Goal: Task Accomplishment & Management: Use online tool/utility

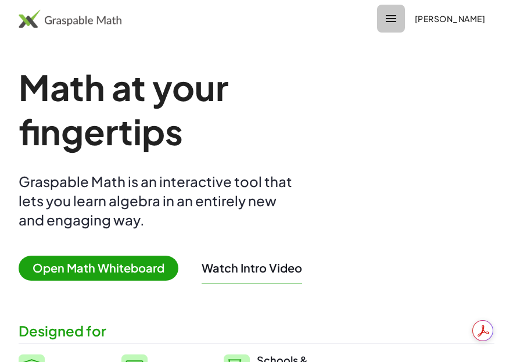
click at [398, 17] on icon "button" at bounding box center [391, 19] width 14 height 14
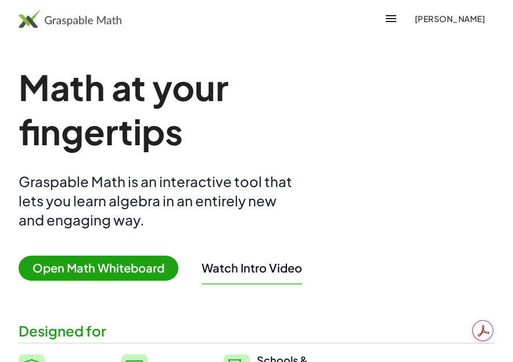
click at [34, 21] on img at bounding box center [70, 18] width 103 height 19
click at [32, 20] on img at bounding box center [70, 18] width 103 height 19
click at [405, 23] on button "button" at bounding box center [391, 19] width 28 height 28
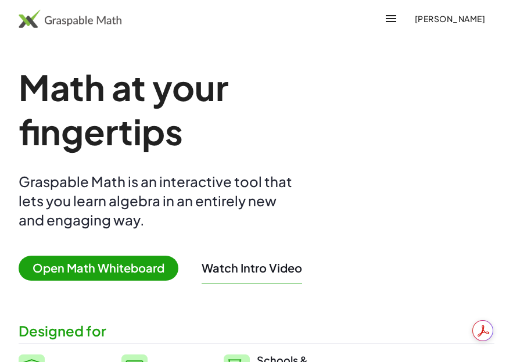
click at [479, 14] on span "[PERSON_NAME]" at bounding box center [449, 18] width 71 height 10
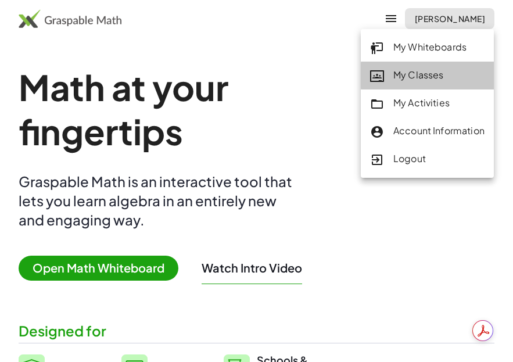
click at [435, 71] on div "My Classes" at bounding box center [427, 75] width 114 height 15
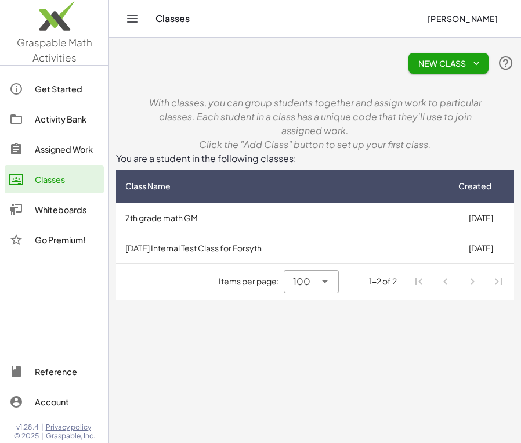
click at [267, 249] on td "[DATE] Internal Test Class for Forsyth" at bounding box center [282, 248] width 332 height 30
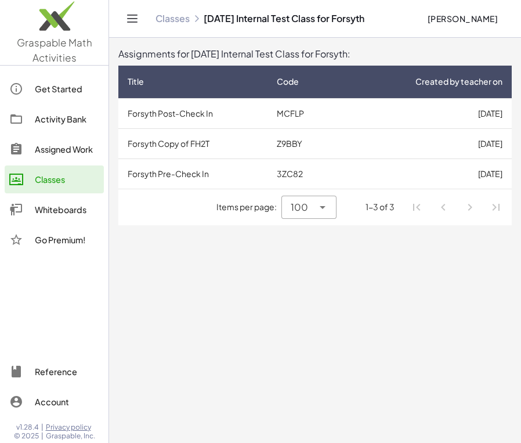
click at [207, 179] on td "Forsyth Pre-Check In" at bounding box center [192, 174] width 149 height 30
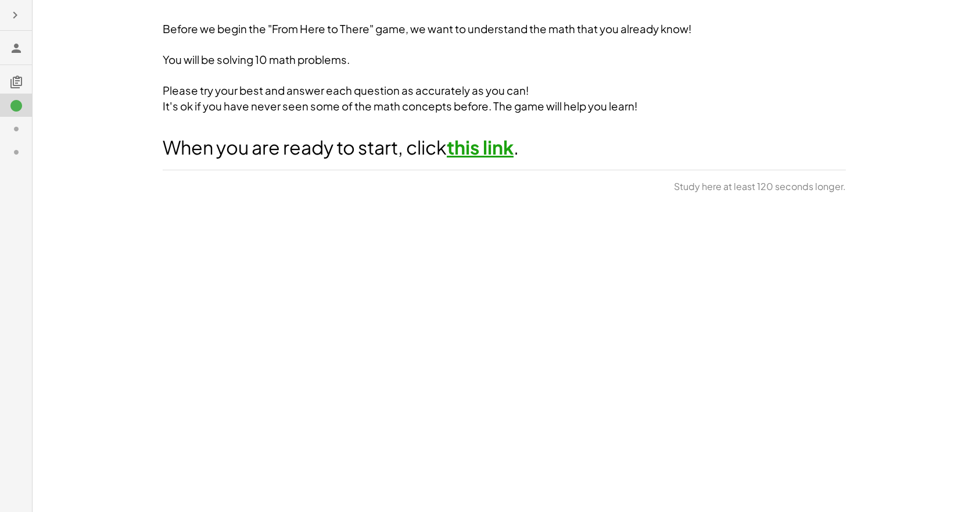
click at [487, 154] on link "this link" at bounding box center [480, 146] width 67 height 23
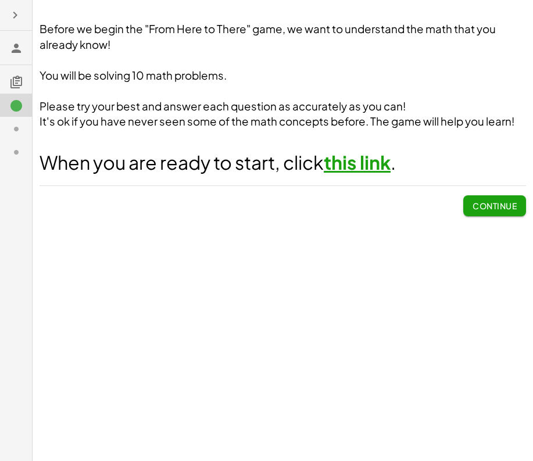
click at [367, 168] on link "this link" at bounding box center [356, 161] width 67 height 23
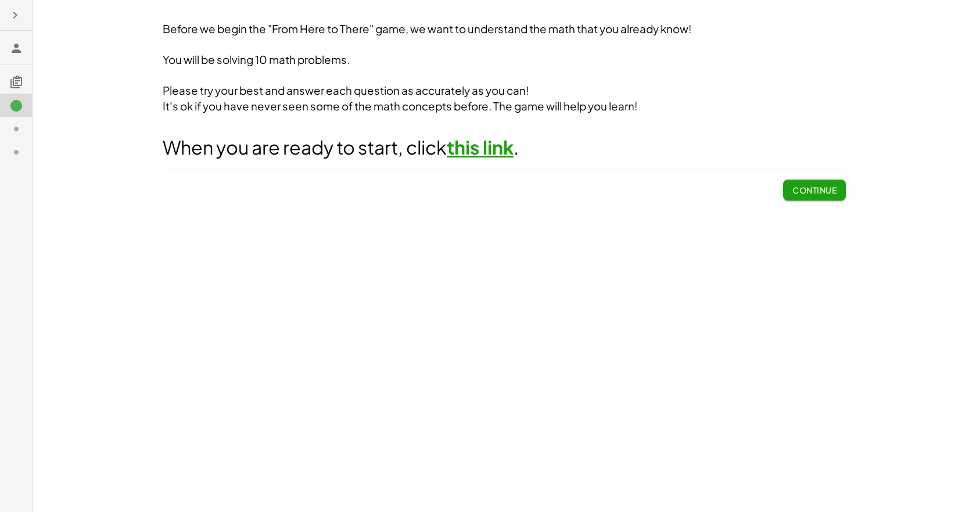
click at [12, 127] on icon at bounding box center [16, 129] width 14 height 14
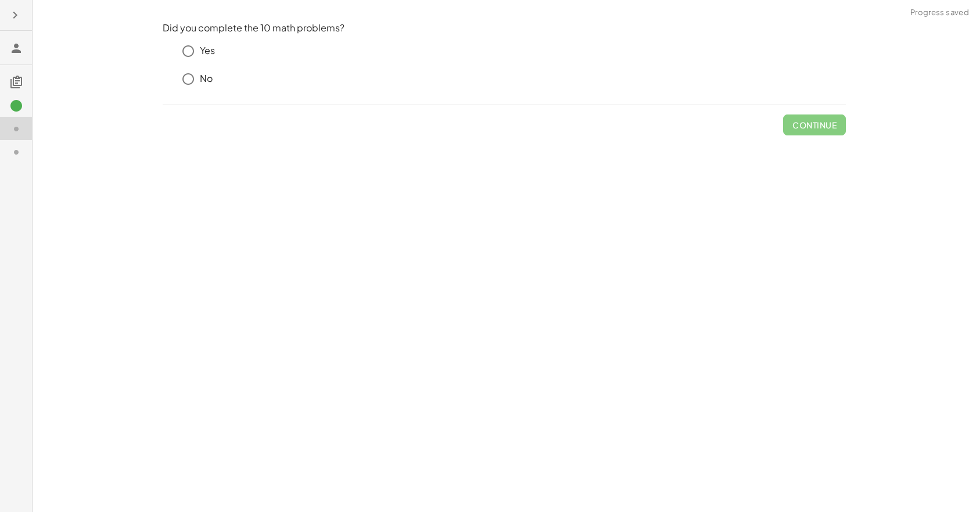
click at [12, 108] on icon at bounding box center [16, 106] width 14 height 14
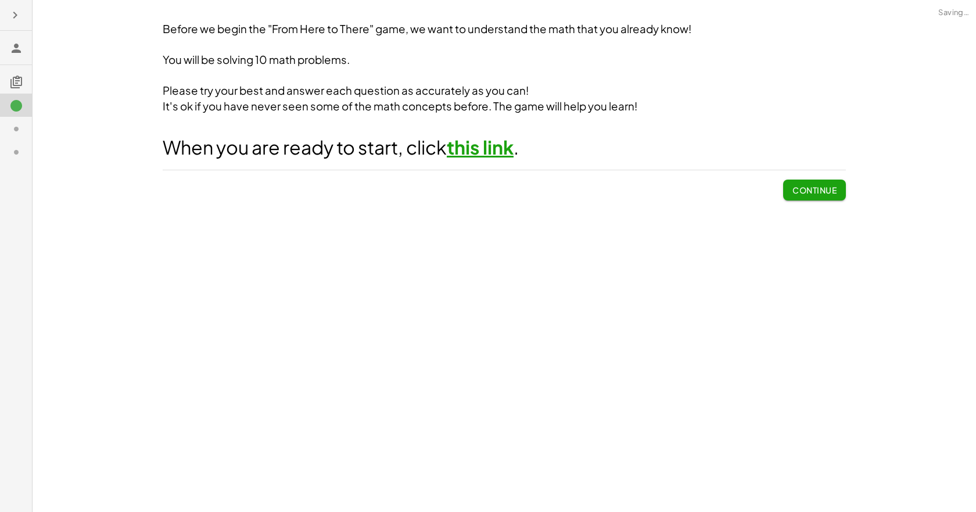
click at [806, 195] on span "Continue" at bounding box center [814, 190] width 44 height 10
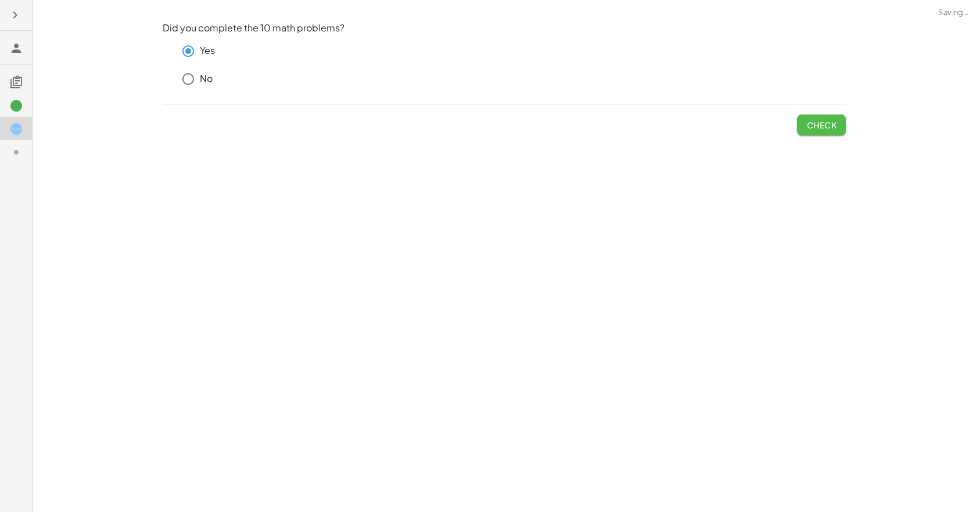
click at [810, 123] on span "Check" at bounding box center [821, 125] width 30 height 10
click at [793, 124] on span "Submit Changes" at bounding box center [798, 125] width 75 height 10
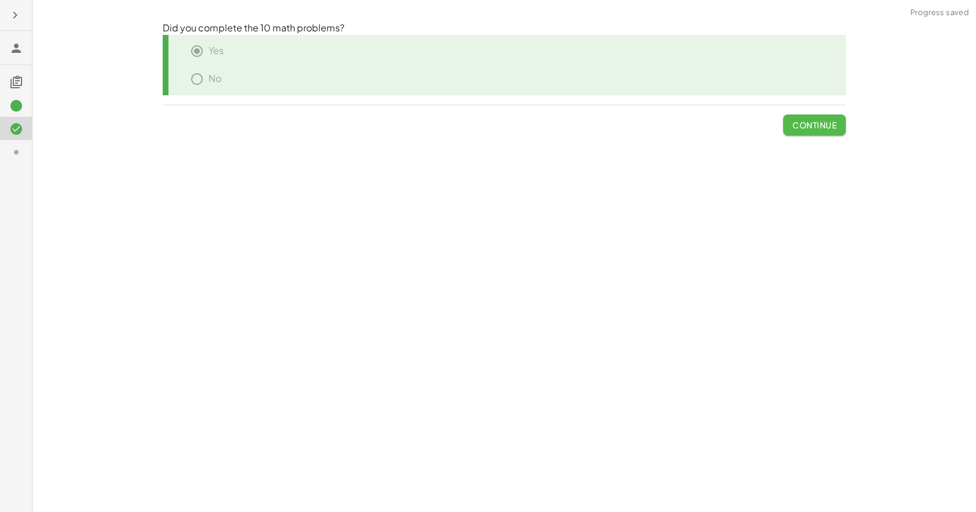
click at [793, 124] on span "Continue" at bounding box center [814, 125] width 44 height 10
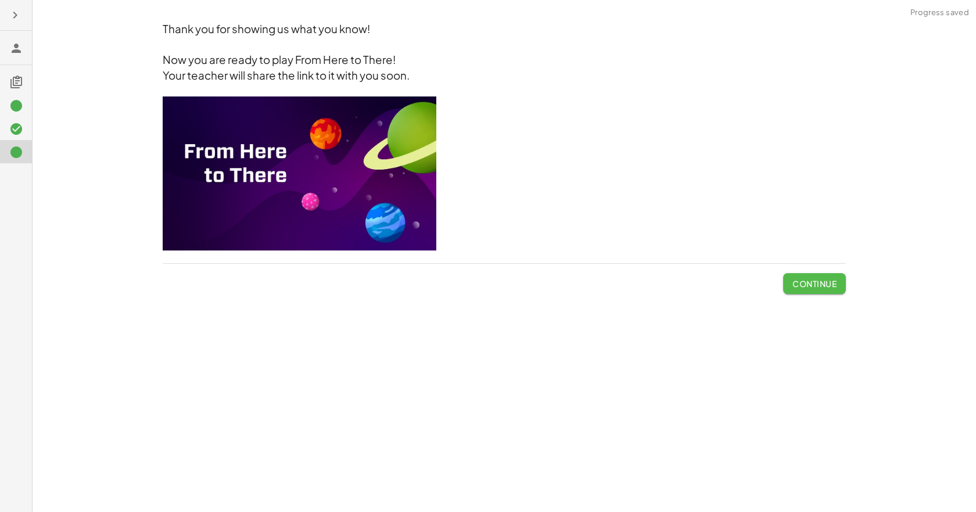
click at [817, 280] on span "Continue" at bounding box center [814, 283] width 44 height 10
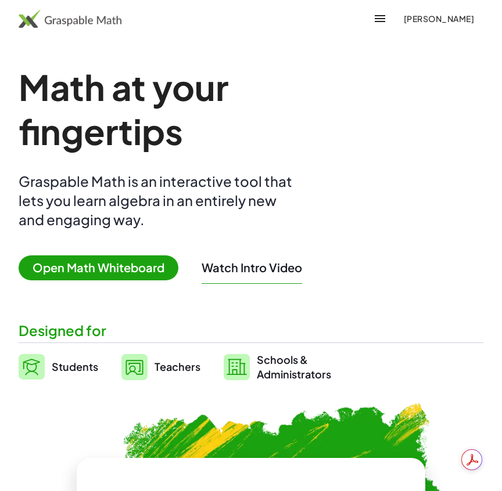
click at [442, 19] on span "[PERSON_NAME]" at bounding box center [438, 18] width 71 height 10
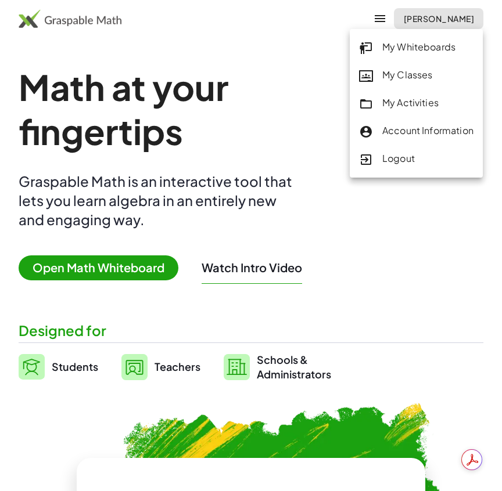
click at [413, 73] on div "My Classes" at bounding box center [416, 75] width 114 height 15
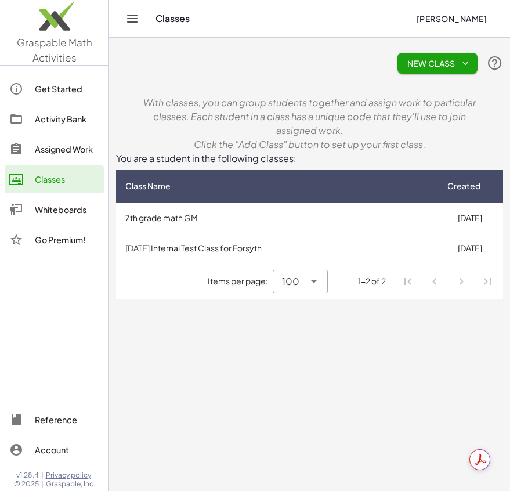
click at [186, 226] on td "7th grade math GM" at bounding box center [276, 218] width 321 height 30
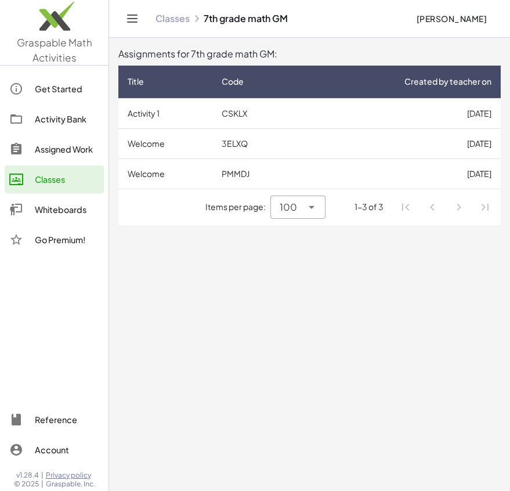
click at [59, 175] on div "Classes" at bounding box center [67, 179] width 64 height 14
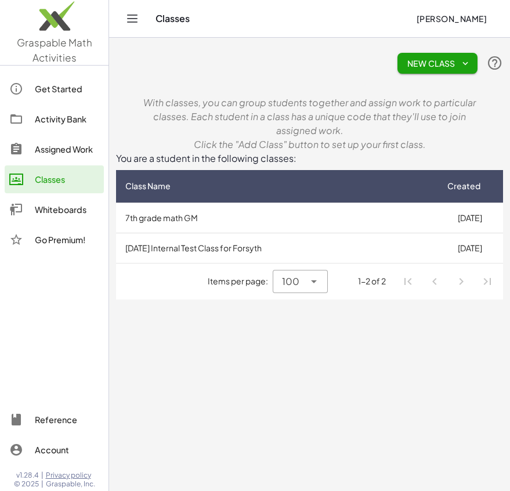
click at [168, 250] on td "[DATE] Internal Test Class for Forsyth" at bounding box center [276, 248] width 321 height 30
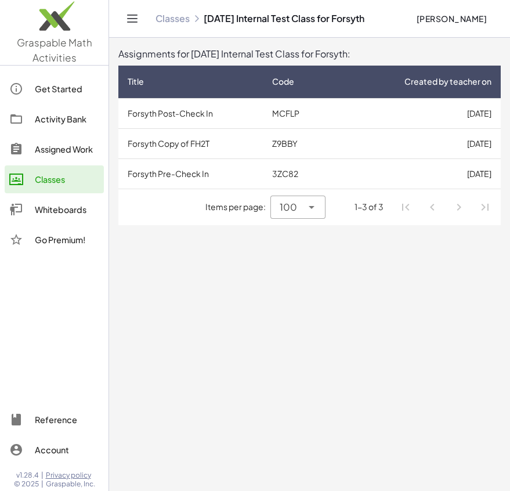
click at [193, 142] on td "Forsyth Copy of FH2T" at bounding box center [190, 143] width 145 height 30
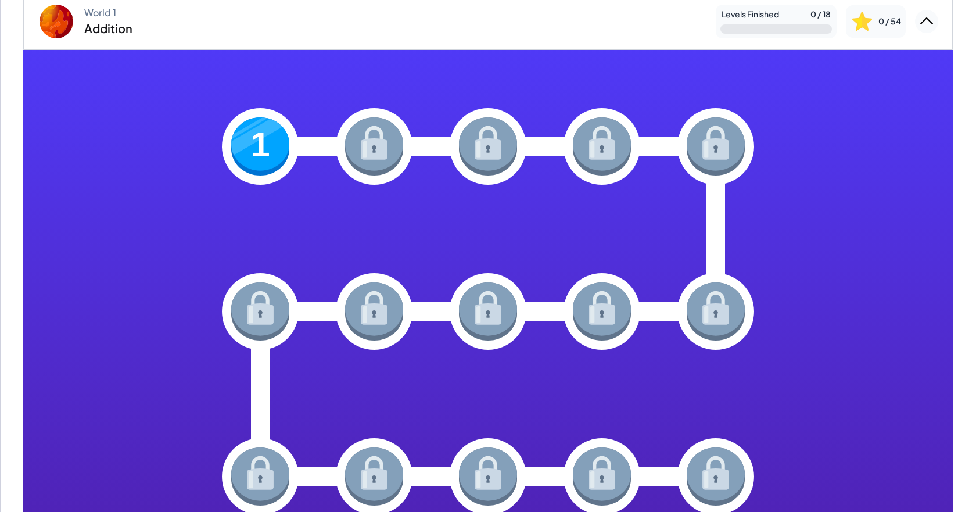
scroll to position [116, 0]
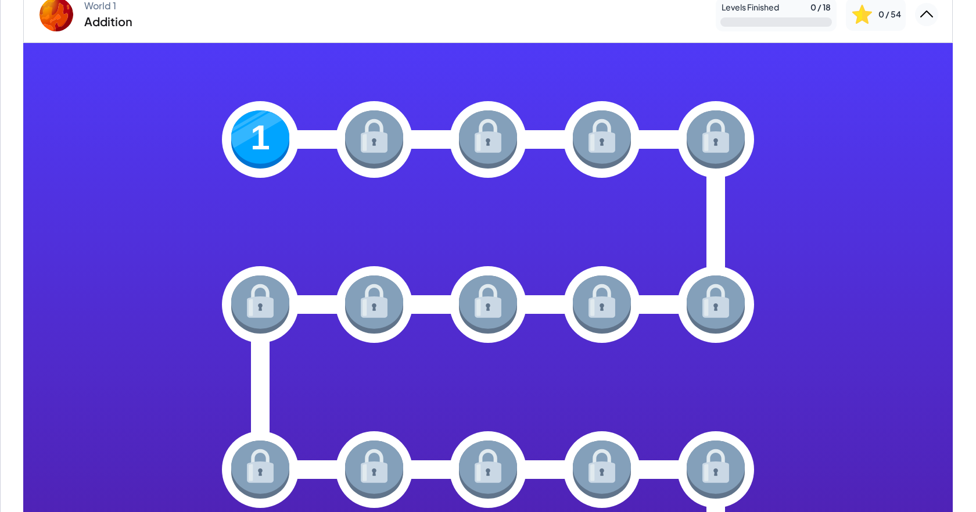
click at [251, 146] on img at bounding box center [260, 139] width 58 height 58
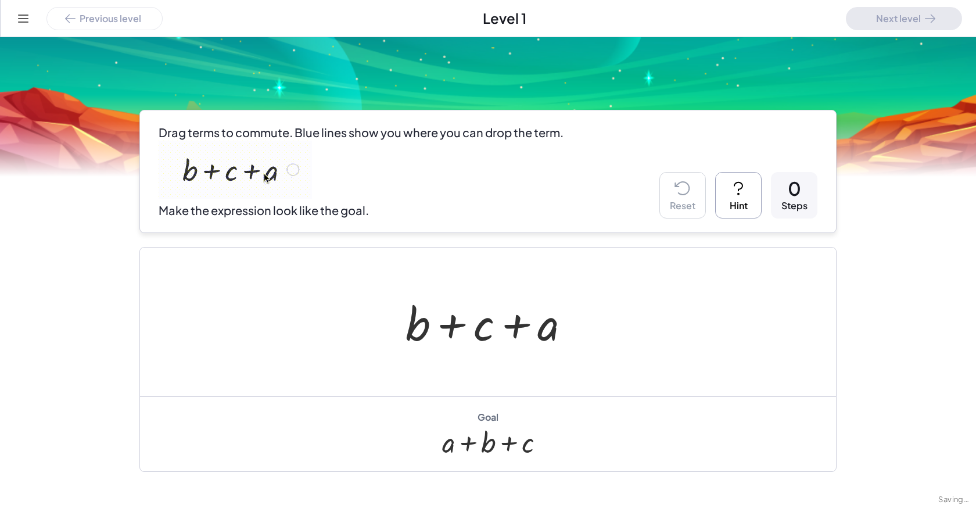
scroll to position [58, 0]
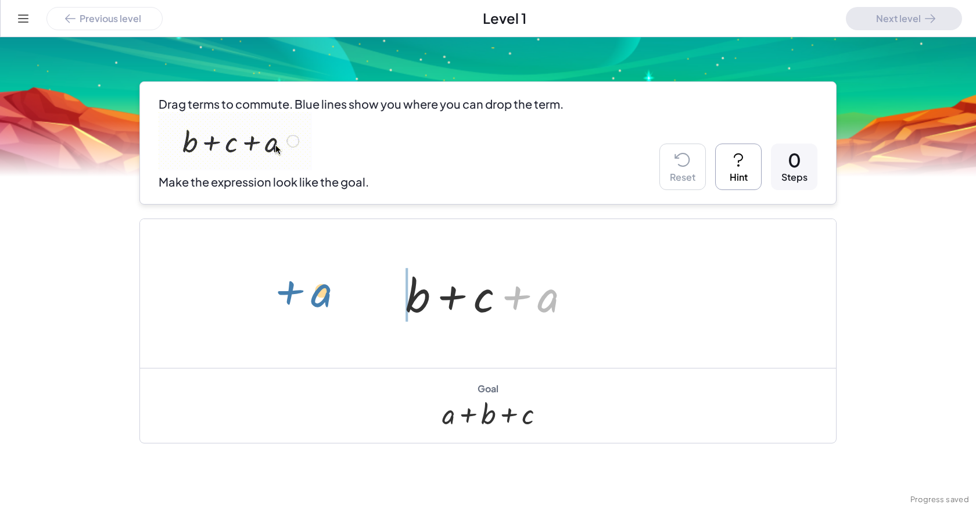
drag, startPoint x: 541, startPoint y: 319, endPoint x: 317, endPoint y: 319, distance: 224.2
click at [317, 319] on div "+ a + b + c + a" at bounding box center [488, 293] width 696 height 149
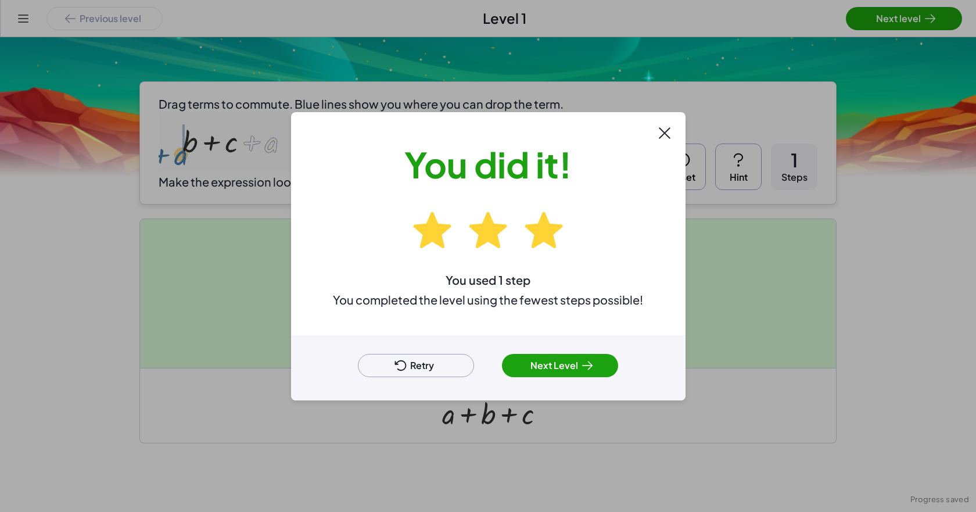
click at [501, 363] on icon at bounding box center [587, 365] width 14 height 14
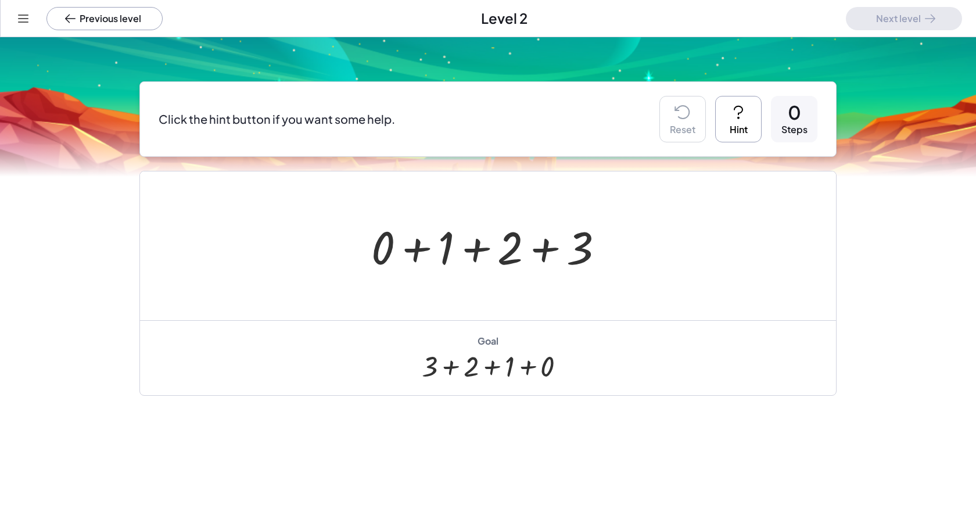
click at [501, 127] on button "Hint" at bounding box center [738, 119] width 46 height 46
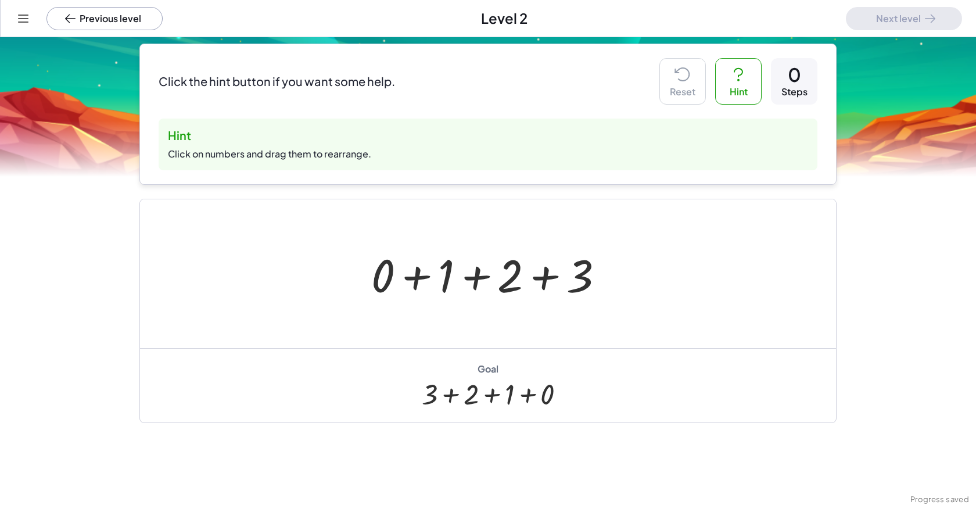
scroll to position [116, 0]
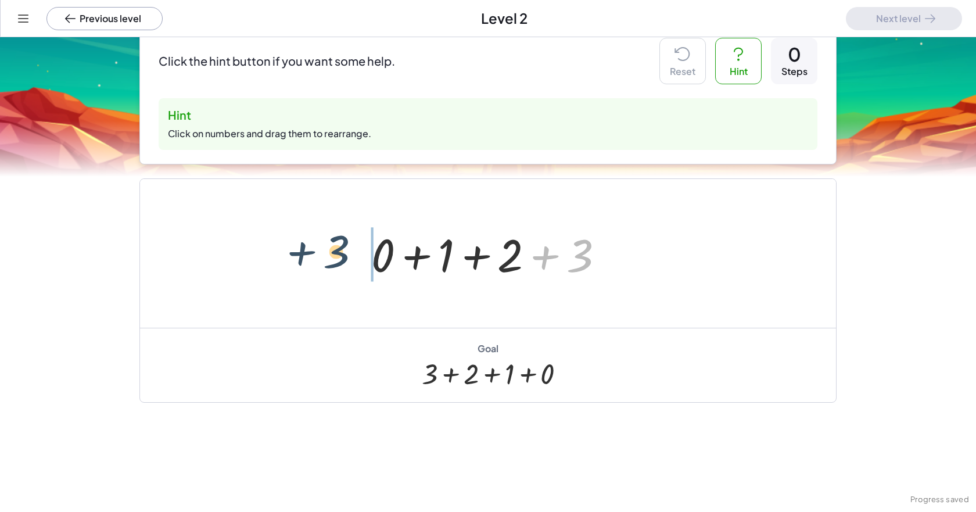
drag, startPoint x: 581, startPoint y: 262, endPoint x: 336, endPoint y: 262, distance: 245.1
click at [336, 262] on div "+ 3 + 0 + 1 + 2 + 3" at bounding box center [488, 253] width 696 height 149
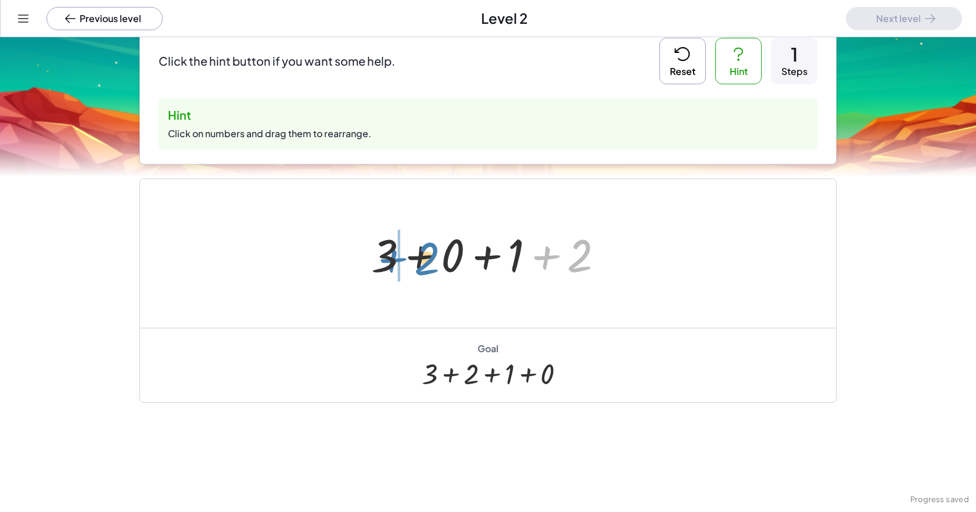
drag, startPoint x: 566, startPoint y: 258, endPoint x: 409, endPoint y: 261, distance: 157.4
click at [409, 261] on div at bounding box center [491, 254] width 253 height 60
drag, startPoint x: 557, startPoint y: 254, endPoint x: 459, endPoint y: 263, distance: 98.6
click at [459, 263] on div at bounding box center [491, 254] width 253 height 60
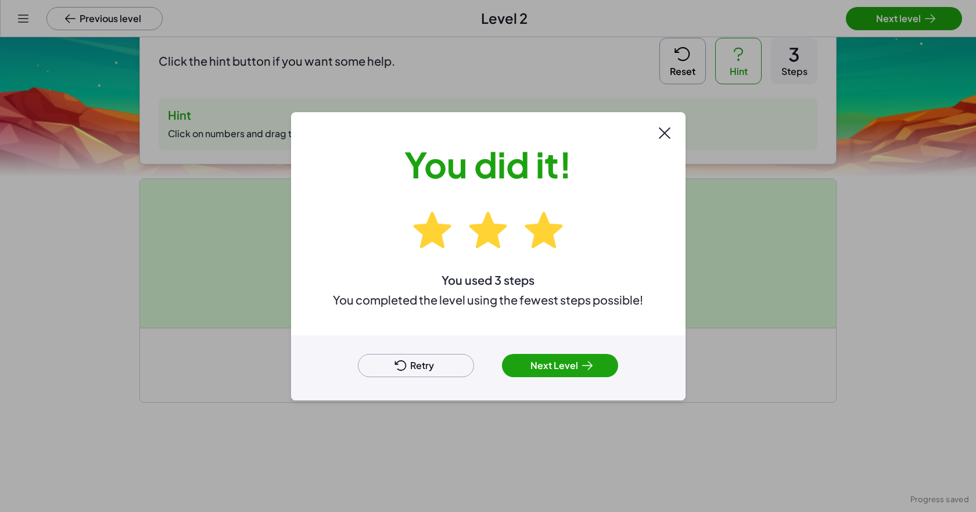
click at [501, 360] on button "Next Level" at bounding box center [560, 365] width 116 height 23
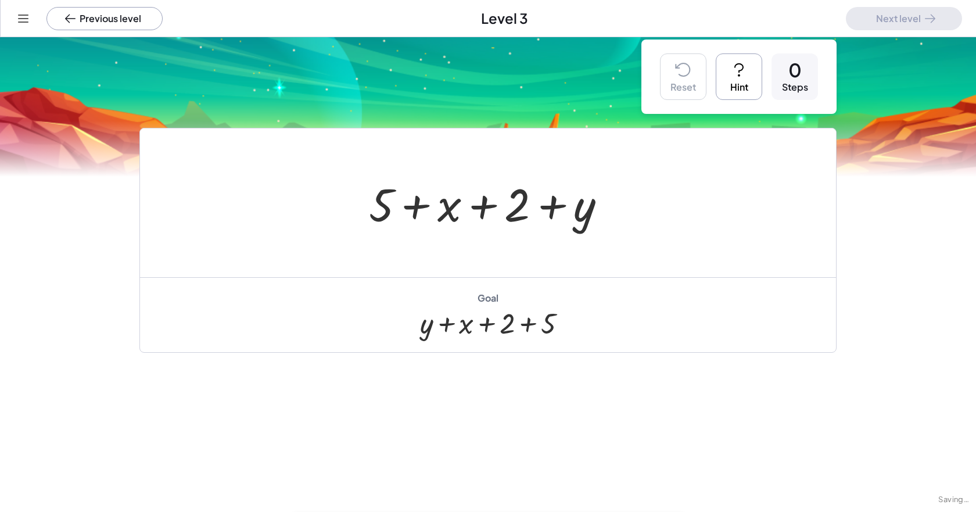
scroll to position [12, 0]
drag, startPoint x: 574, startPoint y: 221, endPoint x: 365, endPoint y: 216, distance: 208.5
click at [311, 219] on div "+ y + 5 + x + 2 + y" at bounding box center [488, 202] width 696 height 149
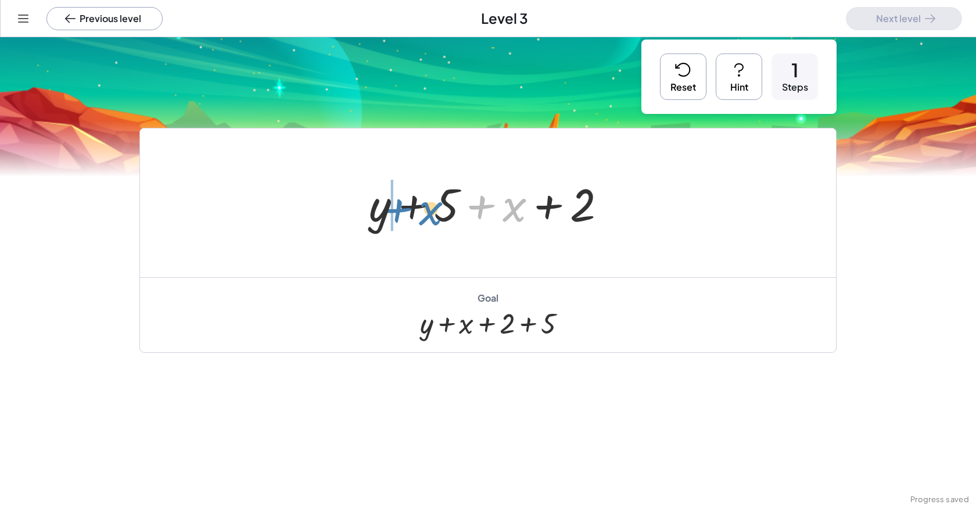
drag, startPoint x: 502, startPoint y: 214, endPoint x: 418, endPoint y: 219, distance: 84.4
click at [418, 219] on div at bounding box center [492, 203] width 258 height 60
drag, startPoint x: 505, startPoint y: 206, endPoint x: 650, endPoint y: 215, distance: 145.5
click at [501, 215] on div "+ 5 + x + 2 + y + y + 5 + x + 2 + 5 + 5 + x + 2 + y" at bounding box center [488, 202] width 696 height 149
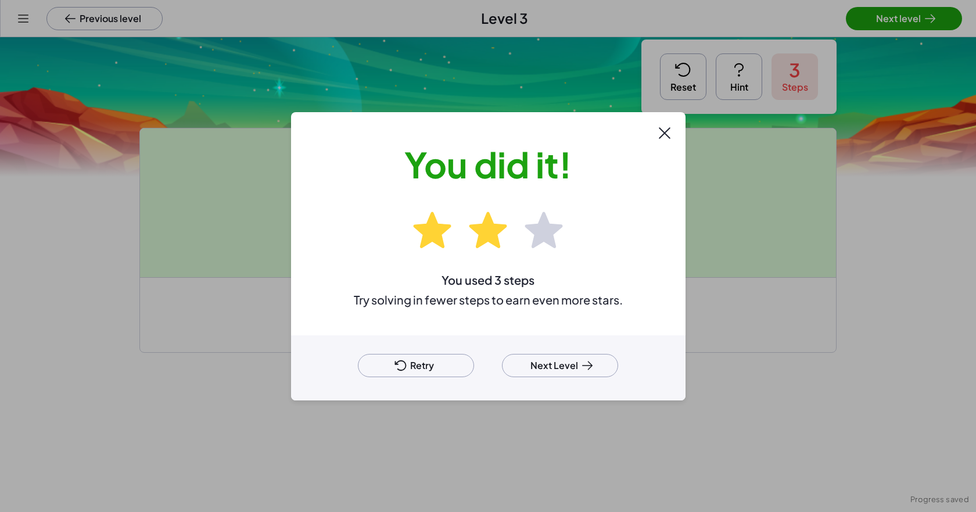
click at [501, 367] on button "Next Level" at bounding box center [560, 365] width 116 height 23
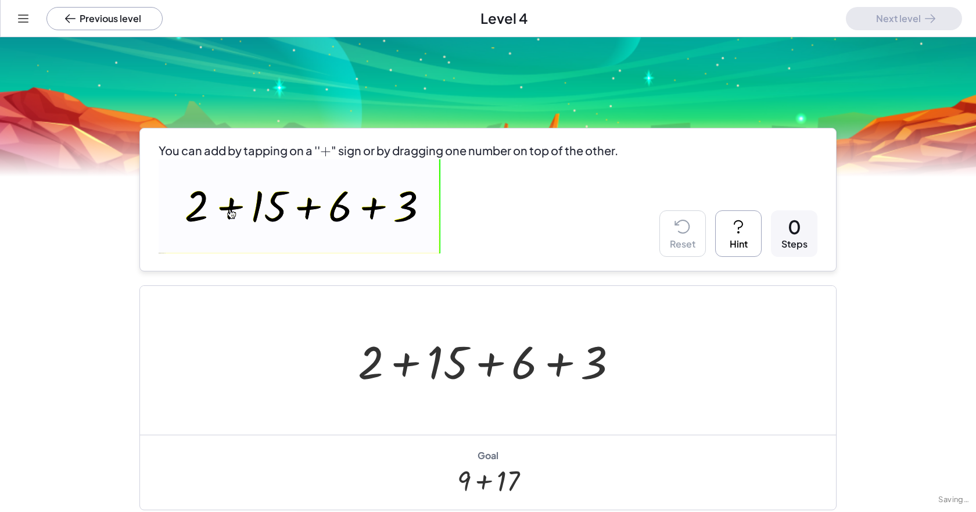
scroll to position [116, 0]
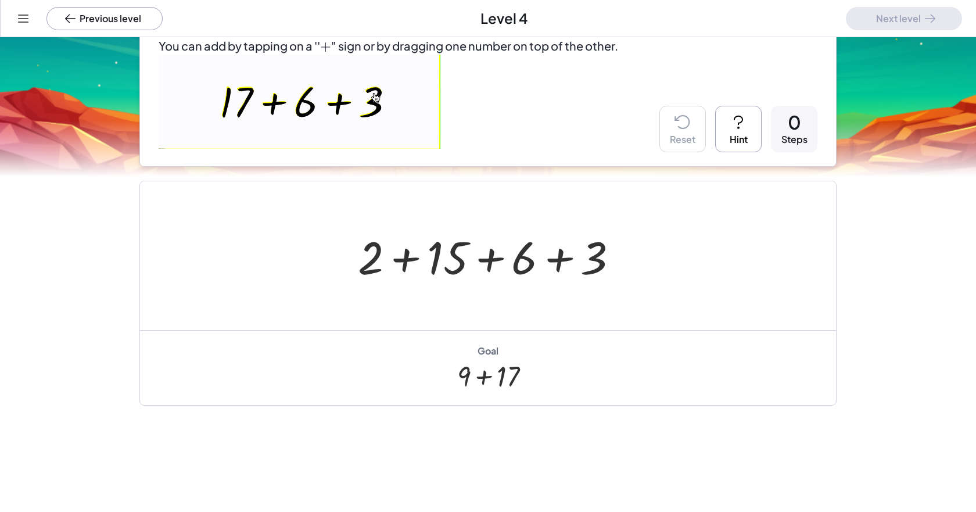
click at [501, 359] on div "Drag terms to commute. Blue lines show you where you can drop the term. Make th…" at bounding box center [488, 242] width 976 height 643
click at [501, 269] on div at bounding box center [492, 256] width 281 height 60
click at [406, 258] on div at bounding box center [492, 256] width 281 height 60
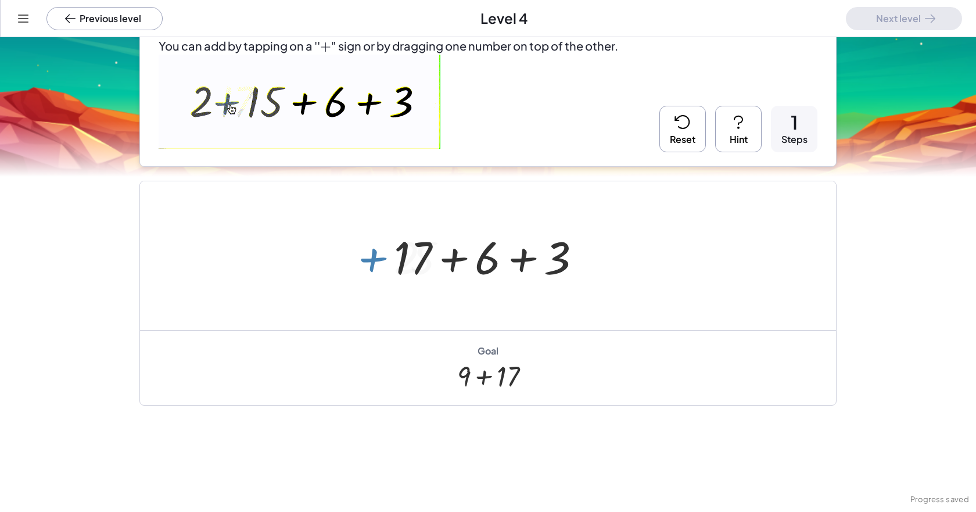
click at [501, 267] on div at bounding box center [492, 256] width 208 height 60
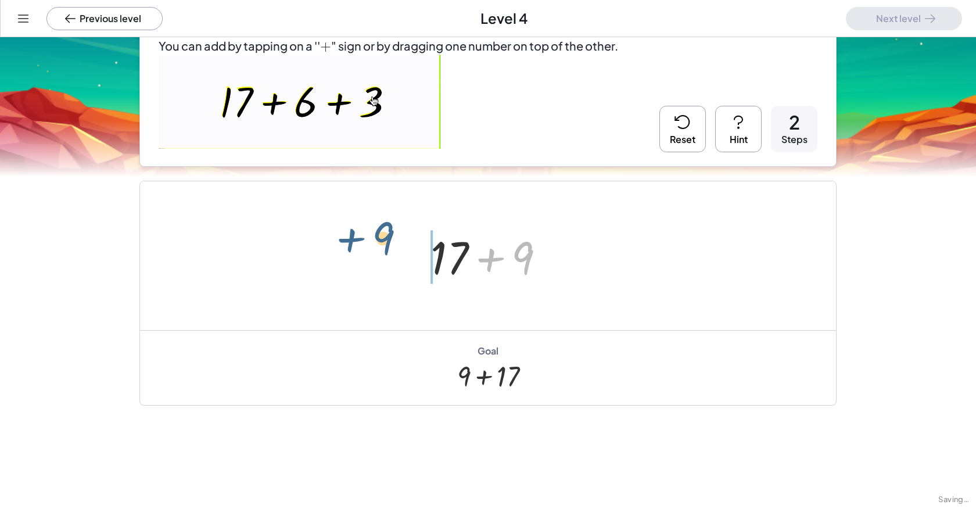
drag, startPoint x: 533, startPoint y: 261, endPoint x: 375, endPoint y: 246, distance: 159.3
click at [375, 246] on div "+ 2 + 15 + 6 + 3 + 17 + 6 + 3 + 9 + + 17 9" at bounding box center [488, 255] width 696 height 149
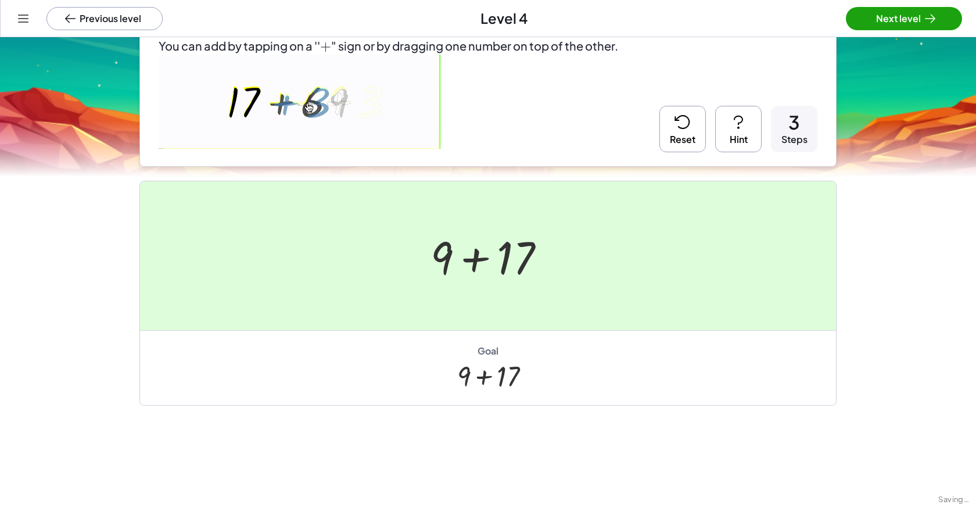
click at [501, 23] on div at bounding box center [488, 256] width 976 height 512
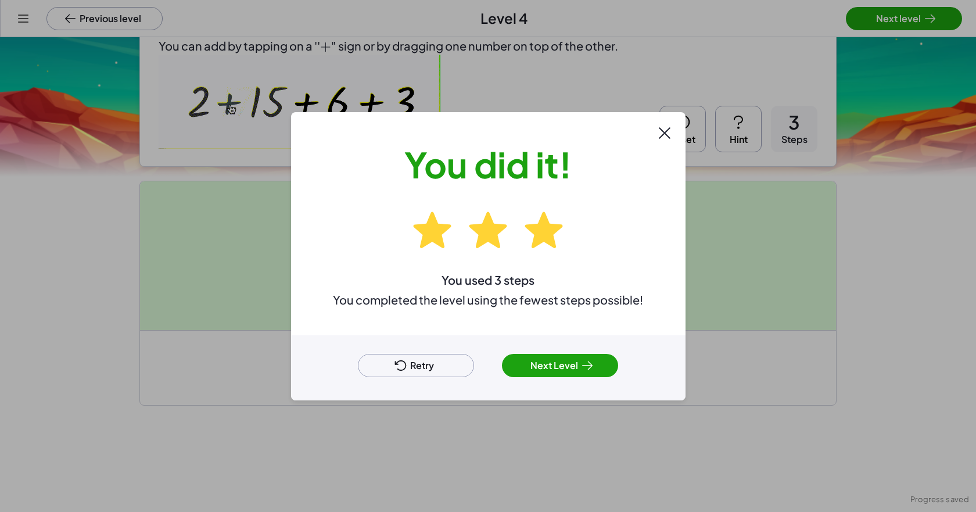
click at [501, 357] on button "Next Level" at bounding box center [560, 365] width 116 height 23
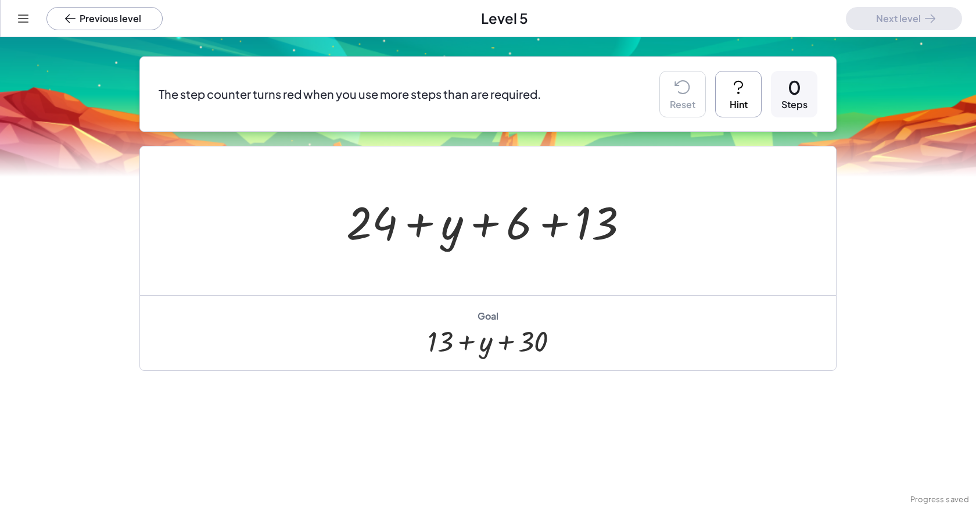
scroll to position [101, 0]
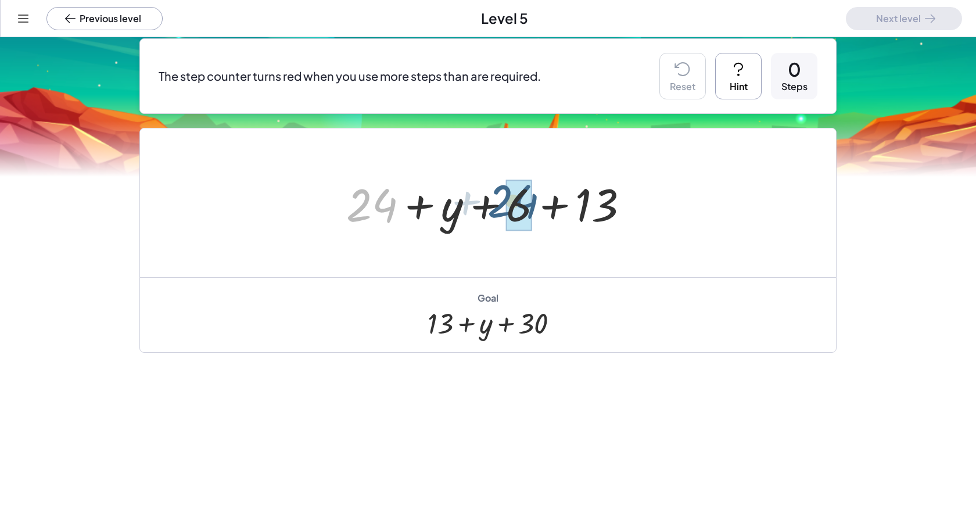
drag, startPoint x: 386, startPoint y: 203, endPoint x: 533, endPoint y: 202, distance: 146.9
click at [501, 202] on div at bounding box center [491, 203] width 303 height 60
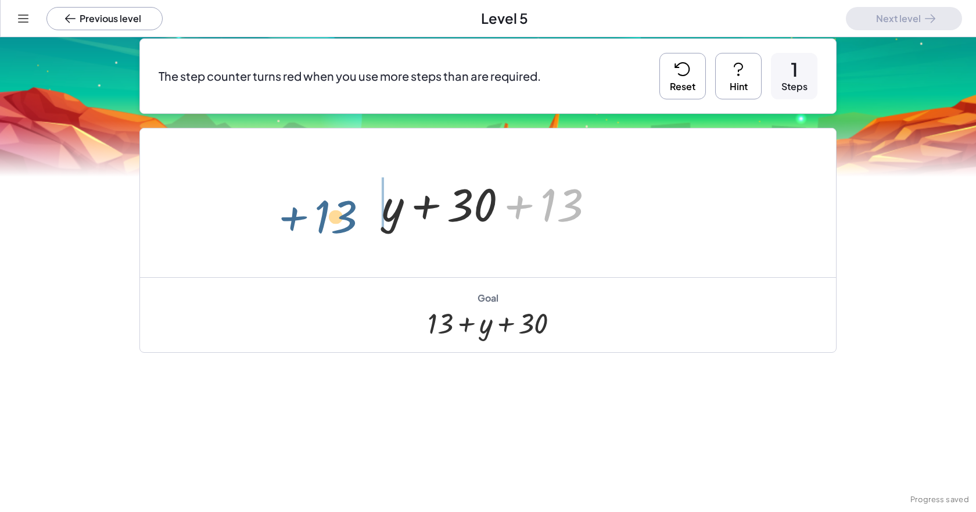
drag, startPoint x: 549, startPoint y: 207, endPoint x: 323, endPoint y: 222, distance: 226.9
click at [323, 222] on div "+ 24 + y + 6 + 13 + 13 + + y + 13 30" at bounding box center [488, 202] width 696 height 149
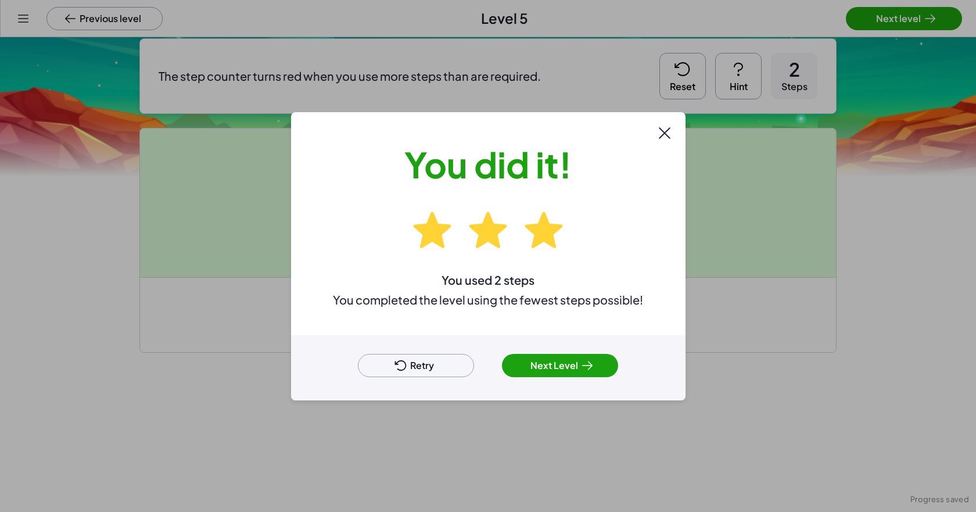
click at [501, 370] on button "Next Level" at bounding box center [560, 365] width 116 height 23
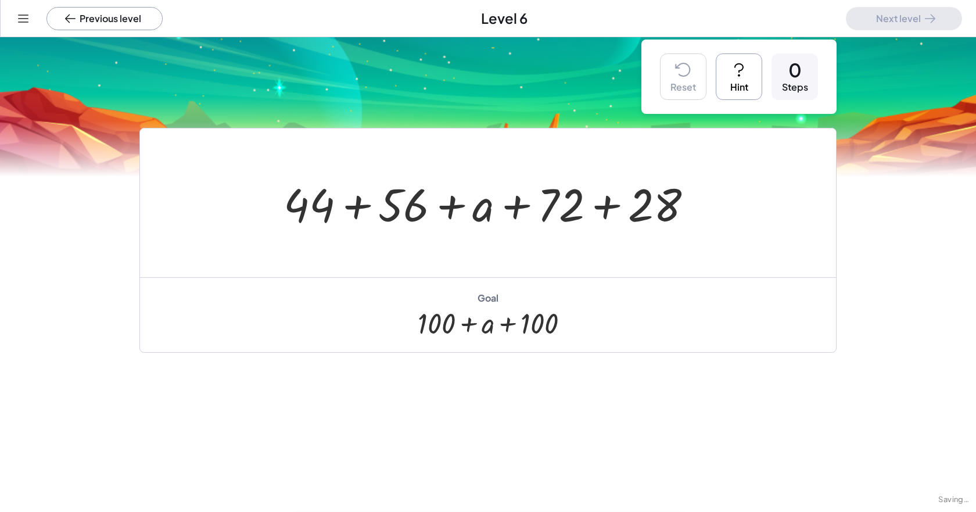
scroll to position [12, 0]
click at [361, 209] on div at bounding box center [493, 203] width 430 height 60
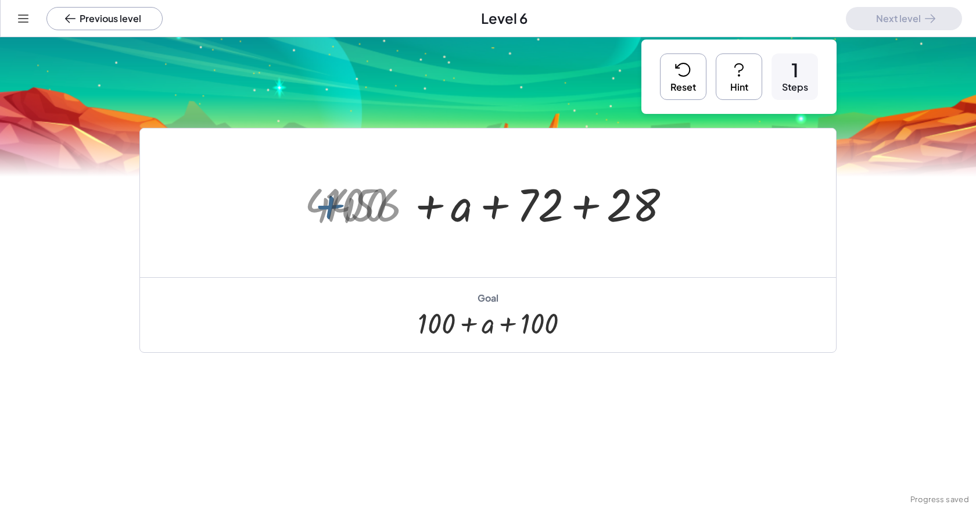
click at [501, 212] on div at bounding box center [492, 203] width 347 height 60
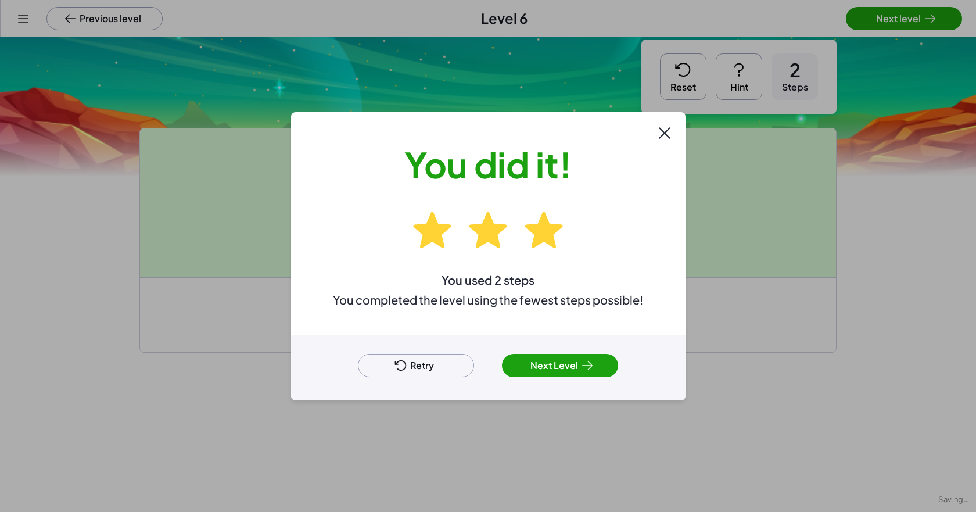
click at [501, 358] on button "Next Level" at bounding box center [560, 365] width 116 height 23
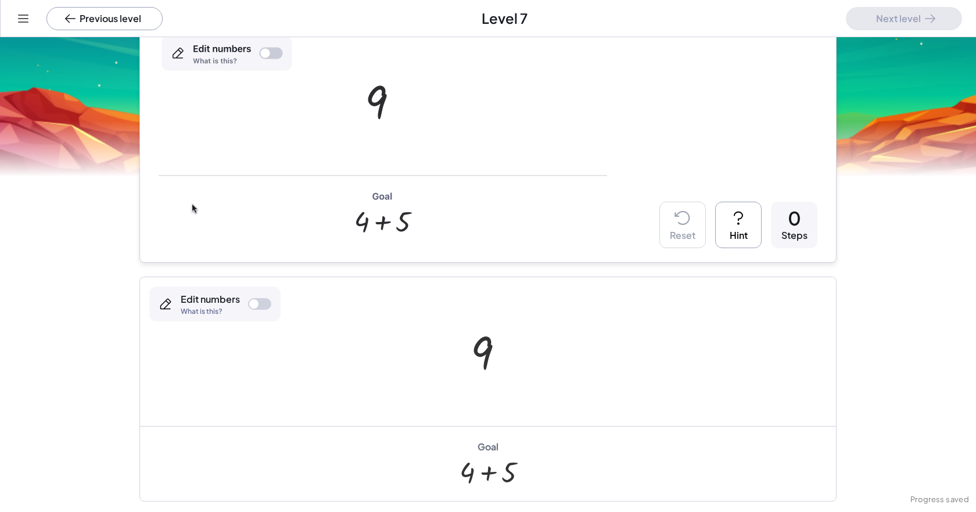
scroll to position [159, 0]
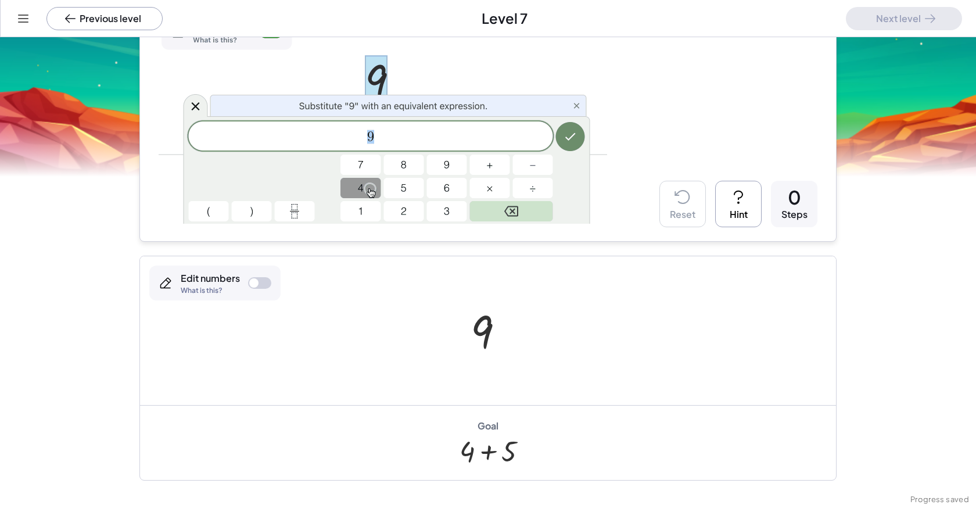
click at [255, 285] on div at bounding box center [259, 283] width 23 height 12
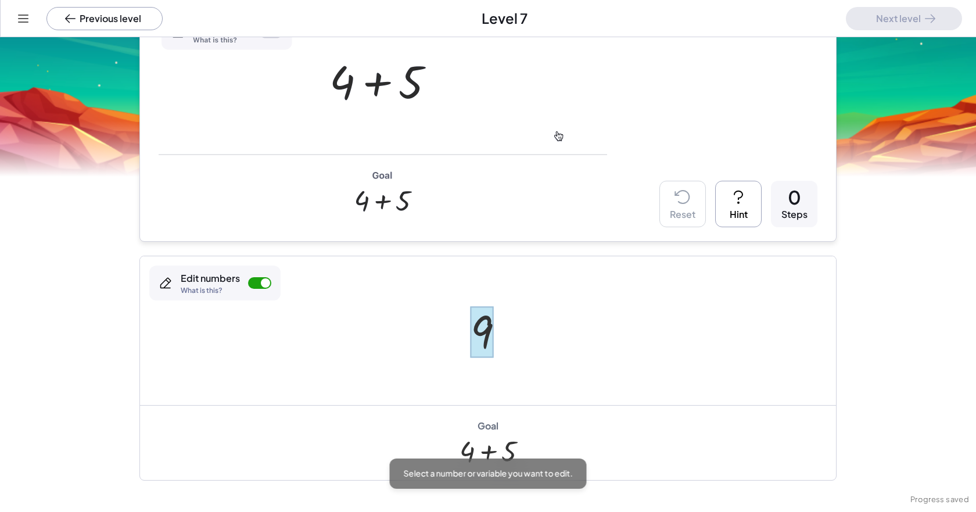
click at [480, 343] on div at bounding box center [481, 332] width 23 height 52
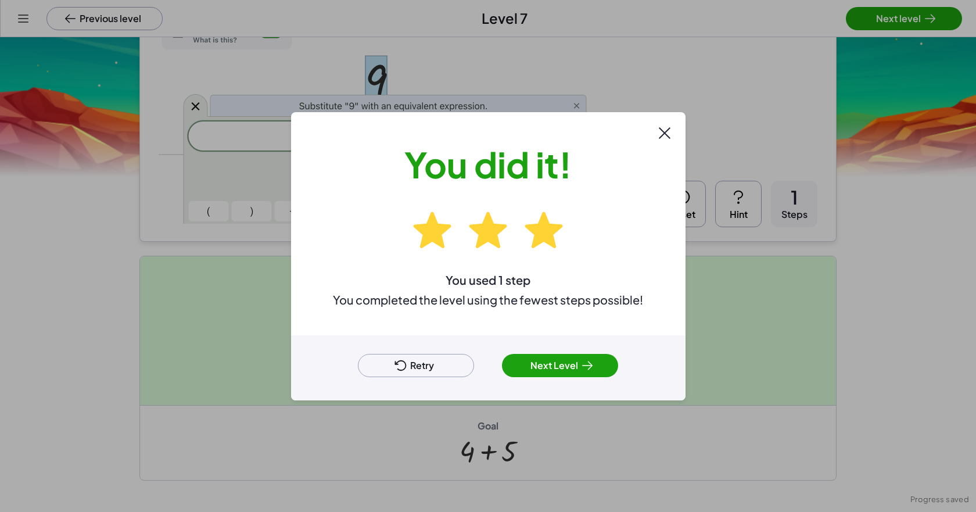
click at [501, 364] on icon at bounding box center [587, 365] width 14 height 14
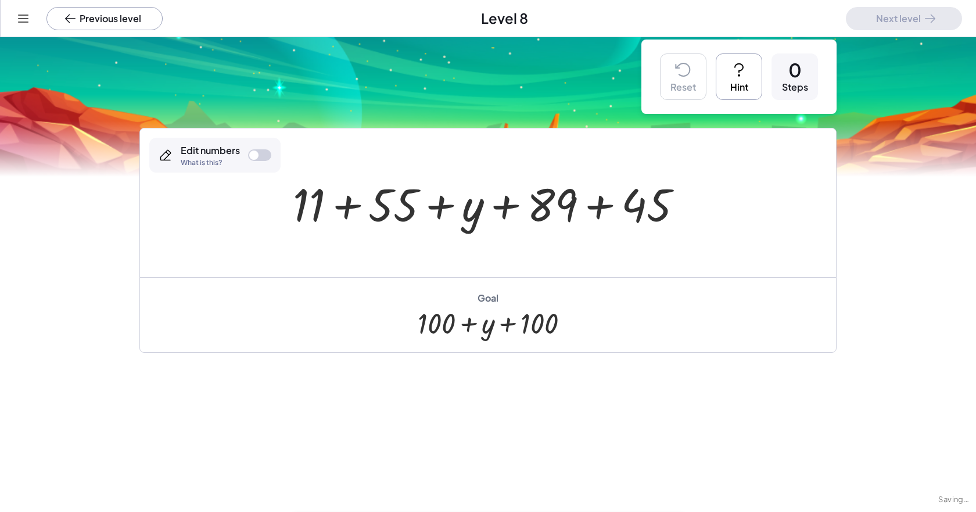
scroll to position [12, 0]
drag, startPoint x: 543, startPoint y: 210, endPoint x: 295, endPoint y: 200, distance: 248.1
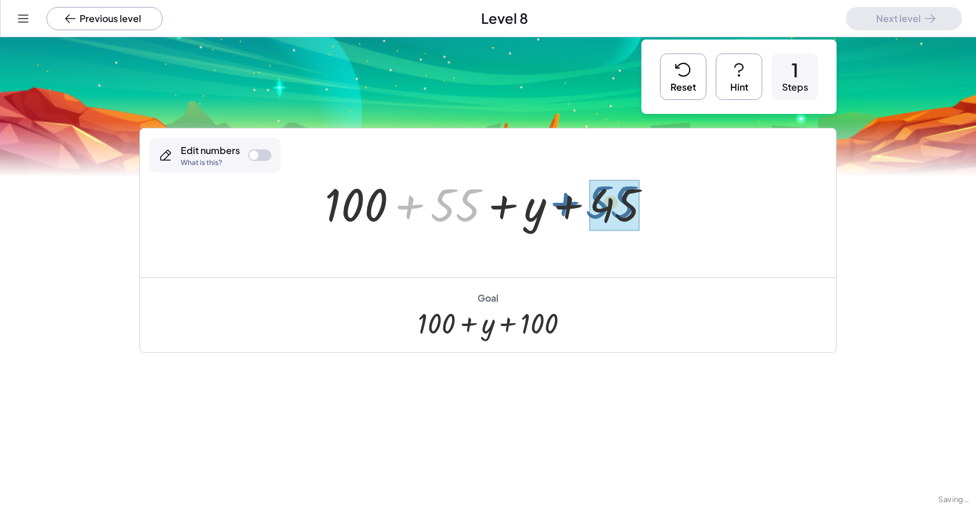
drag, startPoint x: 465, startPoint y: 202, endPoint x: 623, endPoint y: 199, distance: 157.4
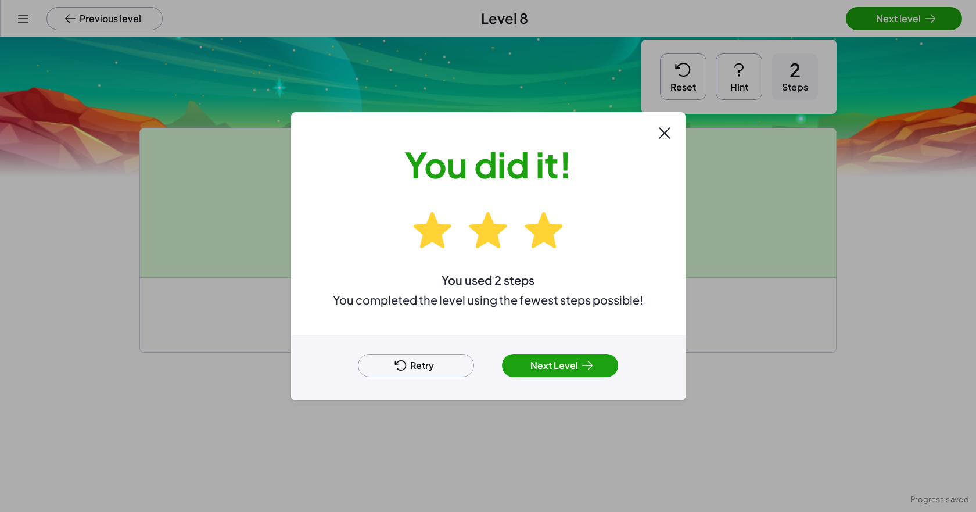
click at [501, 368] on button "Next Level" at bounding box center [560, 365] width 116 height 23
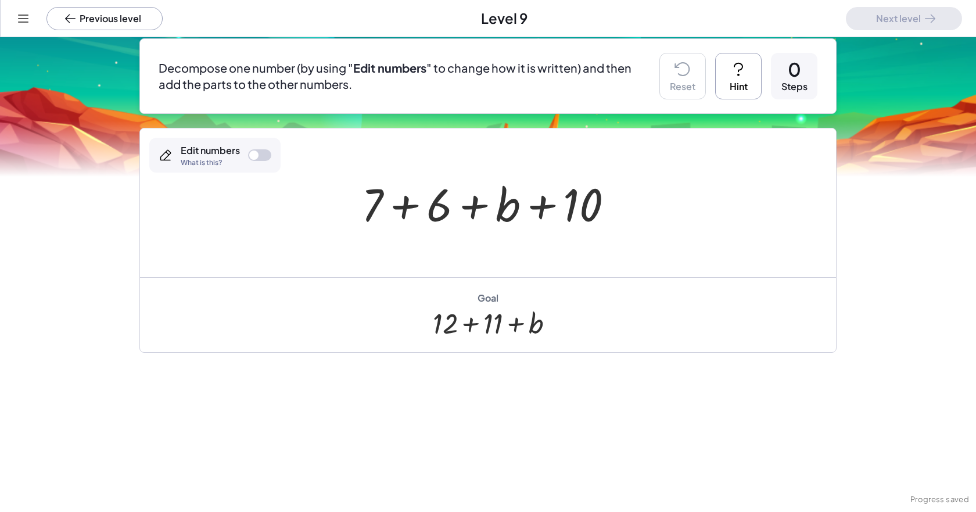
click at [260, 151] on div at bounding box center [259, 155] width 23 height 12
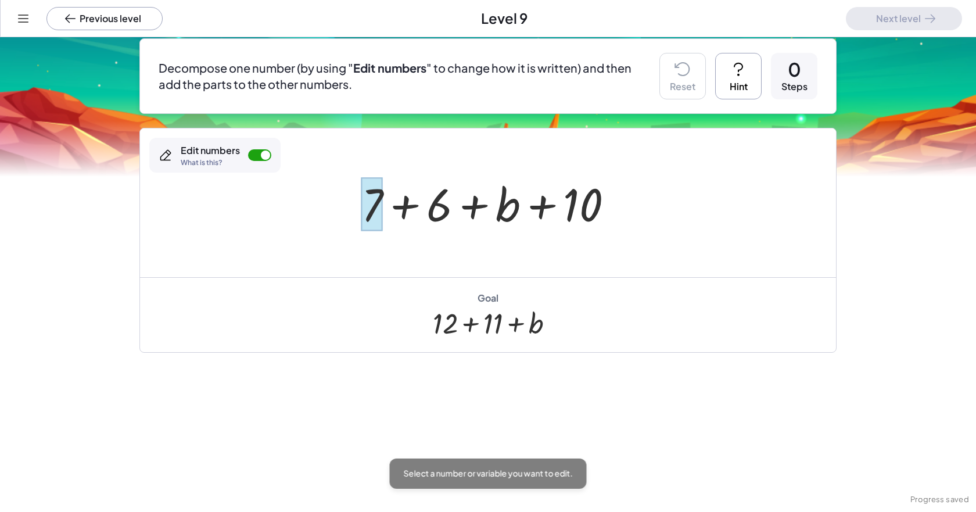
click at [363, 206] on div at bounding box center [371, 204] width 21 height 54
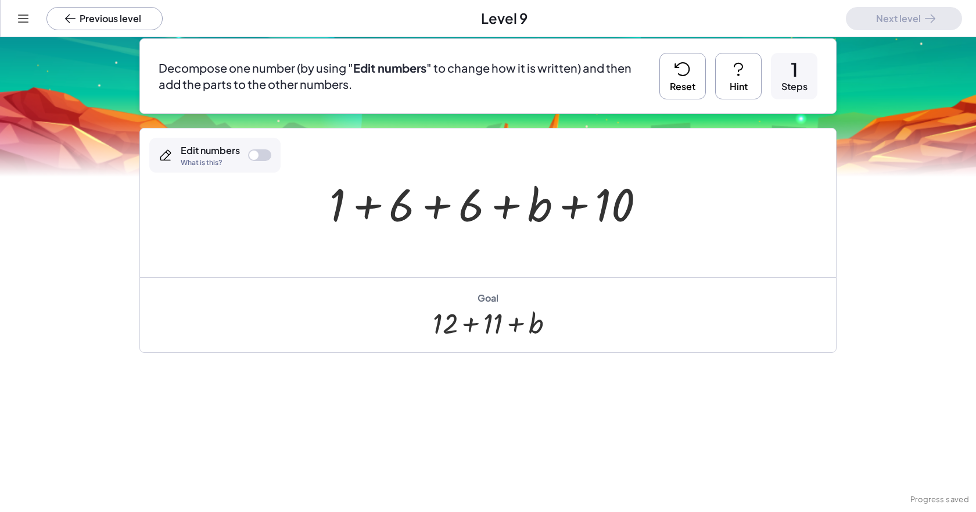
click at [436, 206] on div at bounding box center [491, 203] width 337 height 60
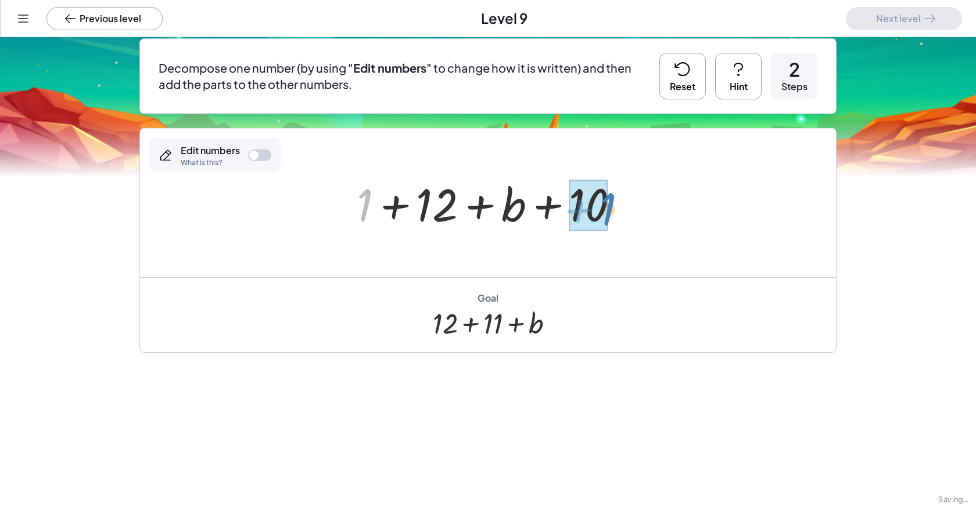
drag, startPoint x: 363, startPoint y: 203, endPoint x: 606, endPoint y: 207, distance: 242.8
click at [501, 207] on div at bounding box center [492, 203] width 283 height 60
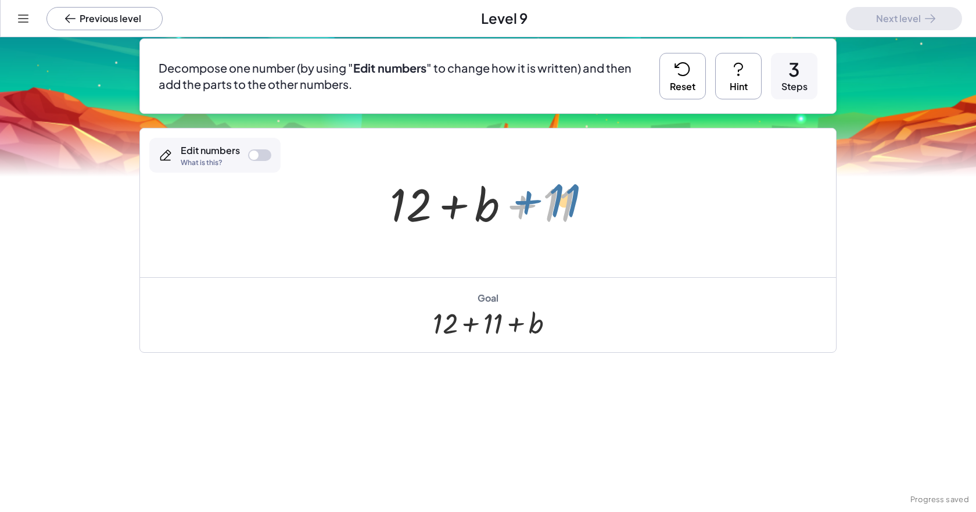
drag, startPoint x: 495, startPoint y: 220, endPoint x: 481, endPoint y: 215, distance: 14.5
click at [481, 215] on div at bounding box center [492, 203] width 217 height 60
drag, startPoint x: 475, startPoint y: 211, endPoint x: 606, endPoint y: 217, distance: 130.8
click at [501, 217] on div "+ 7 + 6 + b + 10 + 1 + 6 + 6 + b + 10 + 1 + 12 + b + 10 + b + b + + 12 11" at bounding box center [488, 202] width 696 height 149
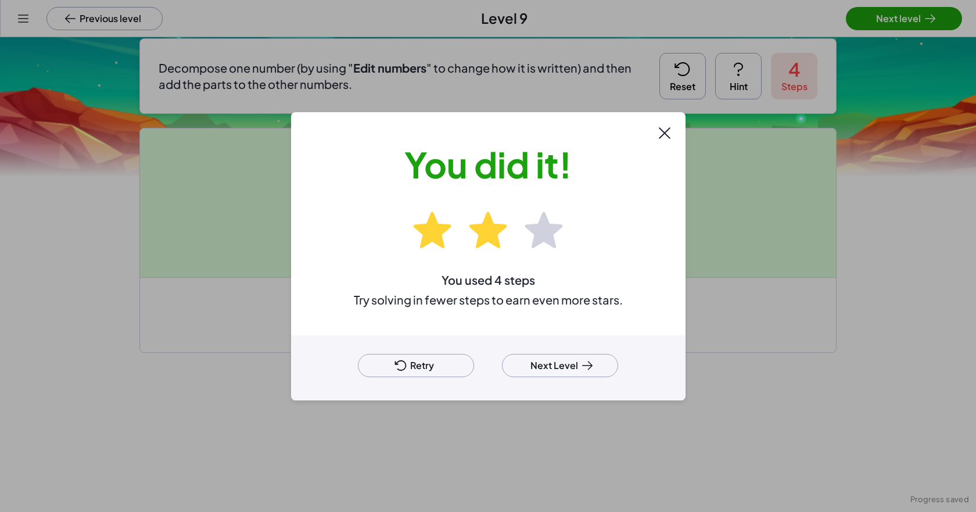
click at [501, 361] on button "Next Level" at bounding box center [560, 365] width 116 height 23
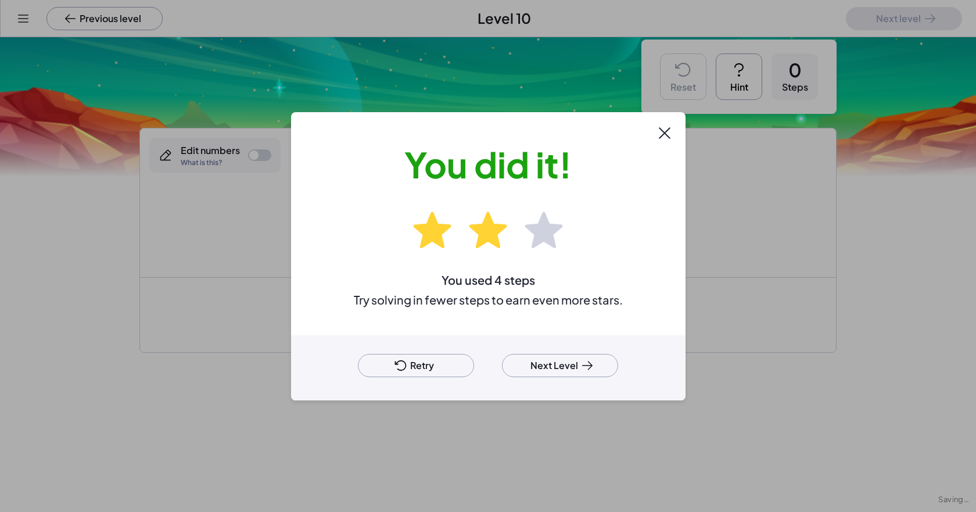
scroll to position [12, 0]
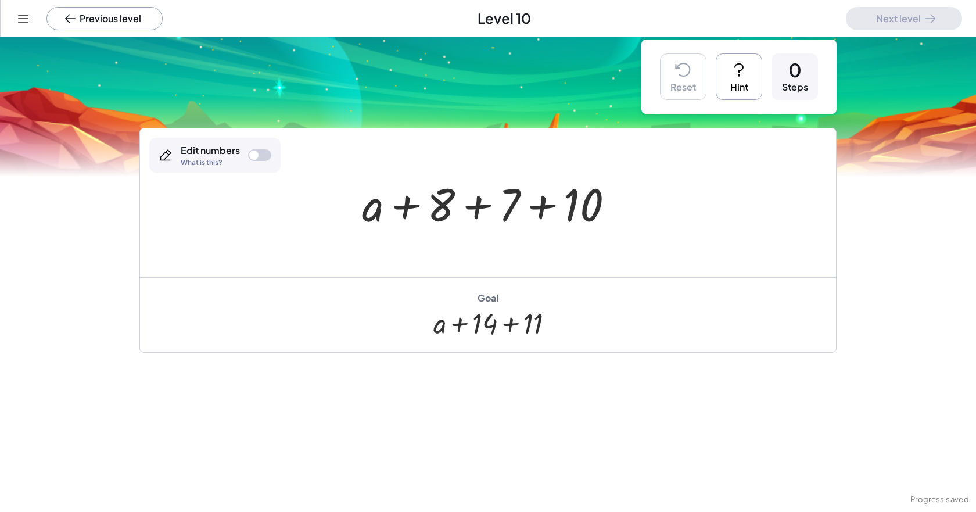
click at [260, 155] on div at bounding box center [259, 155] width 23 height 12
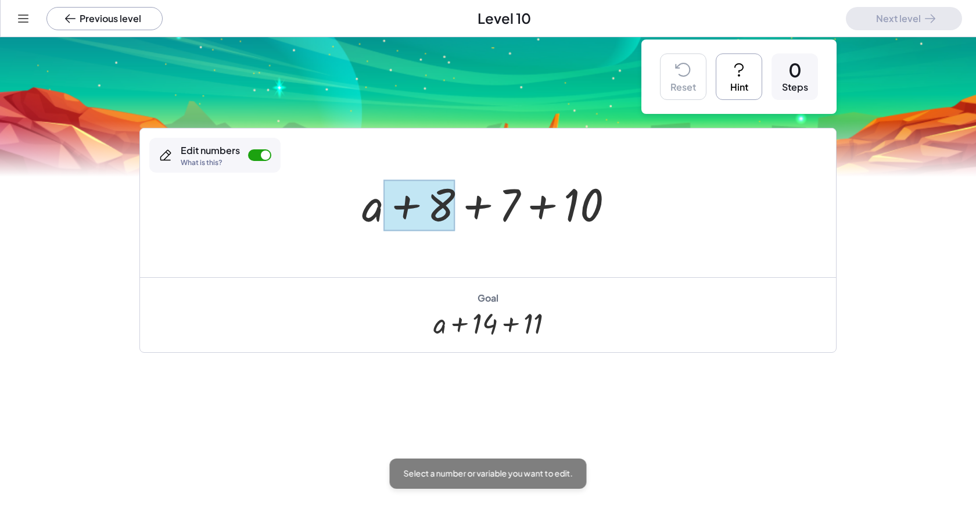
click at [440, 208] on div at bounding box center [419, 205] width 71 height 52
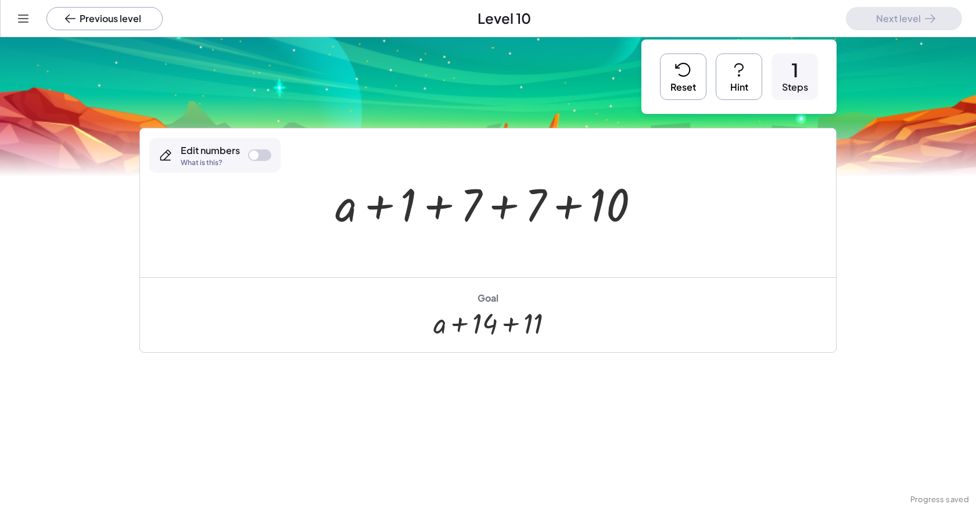
click at [497, 207] on div at bounding box center [491, 203] width 325 height 60
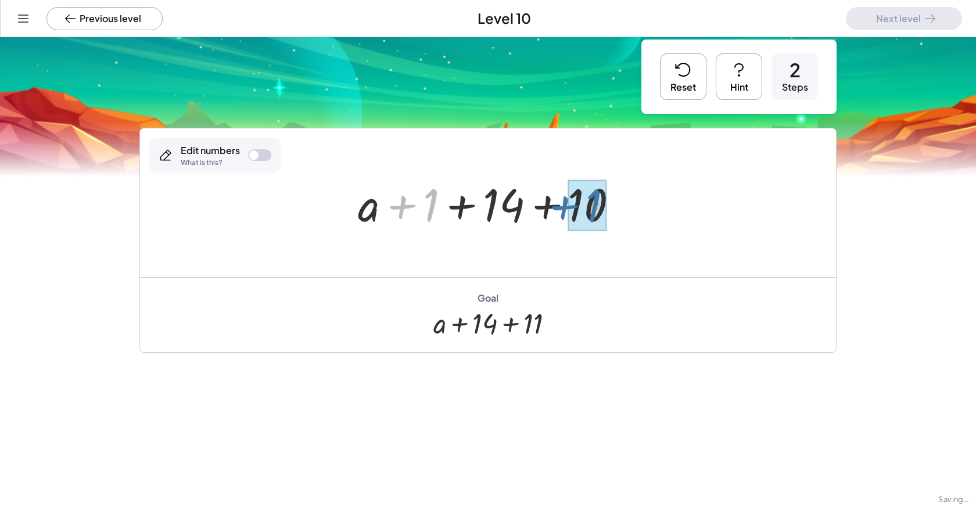
drag, startPoint x: 430, startPoint y: 197, endPoint x: 595, endPoint y: 197, distance: 164.3
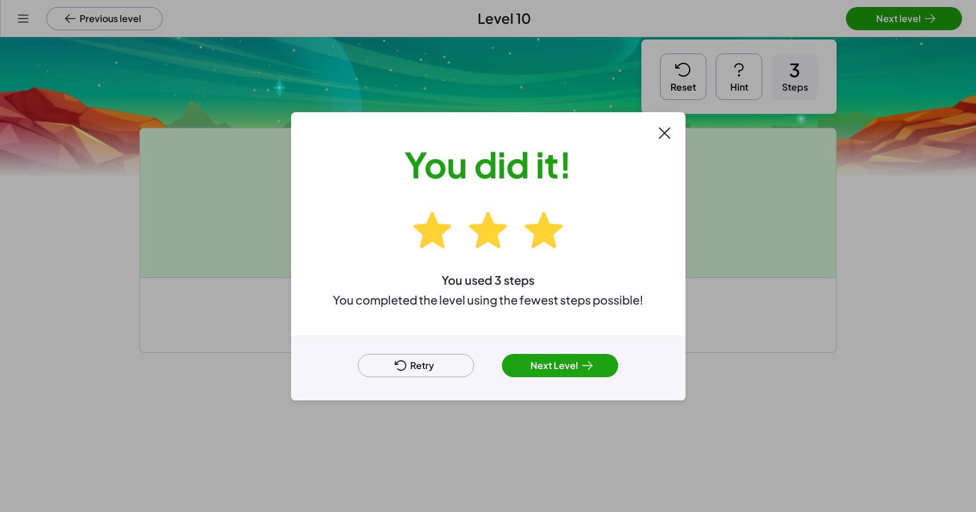
click at [501, 356] on button "Next Level" at bounding box center [560, 365] width 116 height 23
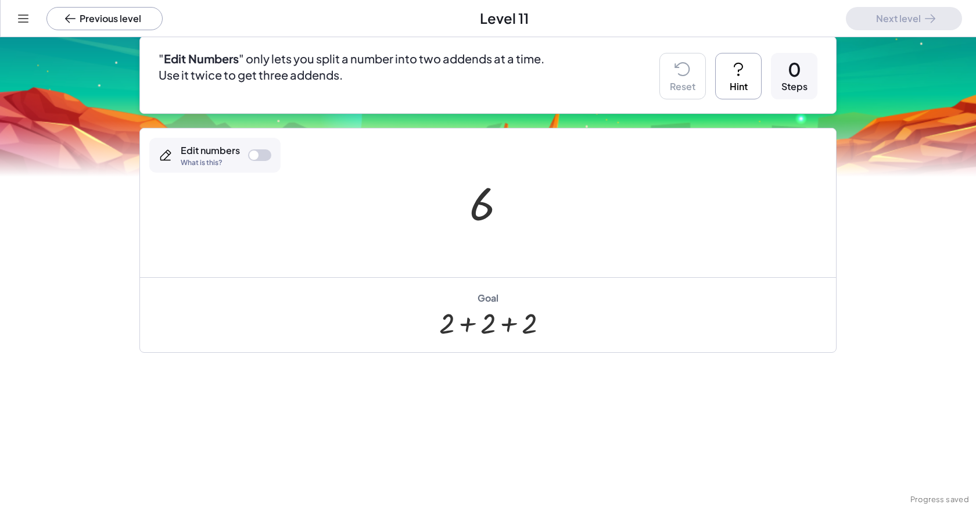
drag, startPoint x: 261, startPoint y: 154, endPoint x: 403, endPoint y: 233, distance: 162.4
click at [260, 154] on div at bounding box center [259, 155] width 23 height 12
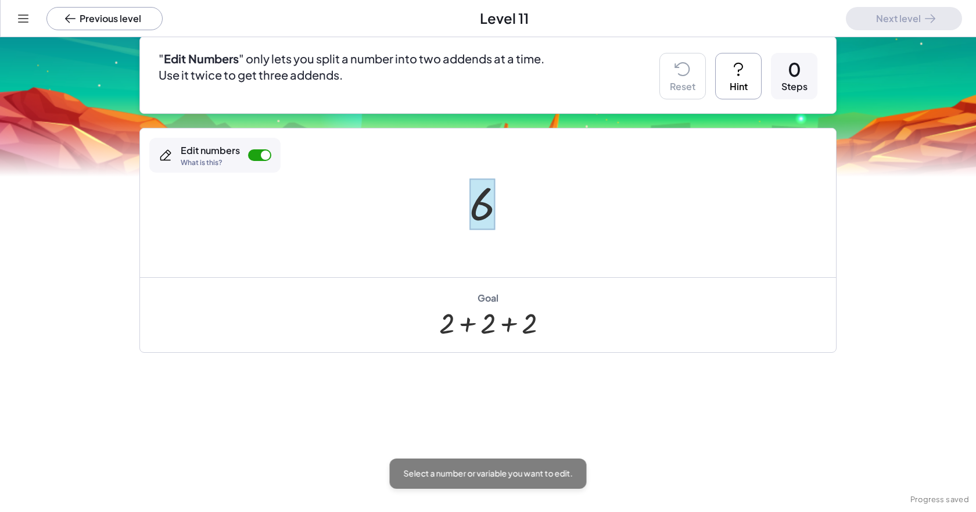
click at [480, 223] on div at bounding box center [482, 204] width 26 height 52
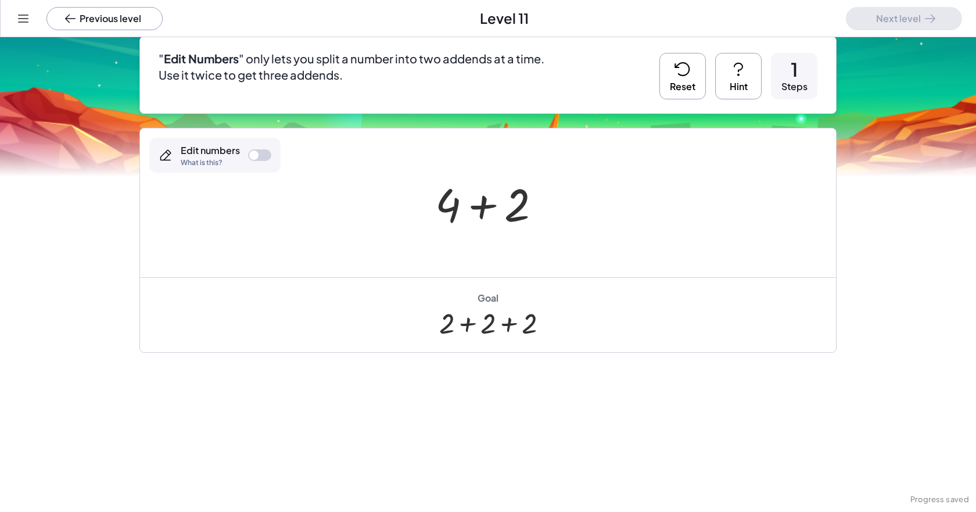
click at [250, 160] on div at bounding box center [259, 155] width 23 height 12
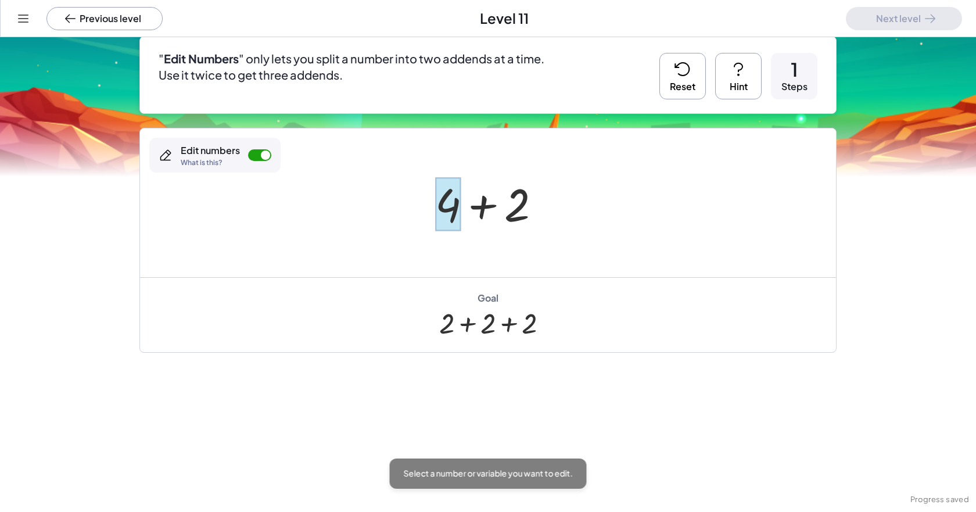
click at [446, 197] on div at bounding box center [448, 204] width 26 height 54
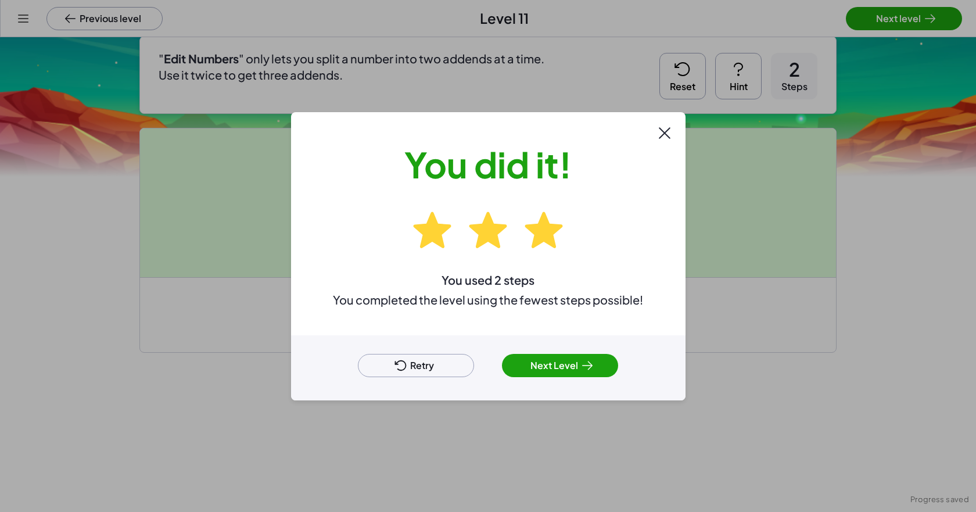
click at [501, 363] on button "Next Level" at bounding box center [560, 365] width 116 height 23
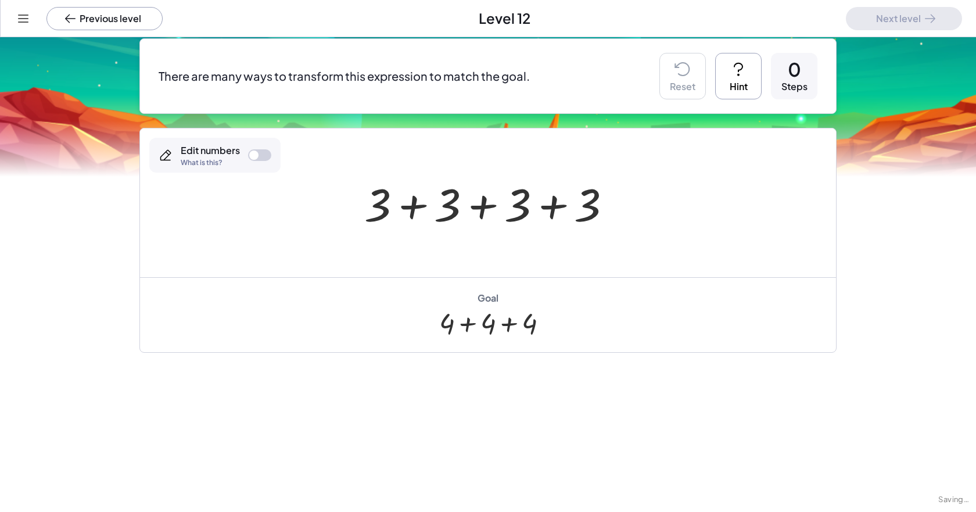
click at [261, 158] on div at bounding box center [259, 155] width 23 height 12
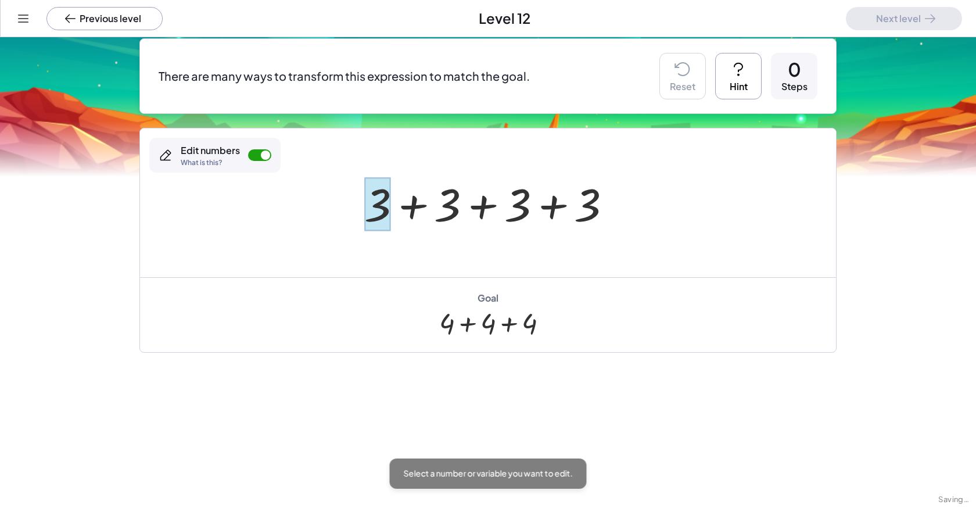
click at [375, 208] on div at bounding box center [377, 204] width 27 height 54
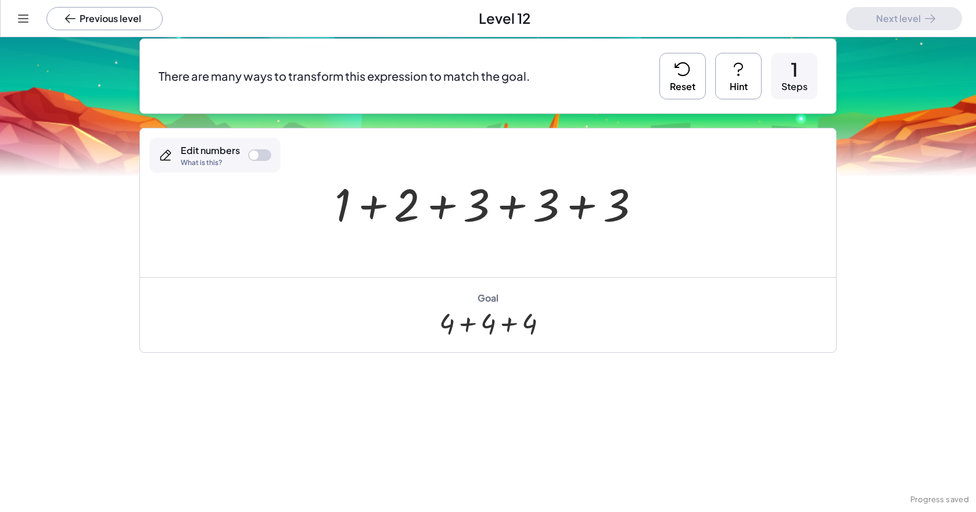
click at [256, 153] on div at bounding box center [259, 155] width 23 height 12
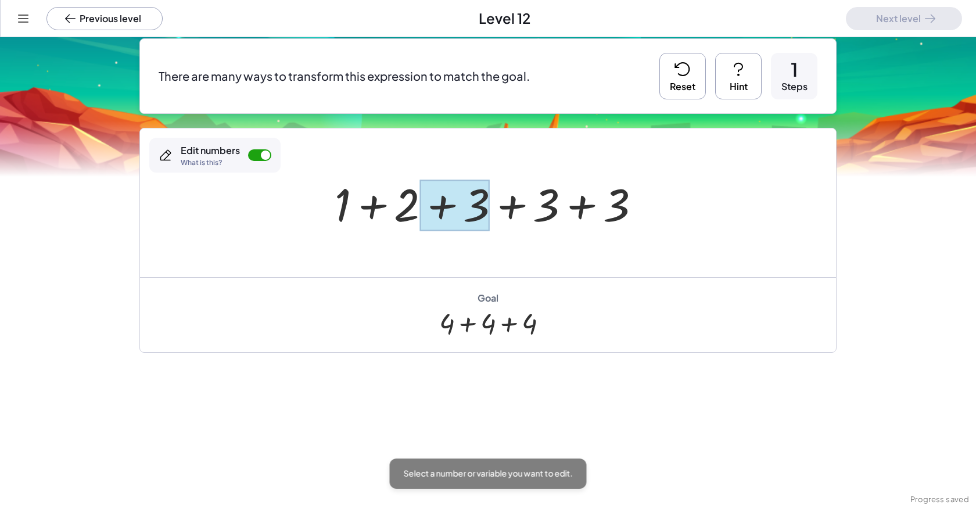
click at [468, 209] on div at bounding box center [454, 205] width 70 height 52
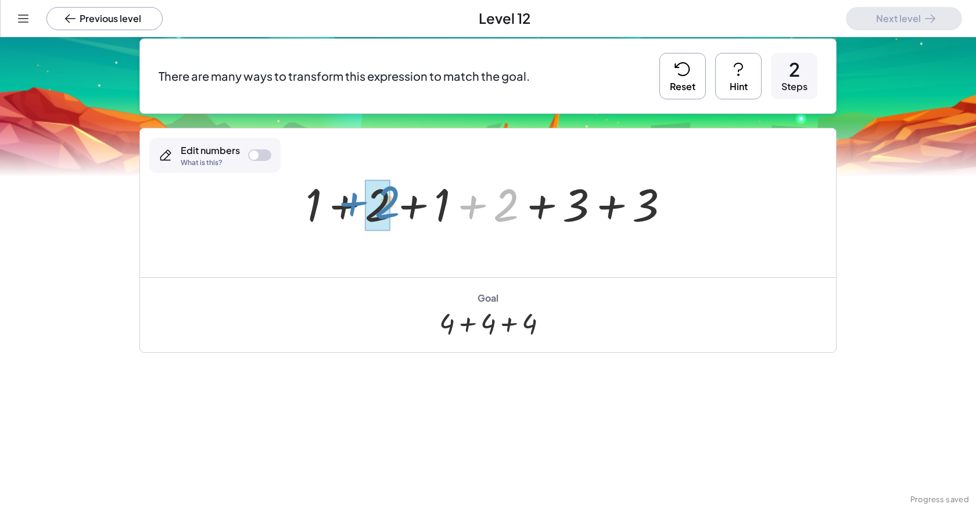
drag, startPoint x: 504, startPoint y: 205, endPoint x: 384, endPoint y: 203, distance: 120.2
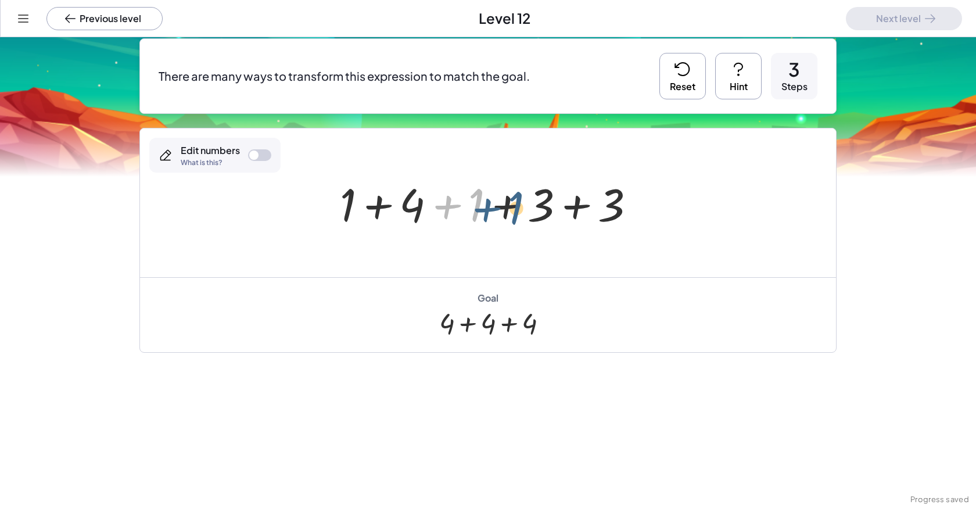
drag, startPoint x: 456, startPoint y: 203, endPoint x: 497, endPoint y: 206, distance: 41.3
click at [497, 206] on div at bounding box center [492, 203] width 316 height 60
click at [501, 209] on div at bounding box center [492, 203] width 316 height 60
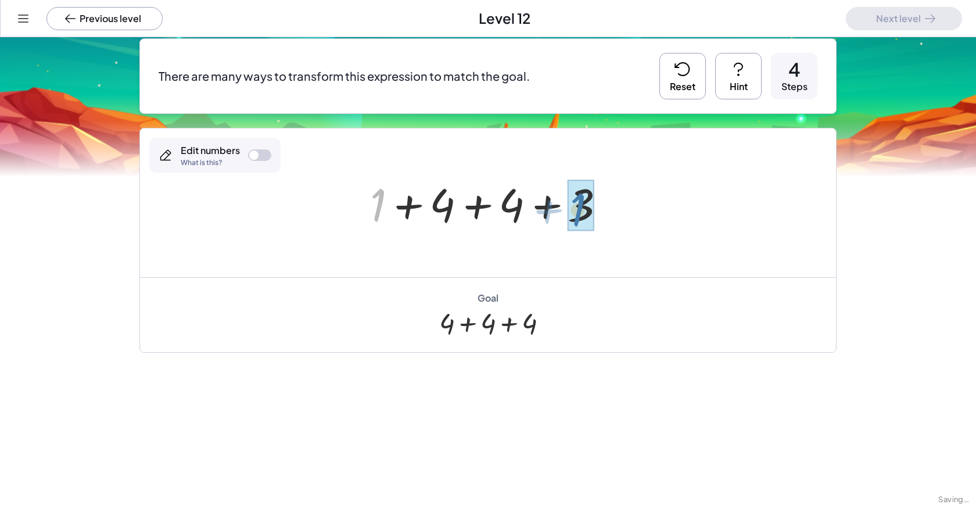
drag, startPoint x: 376, startPoint y: 199, endPoint x: 578, endPoint y: 204, distance: 202.7
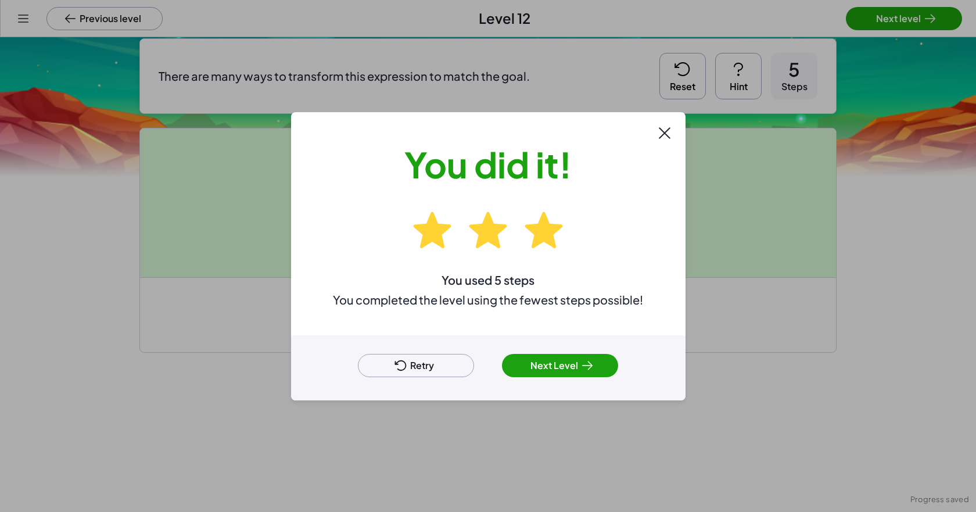
click at [501, 363] on button "Next Level" at bounding box center [560, 365] width 116 height 23
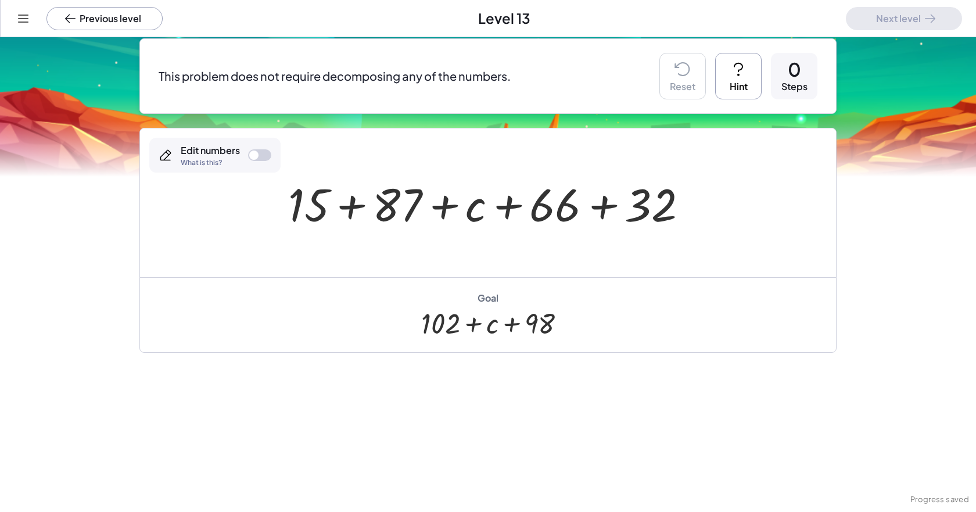
click at [370, 207] on div at bounding box center [492, 203] width 420 height 60
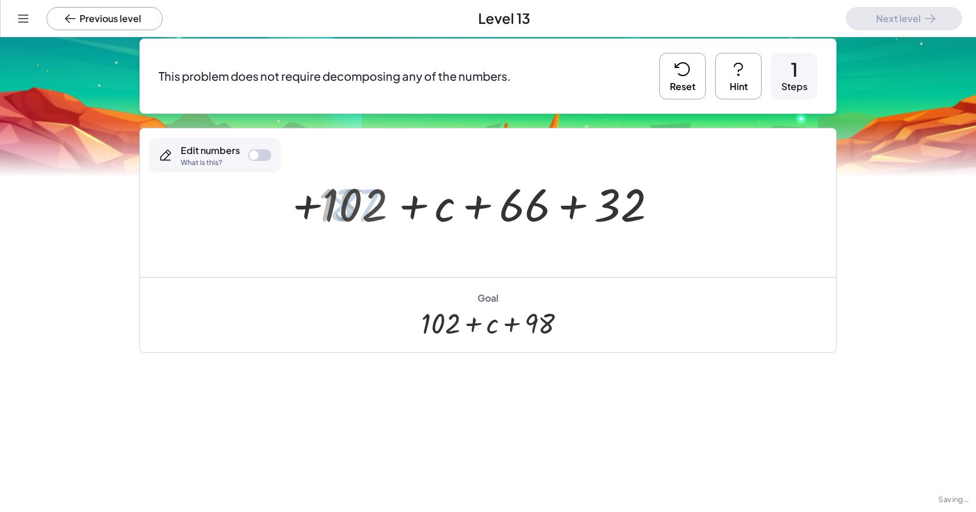
click at [501, 207] on div at bounding box center [491, 203] width 351 height 60
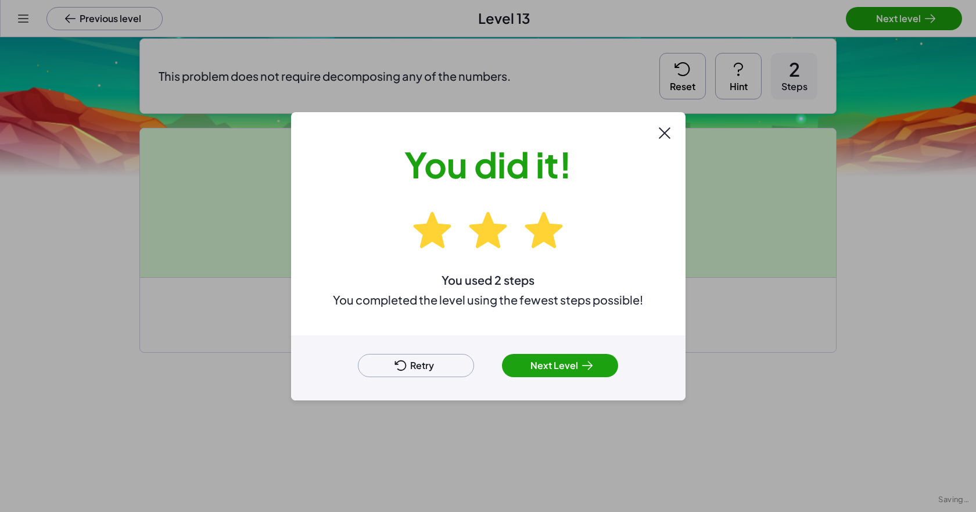
click at [501, 365] on button "Next Level" at bounding box center [560, 365] width 116 height 23
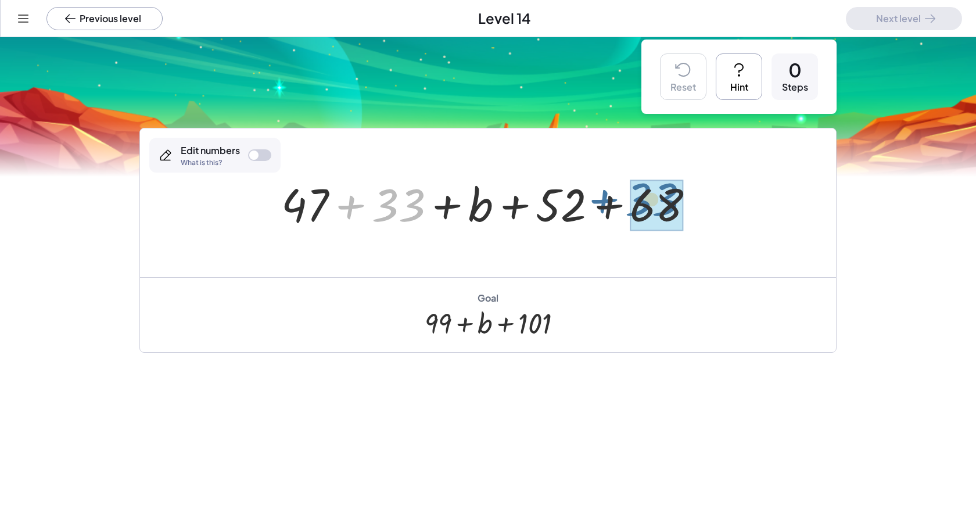
drag, startPoint x: 404, startPoint y: 206, endPoint x: 650, endPoint y: 209, distance: 245.7
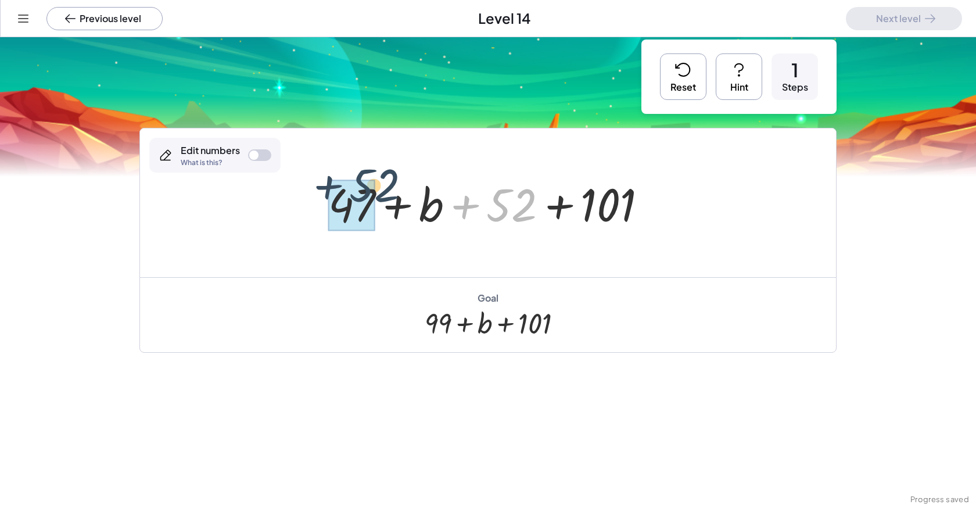
drag, startPoint x: 503, startPoint y: 186, endPoint x: 364, endPoint y: 200, distance: 140.6
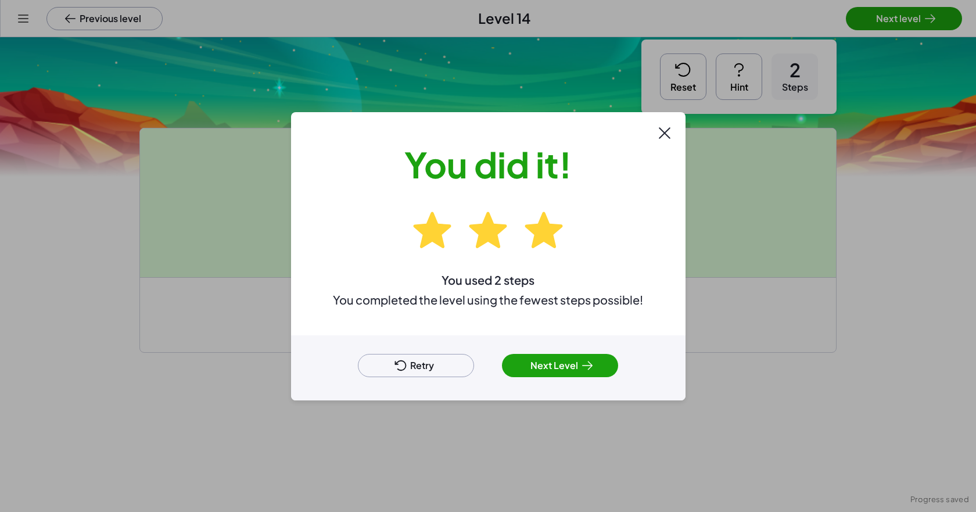
click at [501, 387] on div "Retry Next Level" at bounding box center [488, 367] width 394 height 65
click at [501, 365] on button "Next Level" at bounding box center [560, 365] width 116 height 23
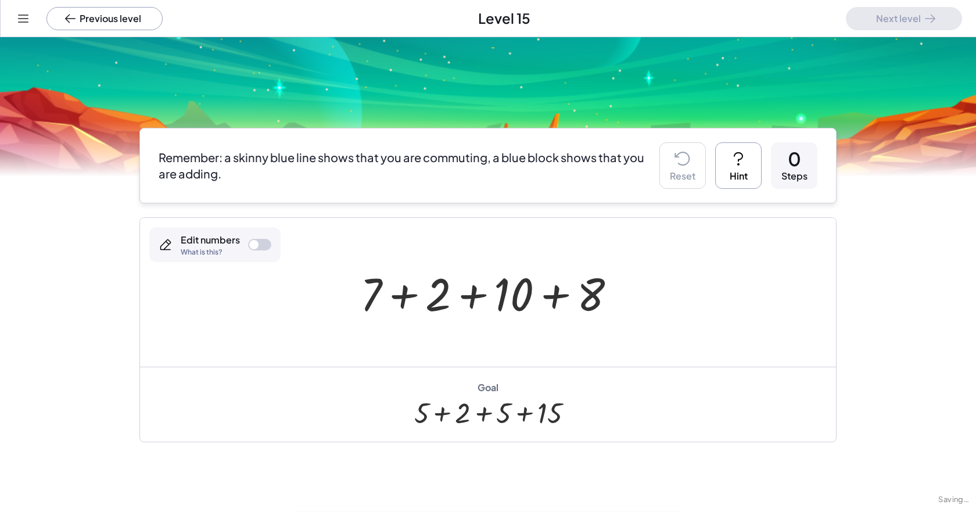
scroll to position [101, 0]
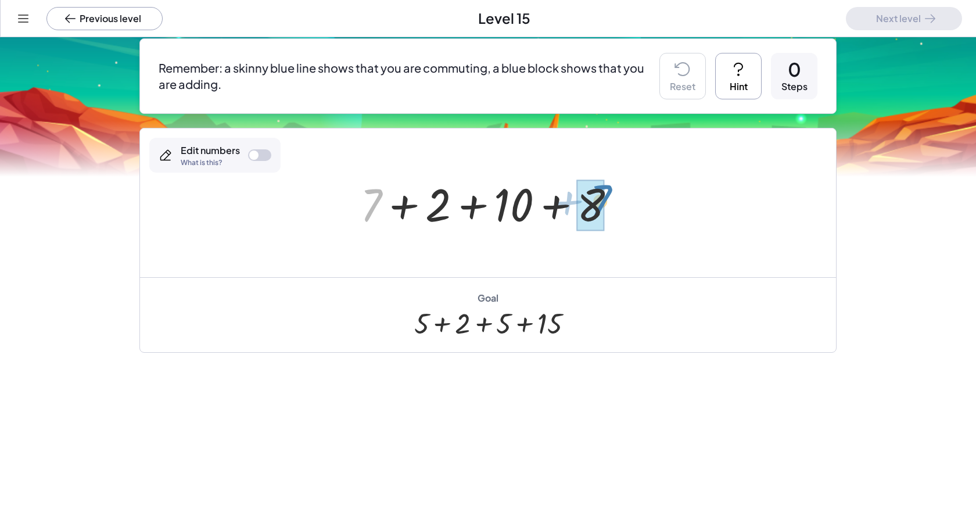
drag, startPoint x: 371, startPoint y: 194, endPoint x: 600, endPoint y: 190, distance: 229.4
click at [501, 190] on div at bounding box center [492, 203] width 276 height 60
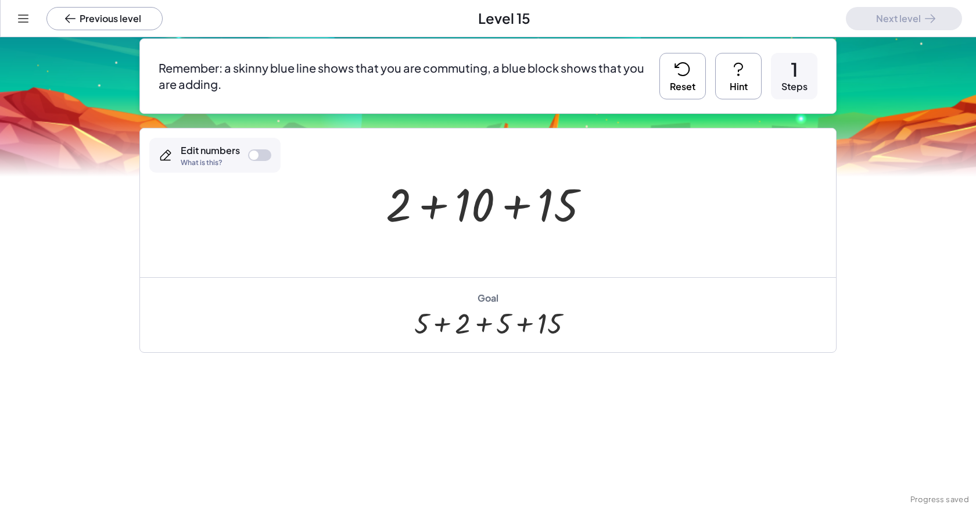
click at [263, 158] on div at bounding box center [259, 155] width 23 height 12
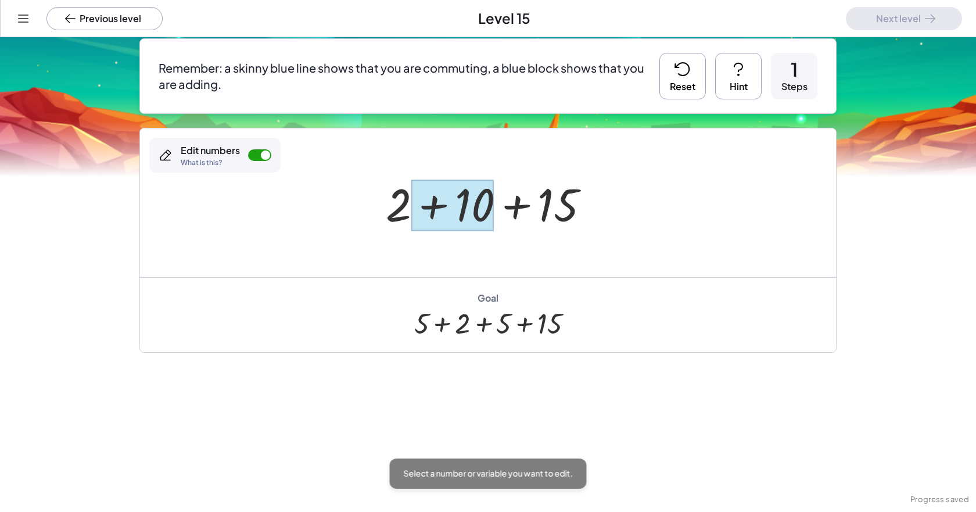
click at [487, 228] on div at bounding box center [452, 205] width 82 height 52
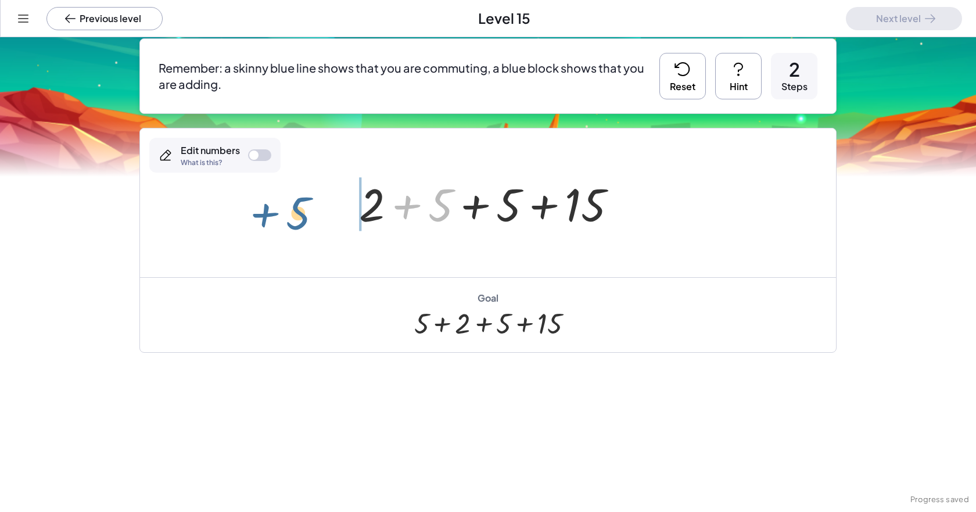
drag, startPoint x: 429, startPoint y: 195, endPoint x: 291, endPoint y: 206, distance: 138.0
click at [291, 206] on div "+ 7 + 2 + 10 + 8 + 2 + 10 + 15 + 5 + + 2 15 + 5 + 5" at bounding box center [488, 202] width 696 height 149
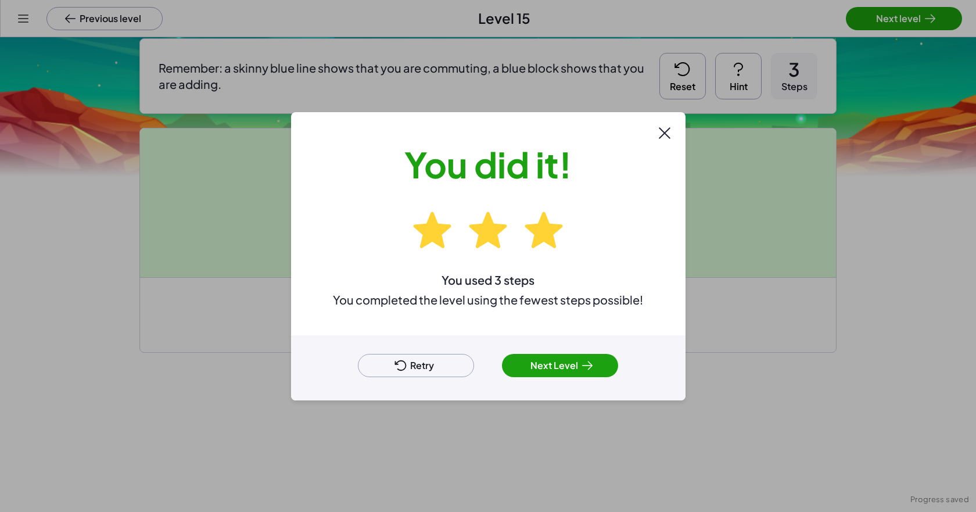
click at [501, 370] on button "Next Level" at bounding box center [560, 365] width 116 height 23
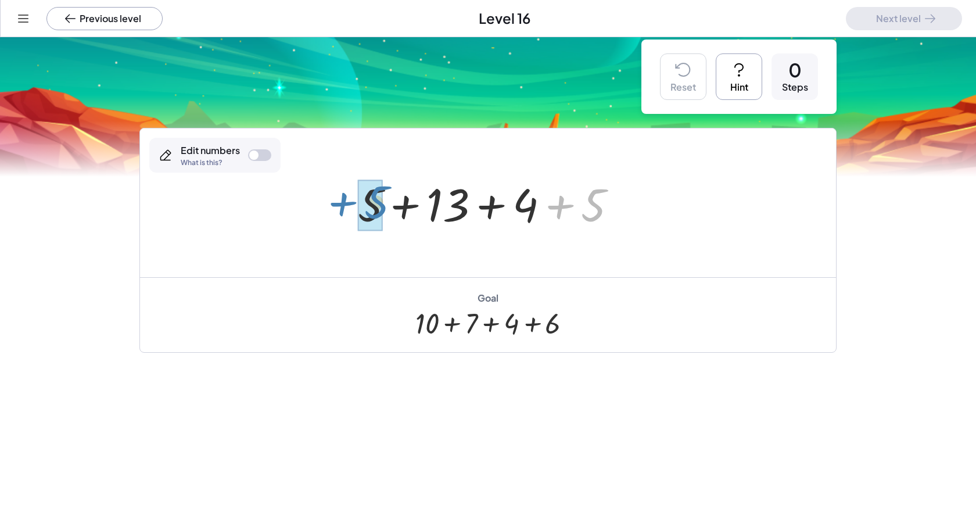
drag, startPoint x: 585, startPoint y: 210, endPoint x: 365, endPoint y: 206, distance: 220.1
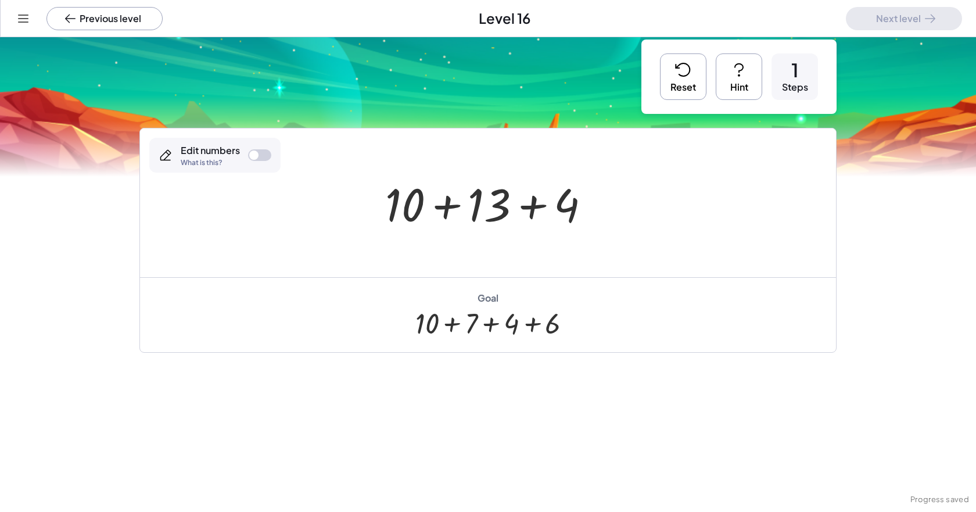
click at [267, 149] on div "Edit numbers What is this?" at bounding box center [214, 155] width 131 height 35
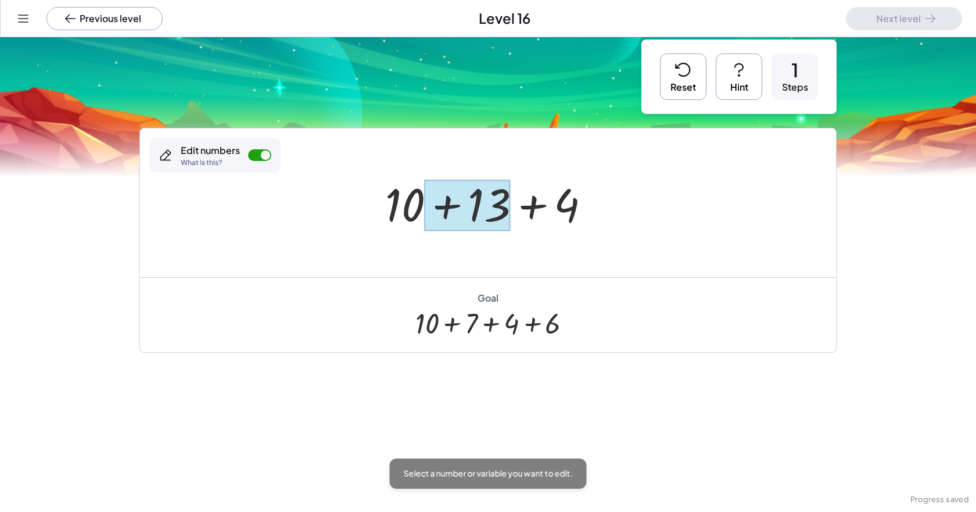
click at [489, 206] on div at bounding box center [468, 205] width 86 height 52
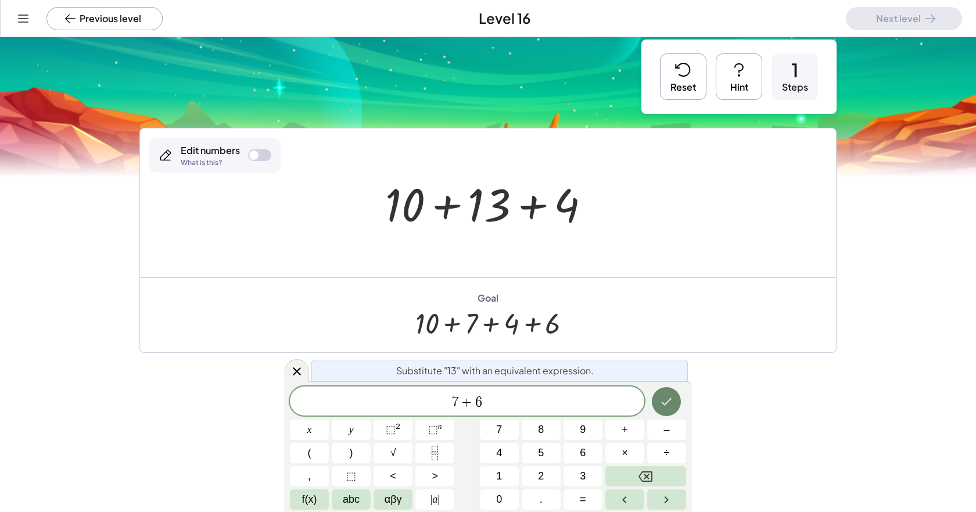
click at [501, 402] on button "Done" at bounding box center [666, 401] width 29 height 29
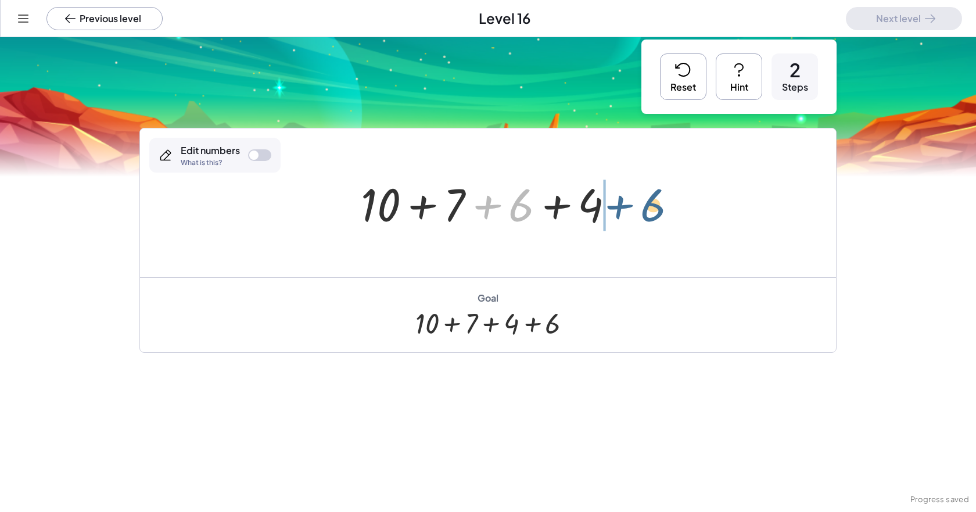
drag, startPoint x: 511, startPoint y: 208, endPoint x: 645, endPoint y: 210, distance: 133.6
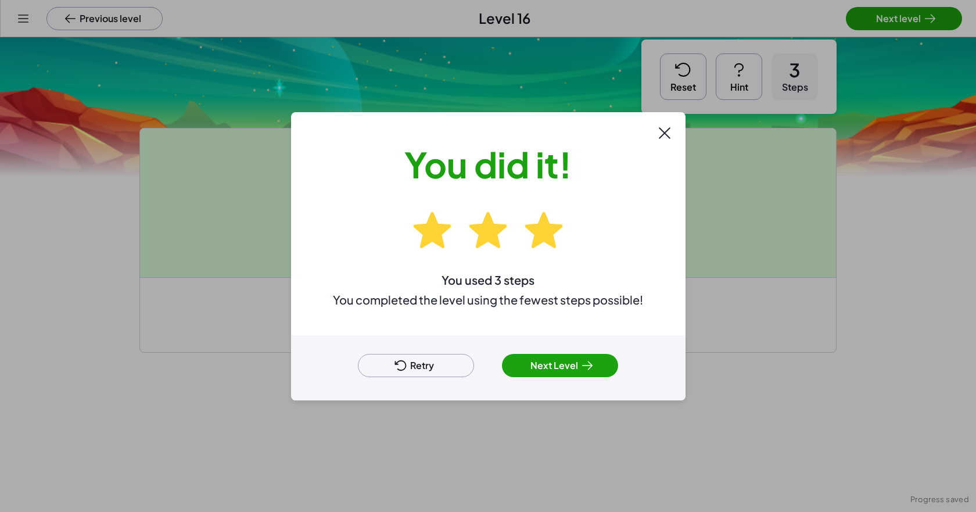
click at [501, 366] on icon at bounding box center [587, 365] width 10 height 8
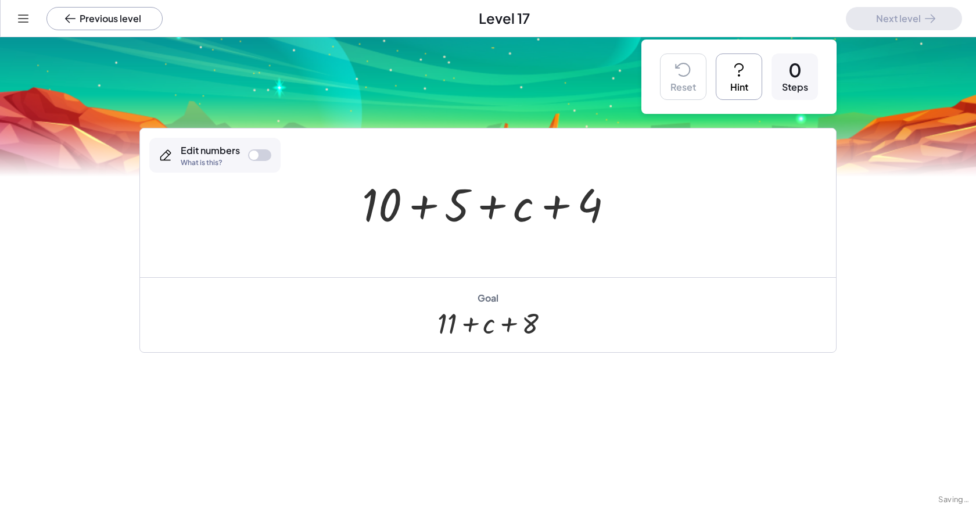
click at [256, 151] on div at bounding box center [259, 155] width 23 height 12
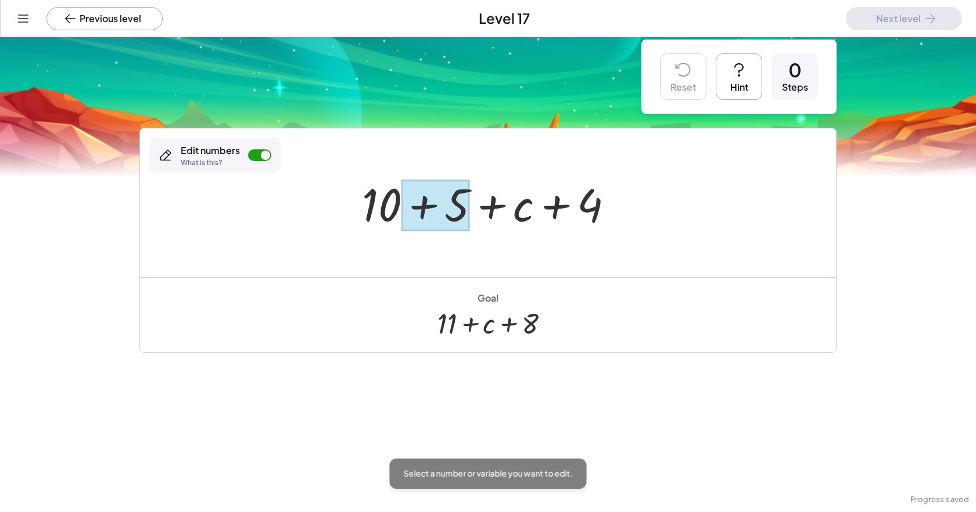
click at [435, 196] on div at bounding box center [435, 205] width 69 height 52
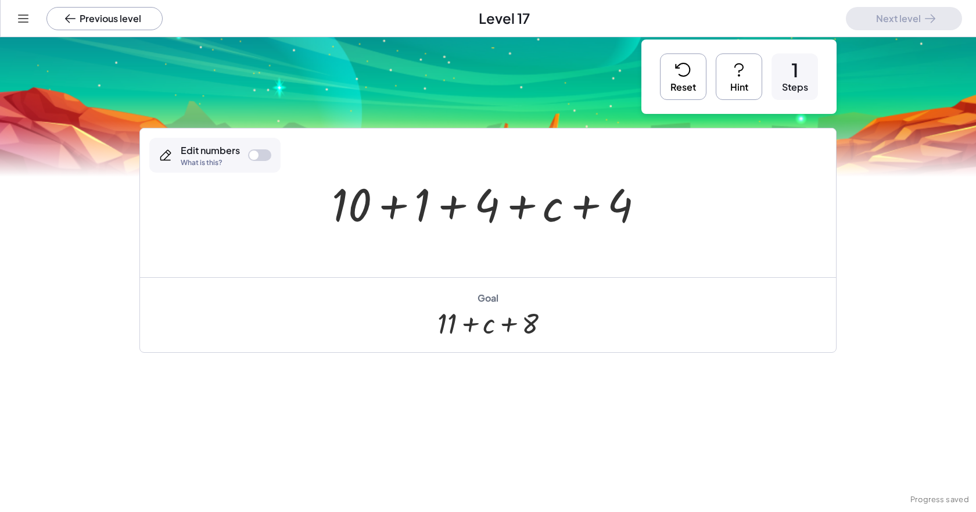
click at [372, 200] on div at bounding box center [492, 203] width 333 height 60
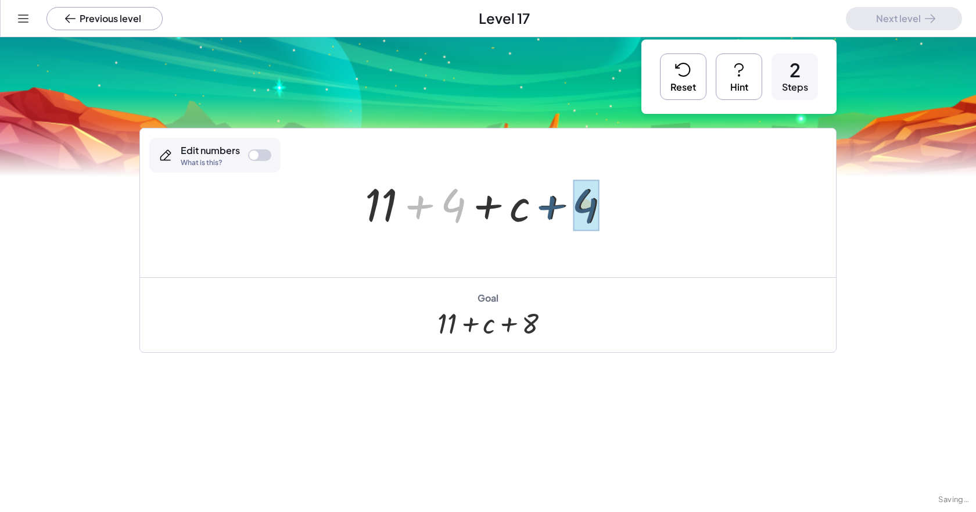
drag, startPoint x: 436, startPoint y: 208, endPoint x: 575, endPoint y: 213, distance: 138.9
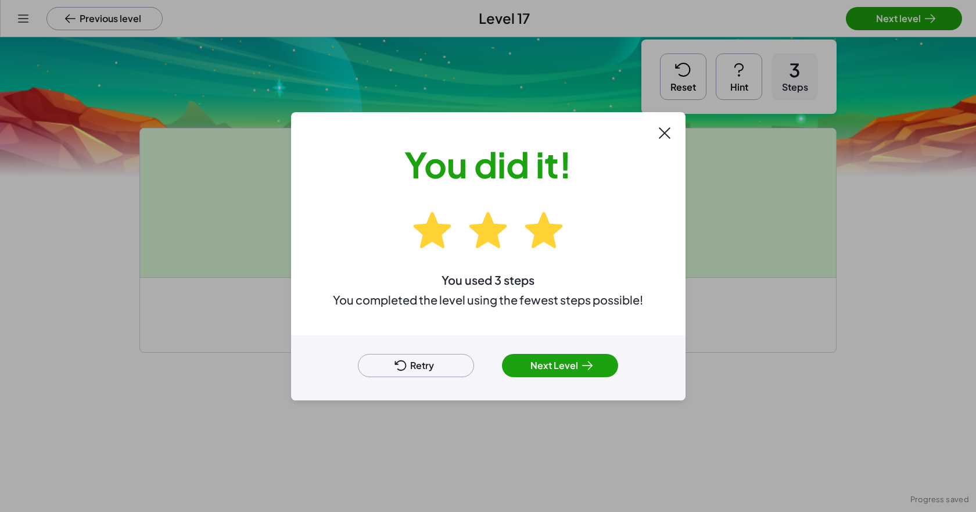
click at [501, 369] on button "Next Level" at bounding box center [560, 365] width 116 height 23
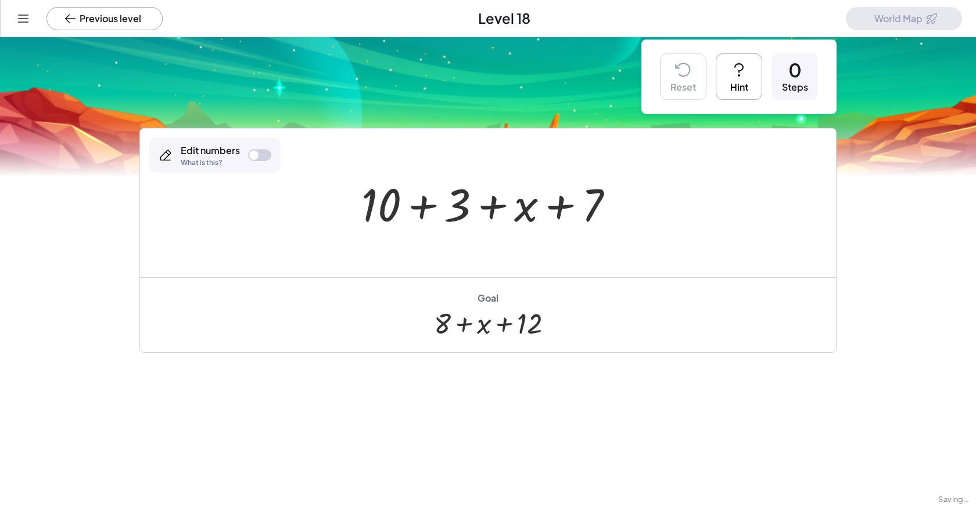
click at [265, 154] on div at bounding box center [259, 155] width 23 height 12
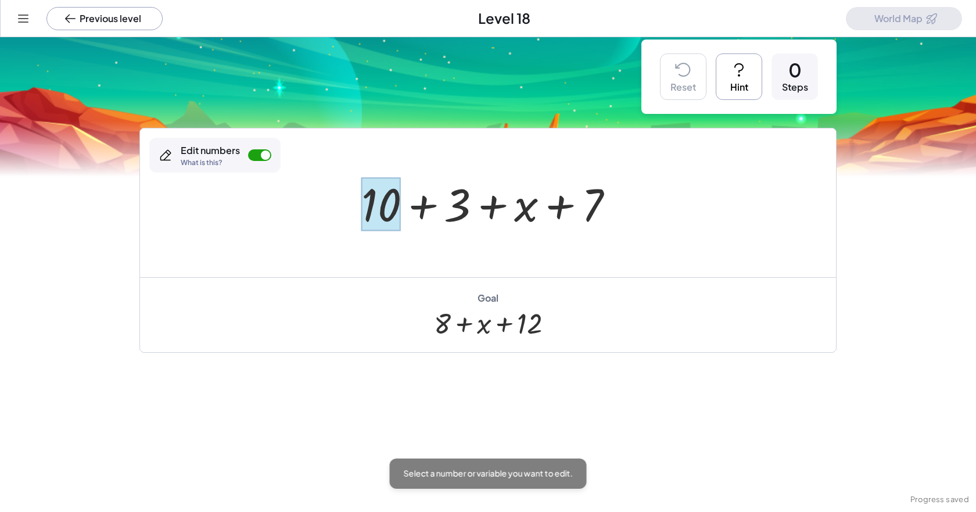
click at [382, 197] on div at bounding box center [380, 204] width 39 height 54
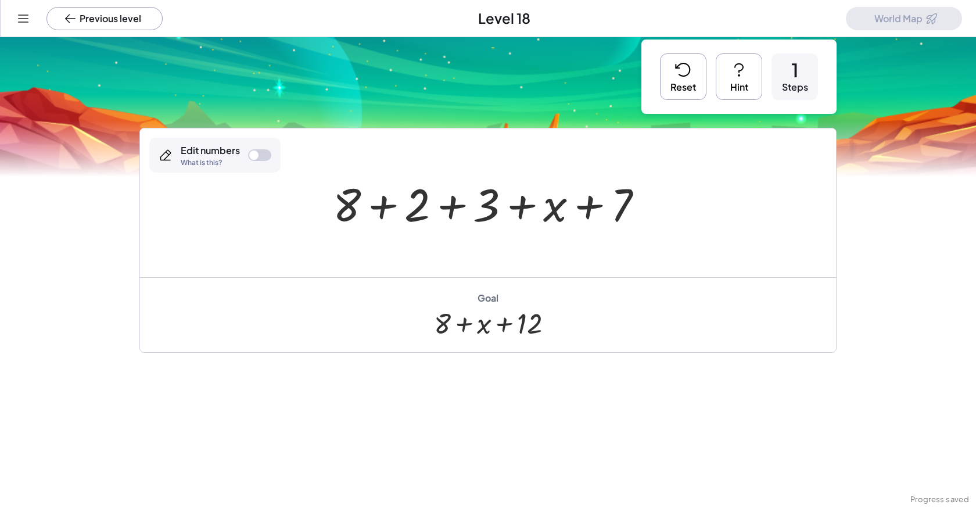
click at [462, 213] on div at bounding box center [492, 203] width 330 height 60
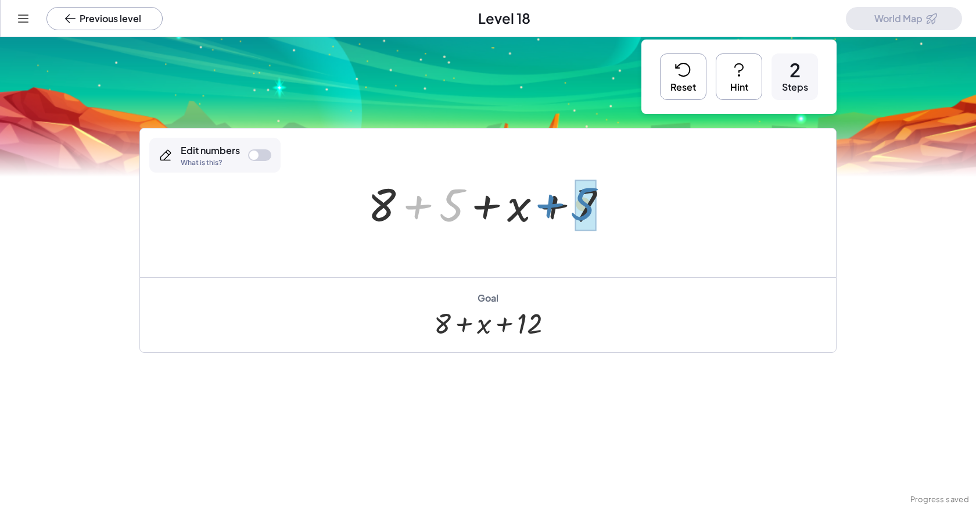
drag, startPoint x: 444, startPoint y: 204, endPoint x: 576, endPoint y: 203, distance: 131.8
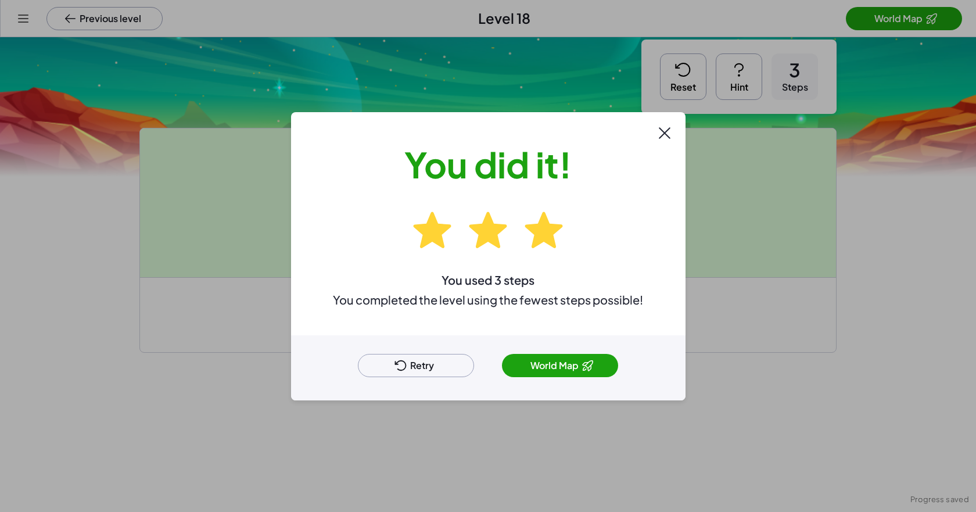
click at [501, 370] on button "World Map" at bounding box center [560, 365] width 116 height 23
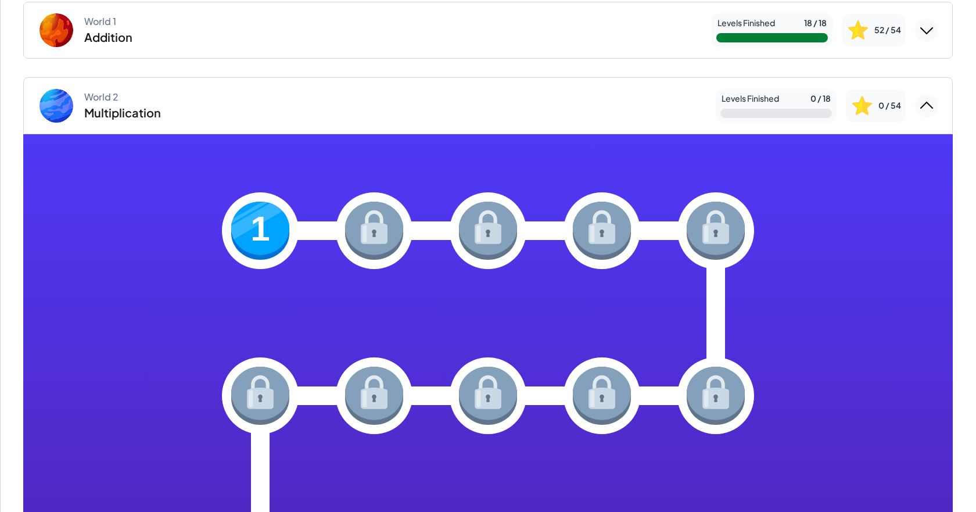
scroll to position [116, 0]
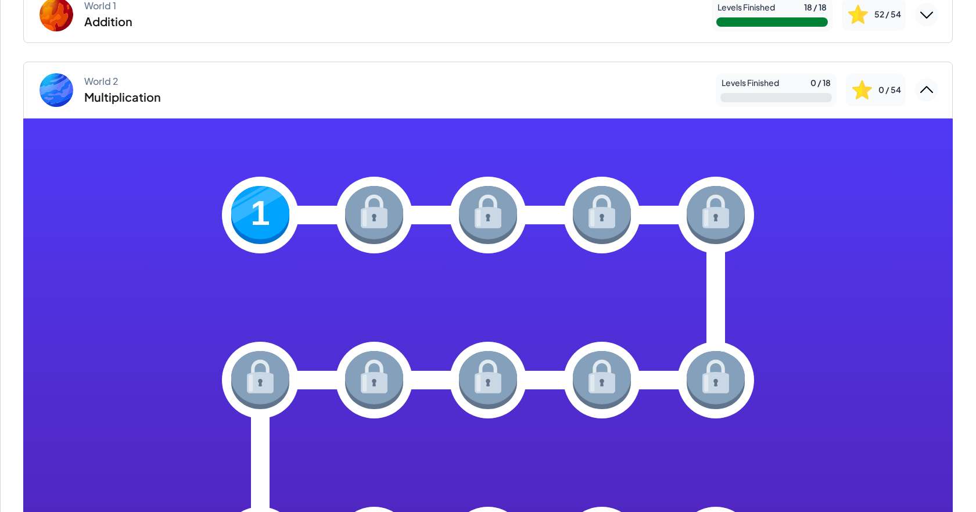
click at [265, 218] on img at bounding box center [260, 215] width 58 height 58
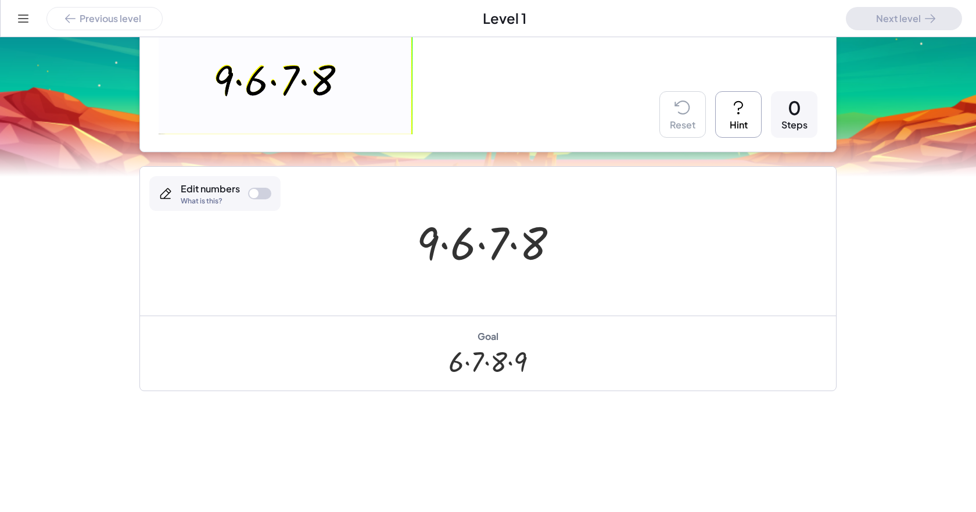
scroll to position [200, 0]
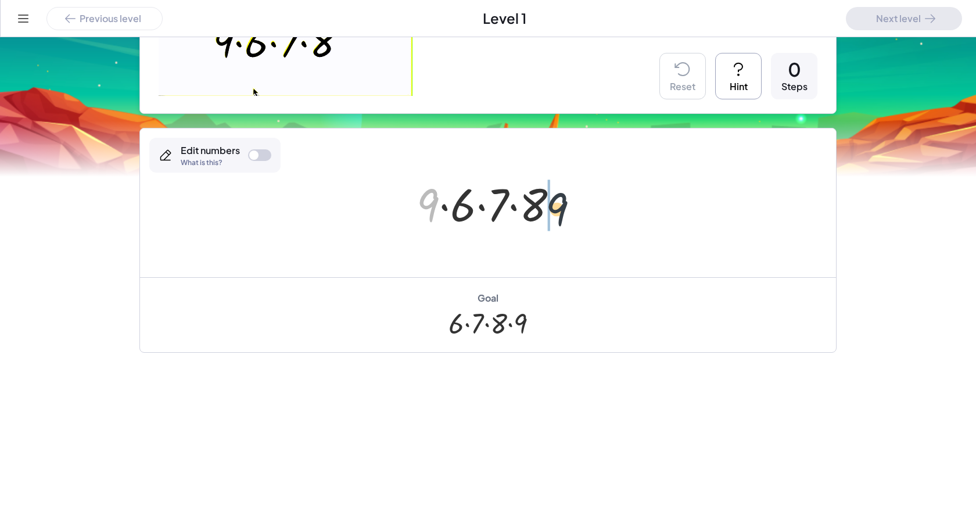
drag, startPoint x: 427, startPoint y: 199, endPoint x: 565, endPoint y: 208, distance: 138.5
click at [501, 208] on div at bounding box center [492, 203] width 163 height 60
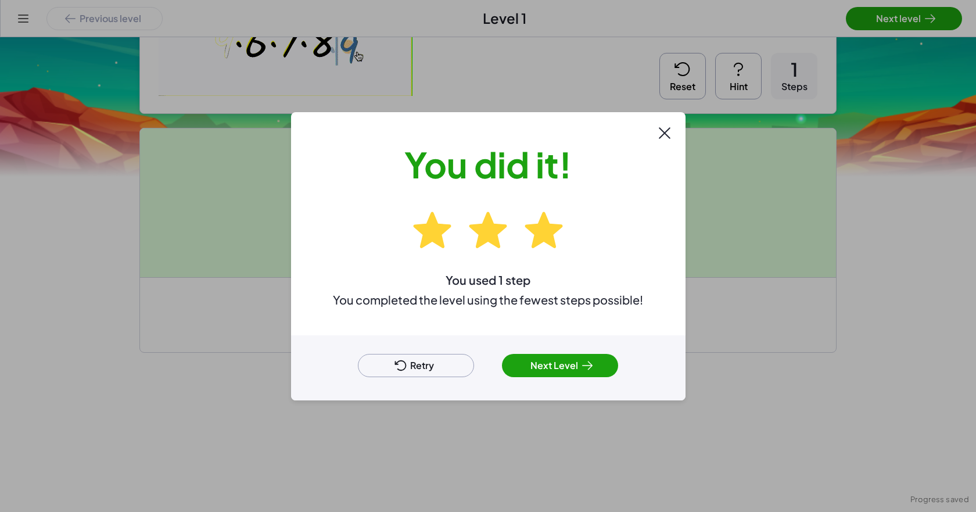
click at [501, 361] on button "Next Level" at bounding box center [560, 365] width 116 height 23
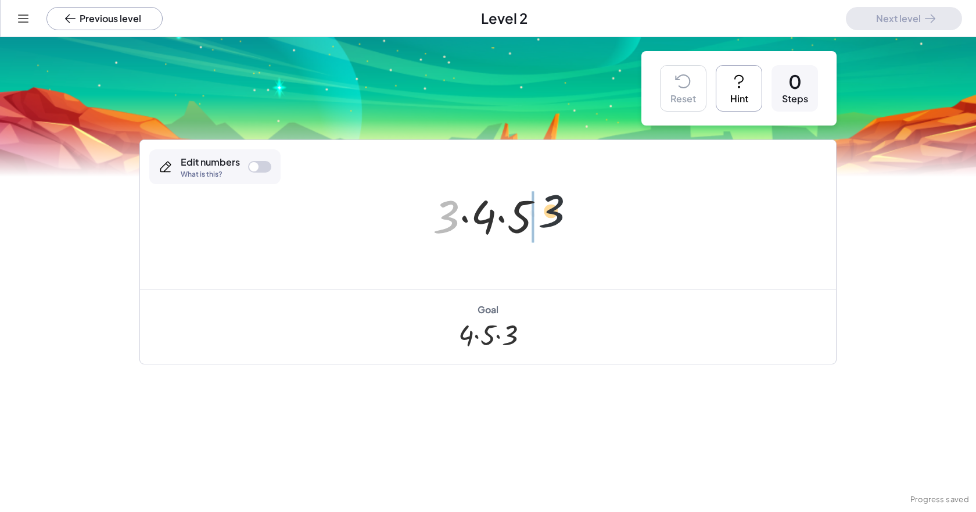
drag, startPoint x: 434, startPoint y: 213, endPoint x: 548, endPoint y: 210, distance: 113.3
click at [501, 210] on div at bounding box center [492, 215] width 131 height 60
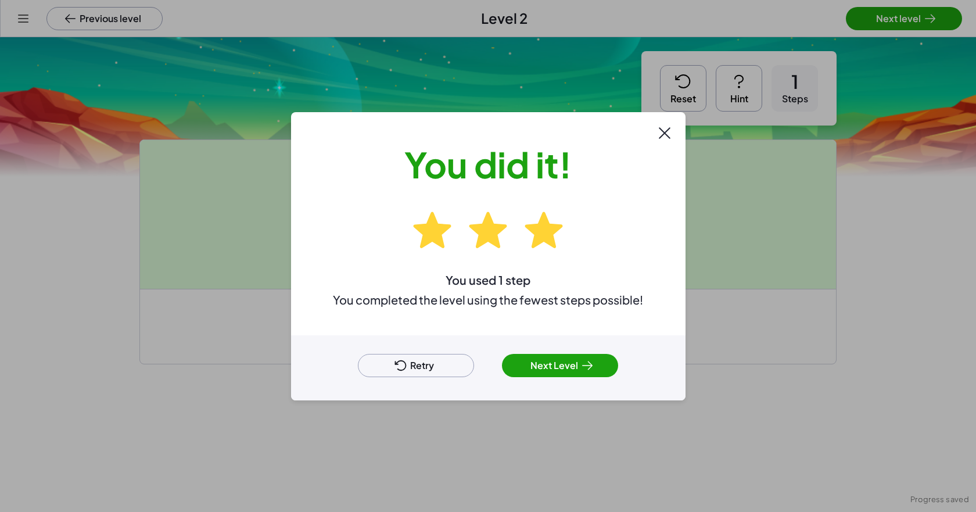
click at [501, 364] on button "Next Level" at bounding box center [560, 365] width 116 height 23
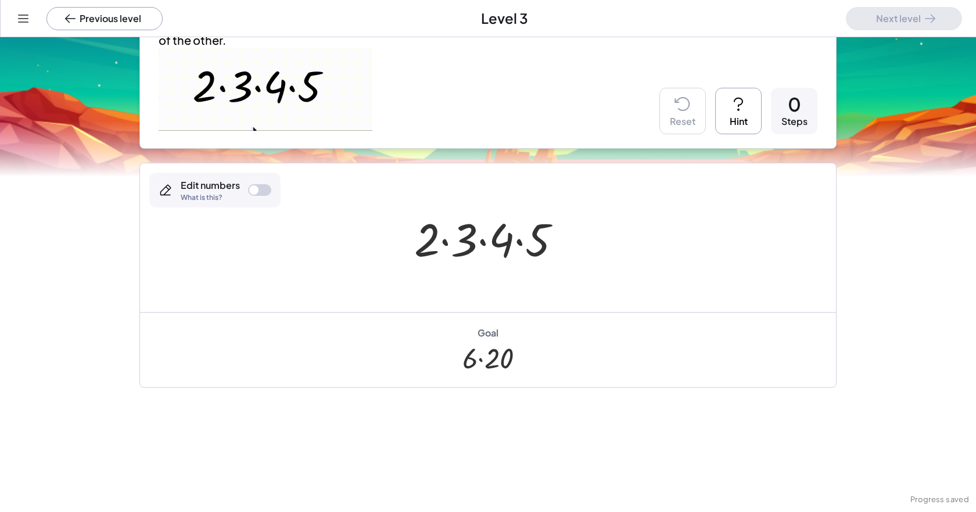
scroll to position [173, 0]
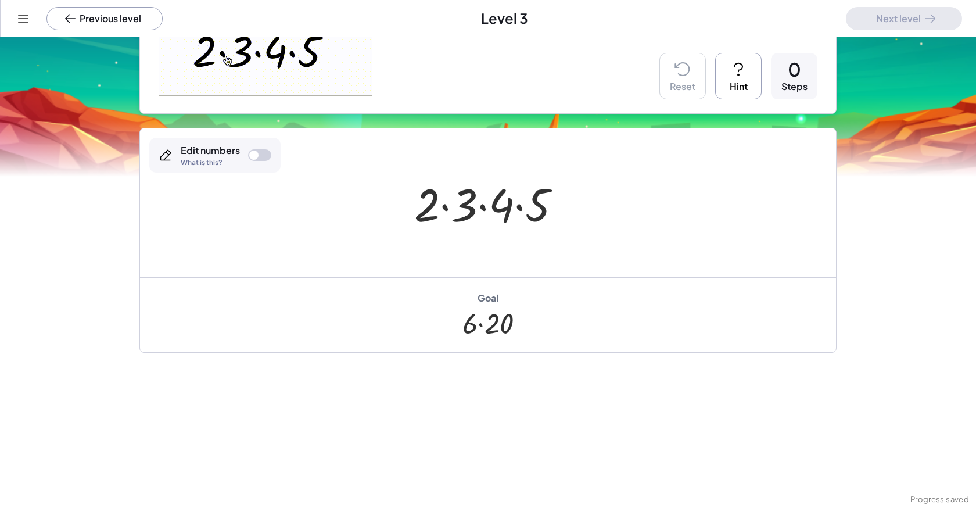
click at [448, 211] on div at bounding box center [492, 203] width 168 height 60
click at [491, 214] on div at bounding box center [492, 203] width 130 height 60
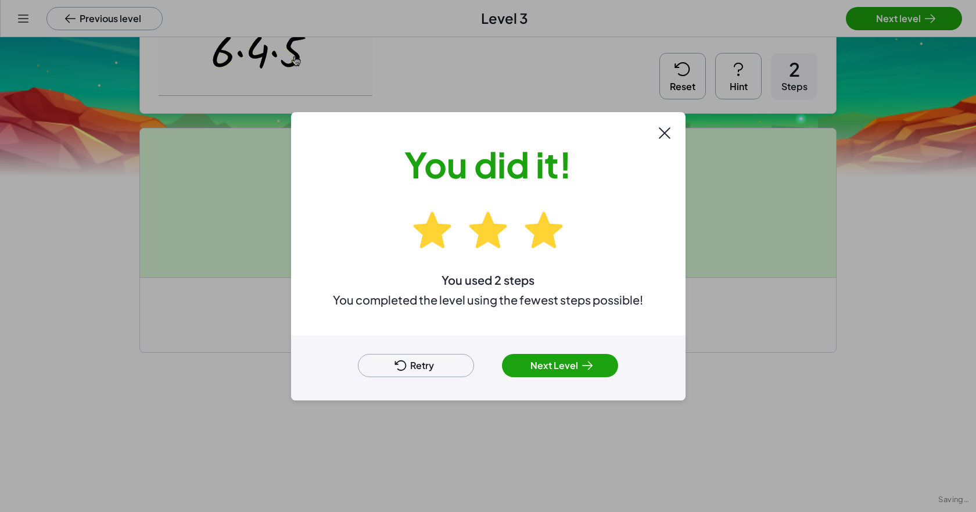
click at [501, 368] on icon at bounding box center [587, 365] width 14 height 14
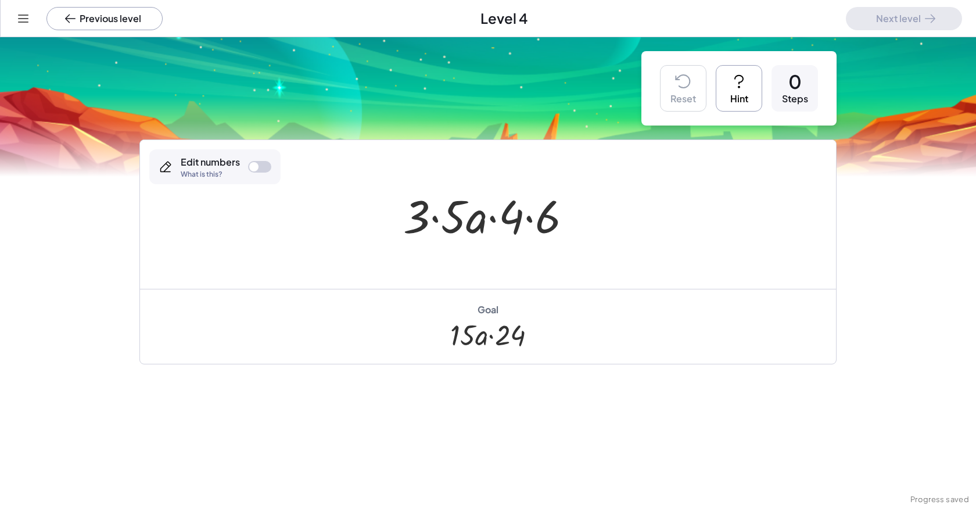
click at [426, 210] on div at bounding box center [492, 215] width 190 height 60
click at [501, 222] on div at bounding box center [492, 215] width 168 height 60
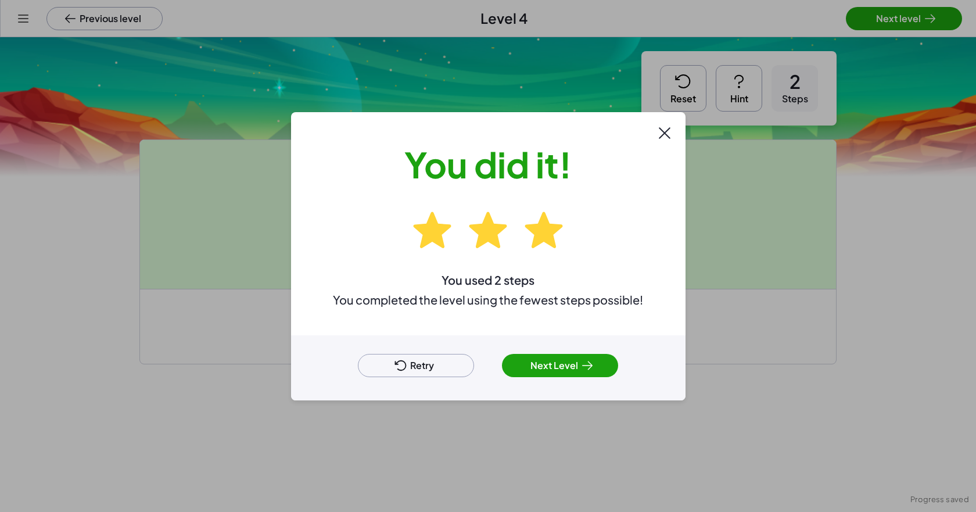
click at [501, 365] on button "Next Level" at bounding box center [560, 365] width 116 height 23
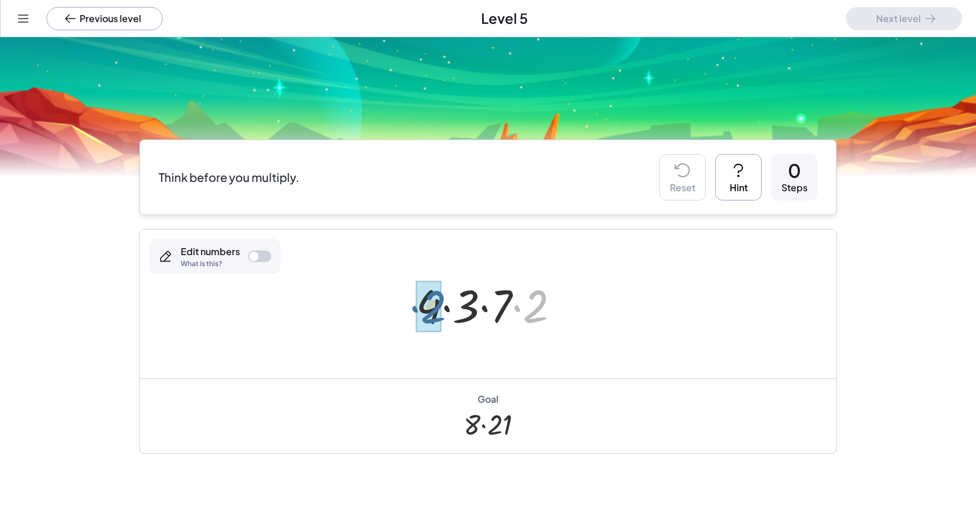
drag, startPoint x: 530, startPoint y: 316, endPoint x: 426, endPoint y: 318, distance: 103.4
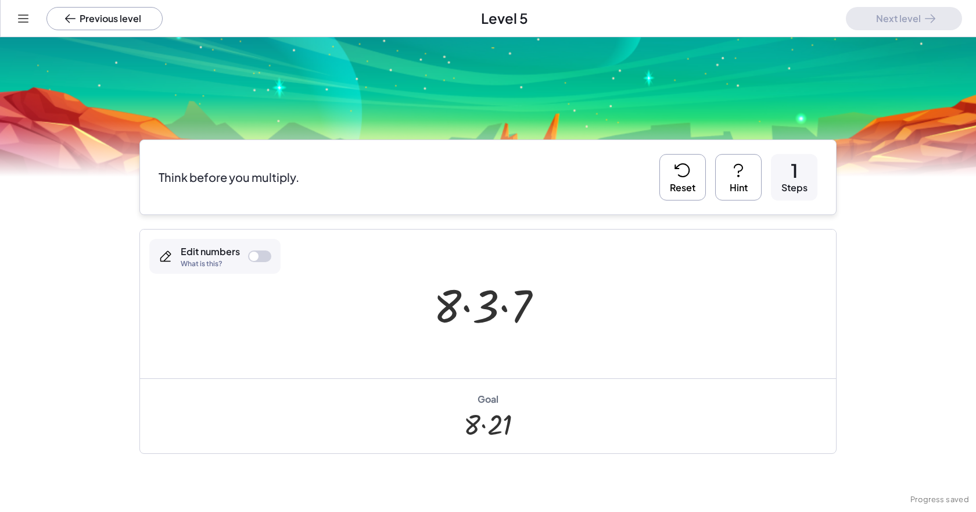
click at [500, 308] on div at bounding box center [492, 304] width 130 height 60
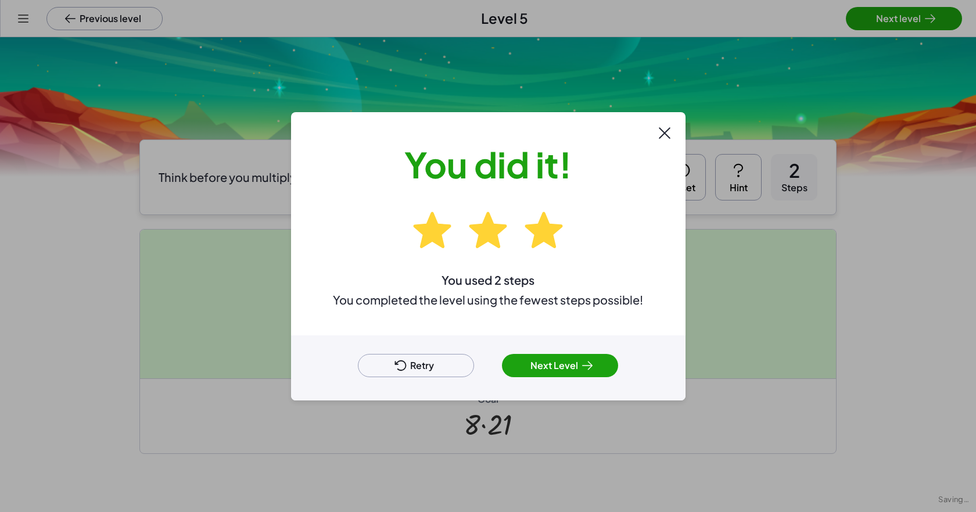
click at [501, 362] on icon at bounding box center [587, 365] width 14 height 14
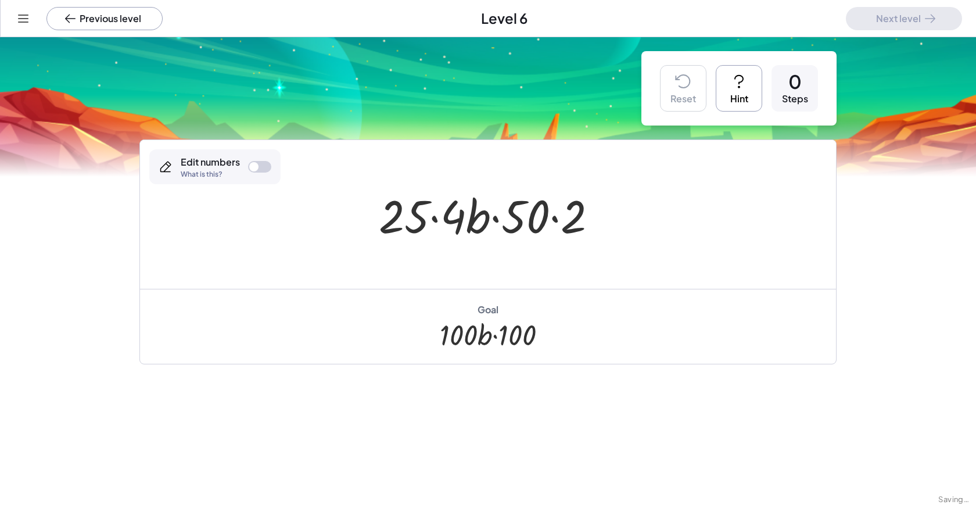
click at [430, 222] on div at bounding box center [492, 215] width 239 height 60
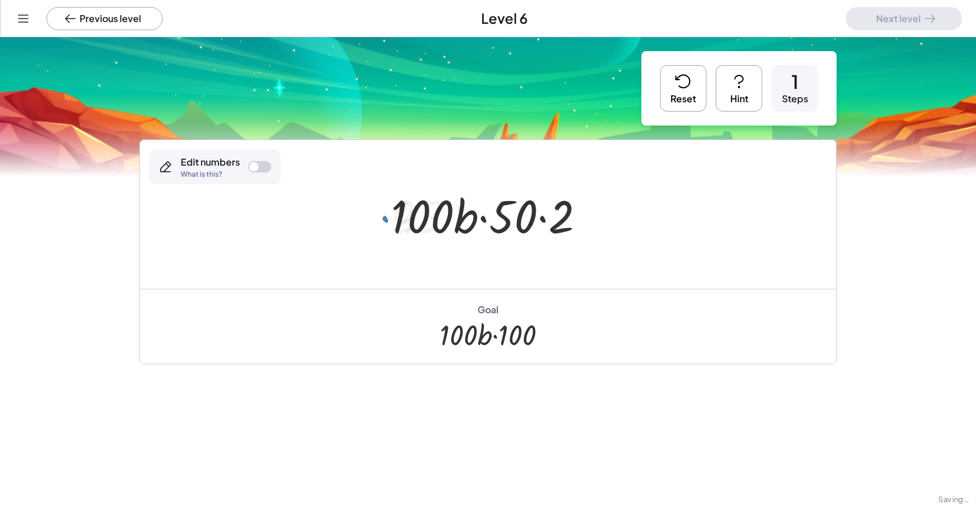
click at [501, 221] on div at bounding box center [492, 215] width 215 height 60
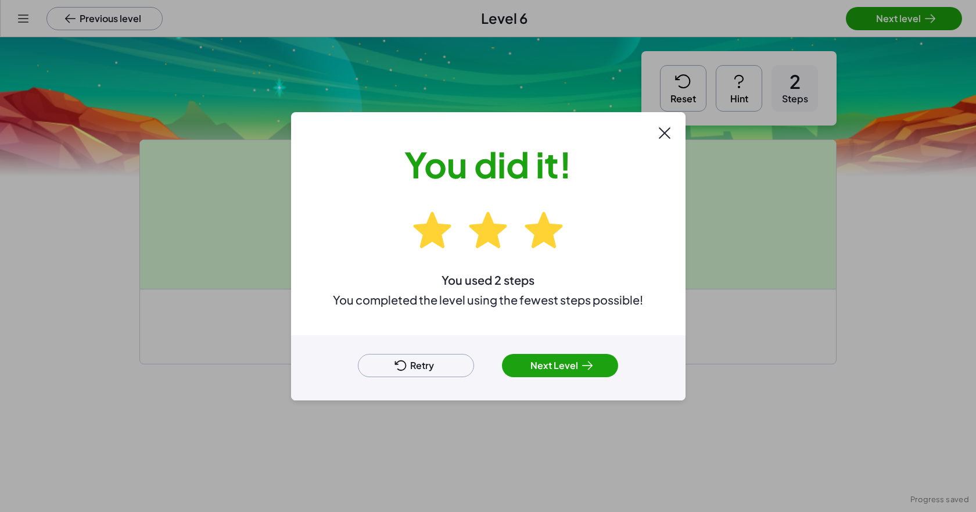
click at [501, 373] on button "Next Level" at bounding box center [560, 365] width 116 height 23
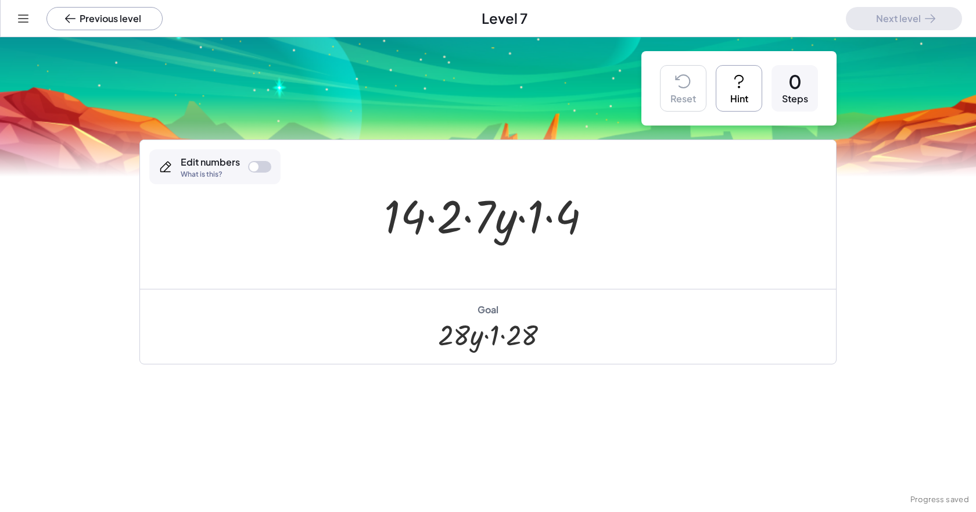
click at [429, 220] on div at bounding box center [492, 215] width 228 height 60
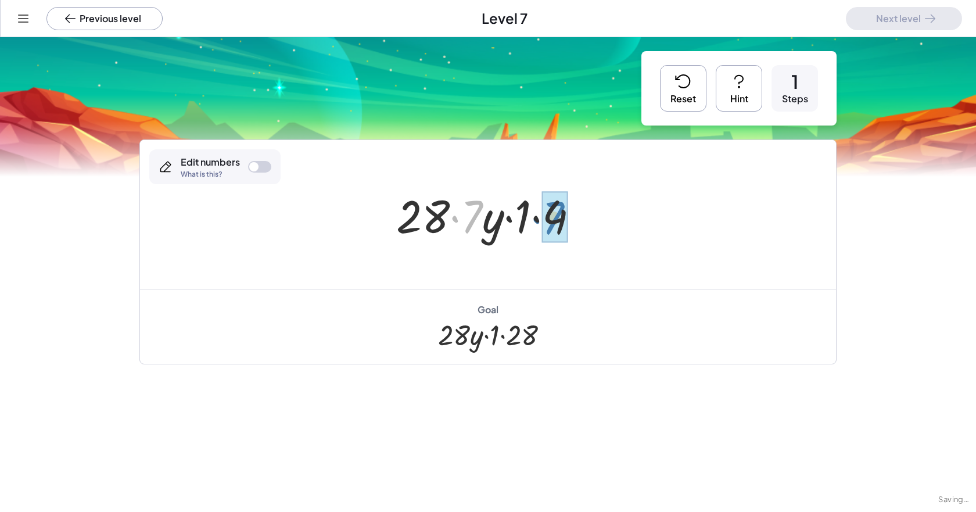
drag, startPoint x: 472, startPoint y: 220, endPoint x: 556, endPoint y: 224, distance: 84.3
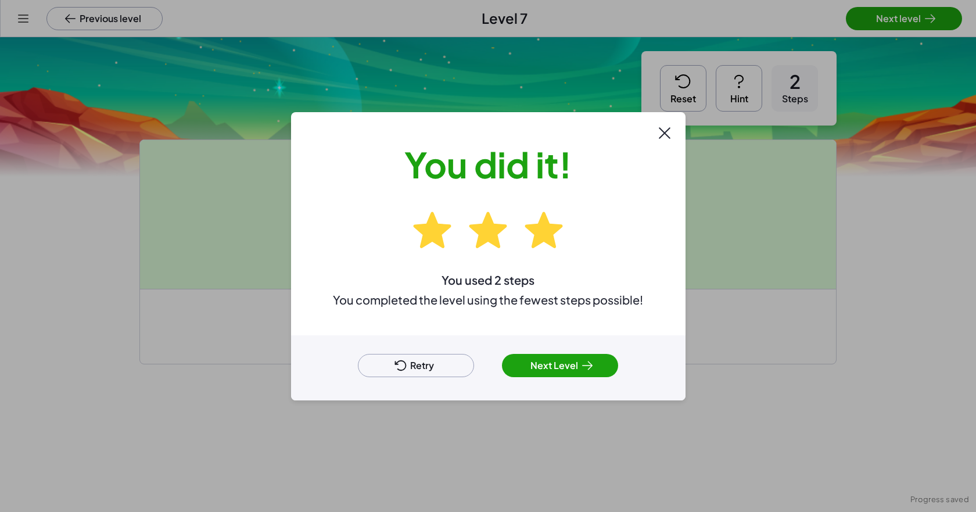
click at [501, 359] on button "Next Level" at bounding box center [560, 365] width 116 height 23
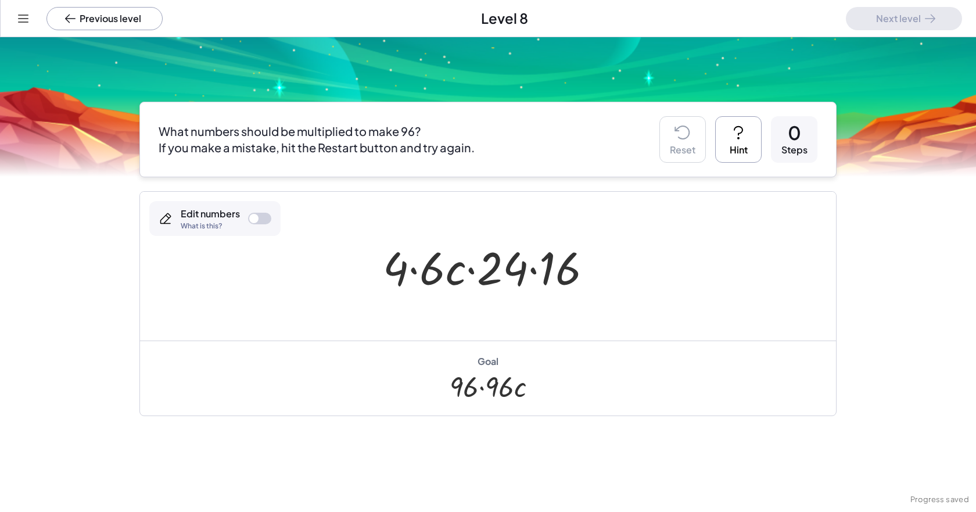
scroll to position [58, 0]
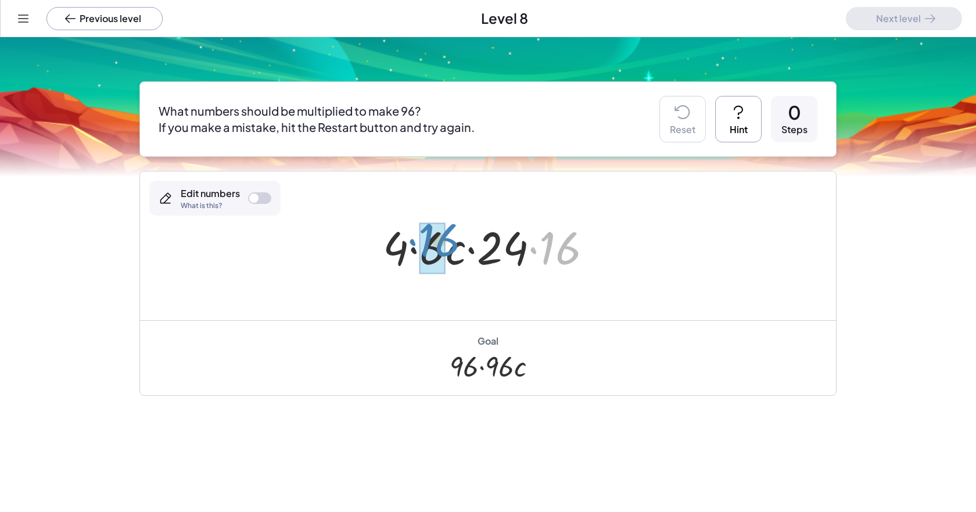
drag, startPoint x: 559, startPoint y: 249, endPoint x: 437, endPoint y: 243, distance: 122.7
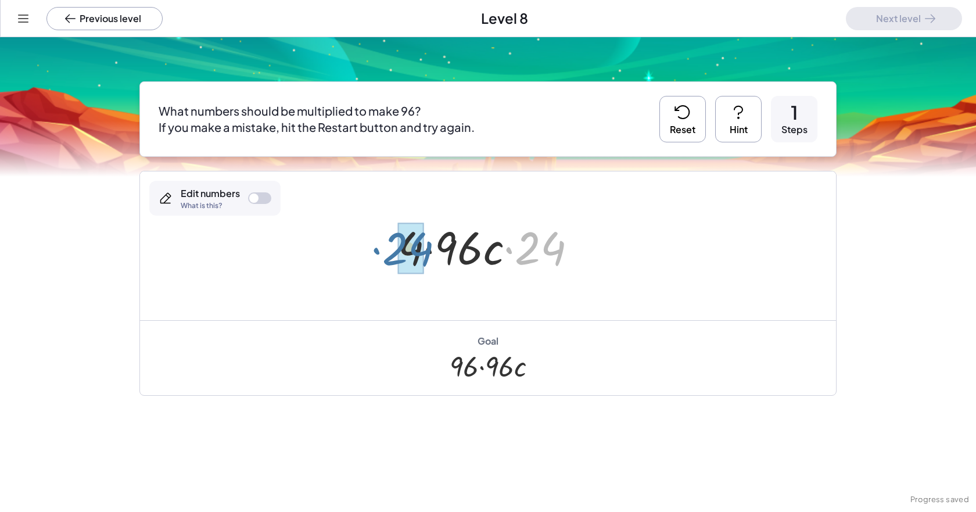
drag, startPoint x: 557, startPoint y: 250, endPoint x: 424, endPoint y: 251, distance: 133.6
click at [424, 251] on div at bounding box center [492, 246] width 200 height 60
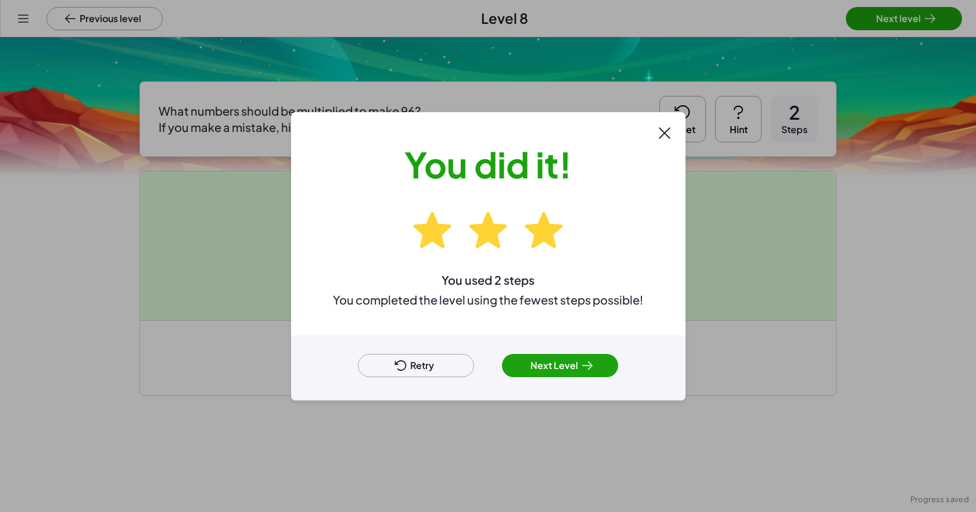
click at [501, 365] on button "Next Level" at bounding box center [560, 365] width 116 height 23
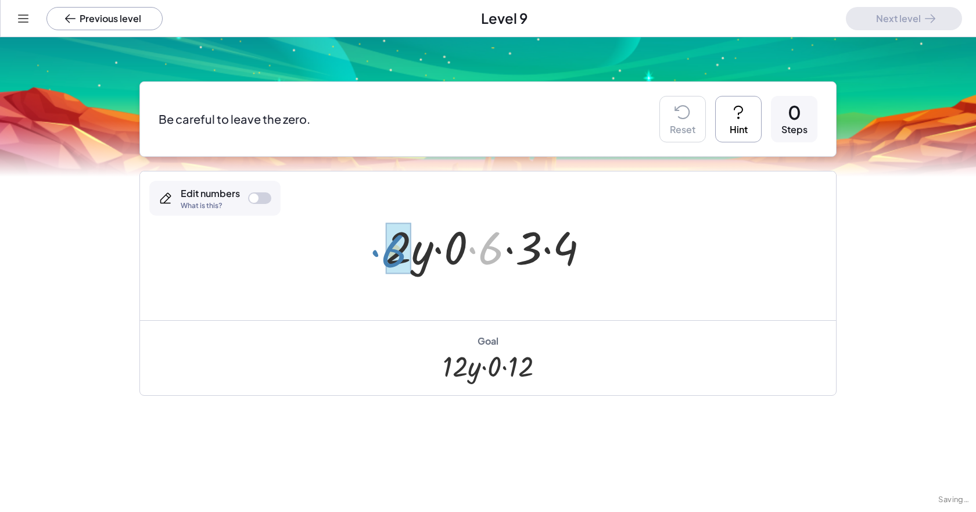
drag, startPoint x: 488, startPoint y: 254, endPoint x: 393, endPoint y: 257, distance: 95.9
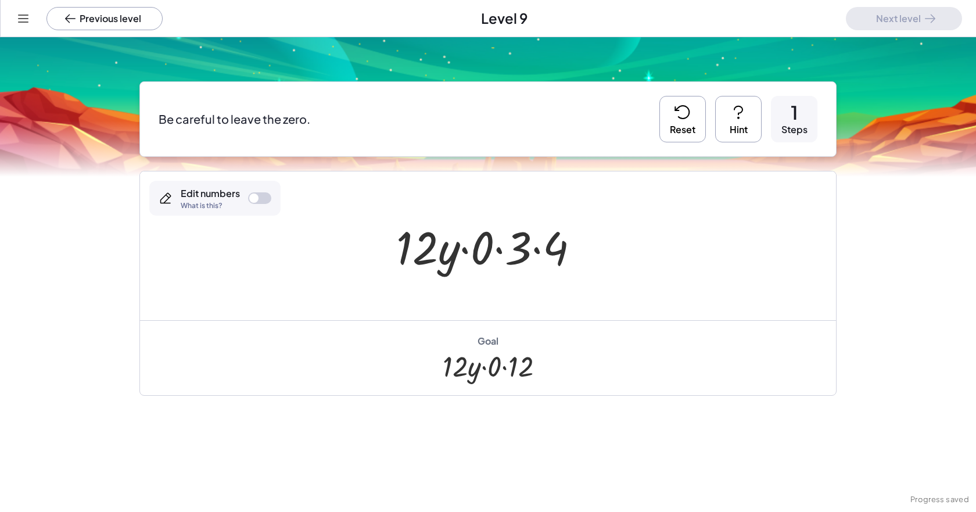
click at [501, 251] on div at bounding box center [492, 246] width 204 height 60
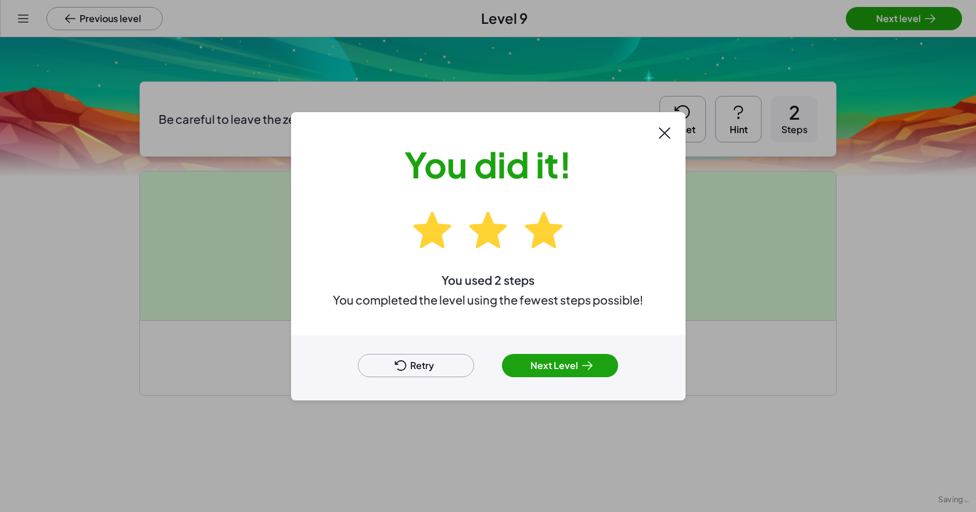
click at [501, 359] on button "Next Level" at bounding box center [560, 365] width 116 height 23
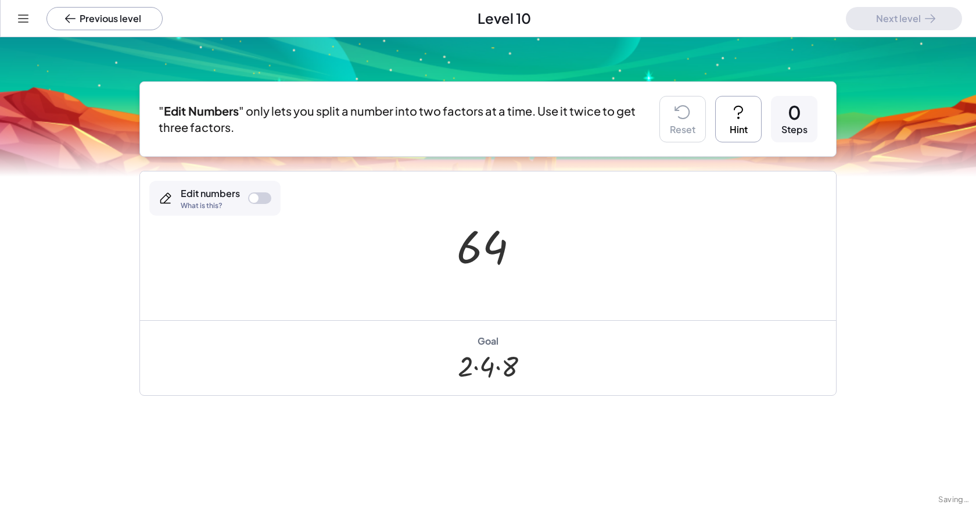
click at [260, 196] on div at bounding box center [259, 198] width 23 height 12
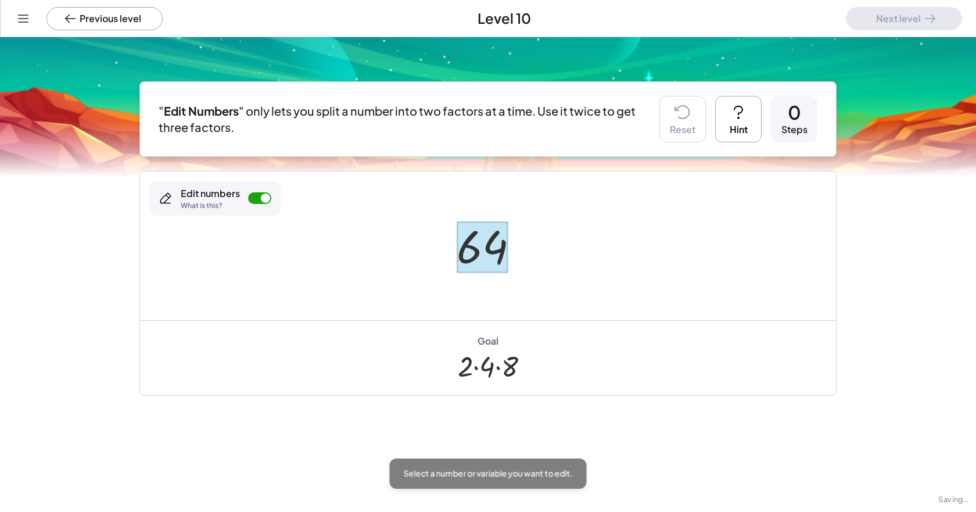
click at [469, 246] on div at bounding box center [482, 247] width 52 height 52
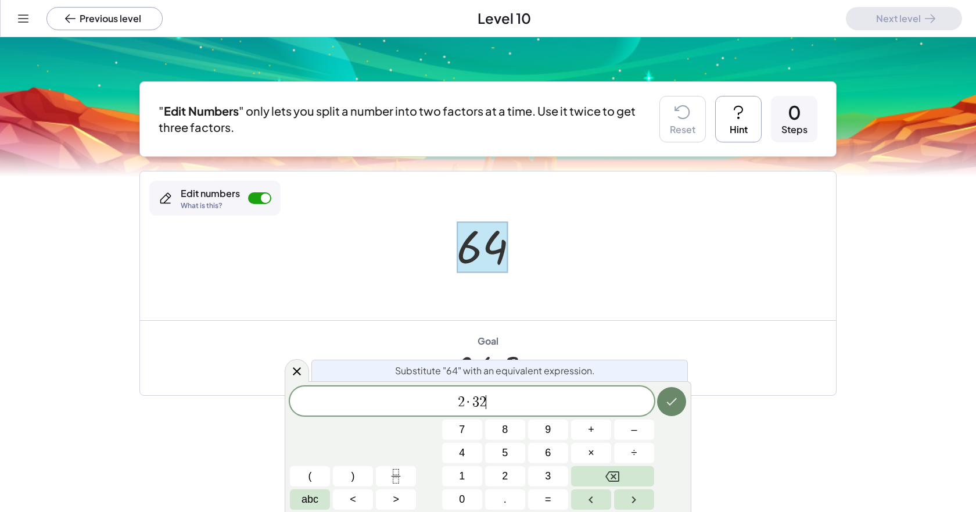
click at [501, 403] on icon "Done" at bounding box center [671, 401] width 14 height 14
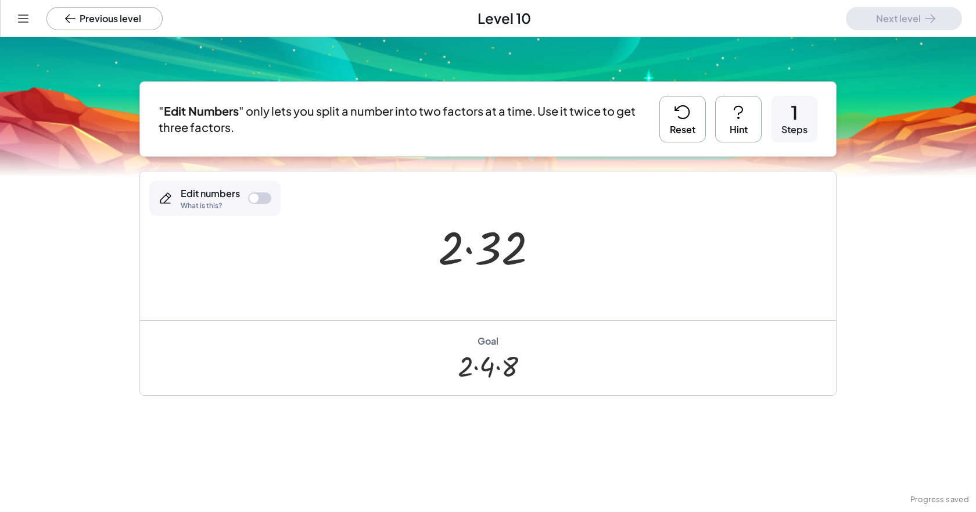
click at [262, 199] on div at bounding box center [259, 198] width 23 height 12
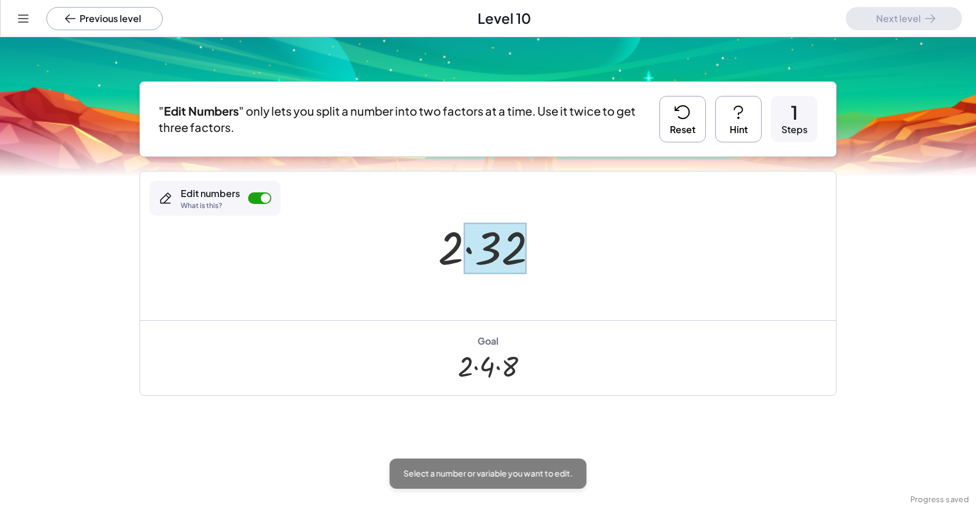
click at [501, 258] on div at bounding box center [494, 248] width 63 height 52
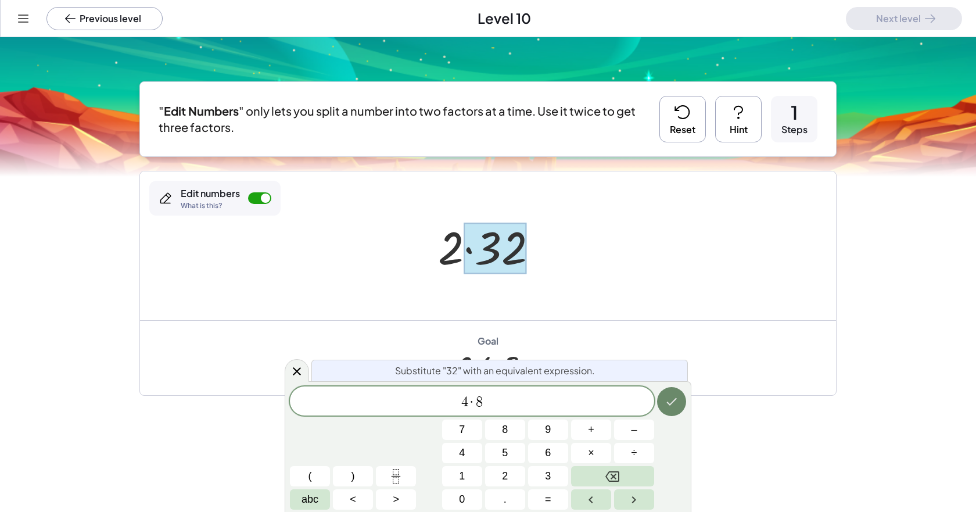
click at [501, 404] on icon "Done" at bounding box center [671, 402] width 10 height 8
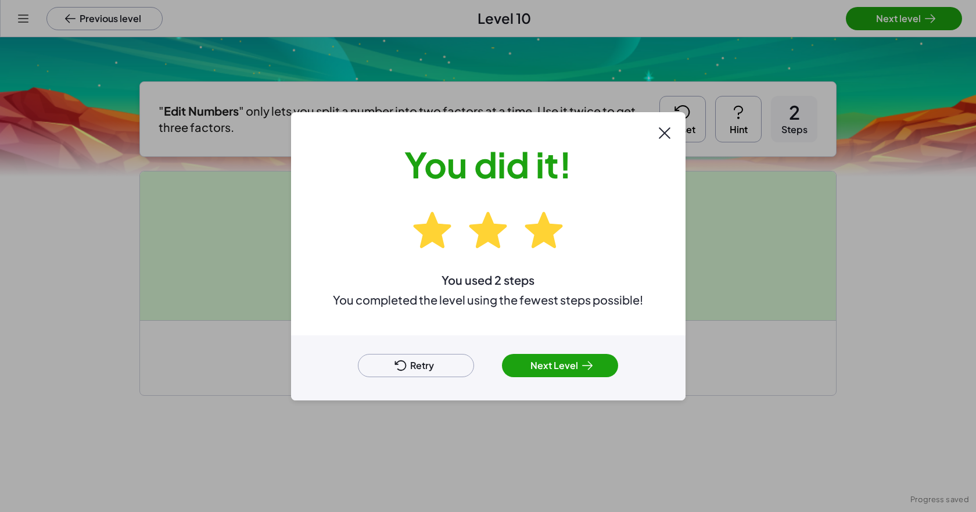
click at [501, 366] on button "Next Level" at bounding box center [560, 365] width 116 height 23
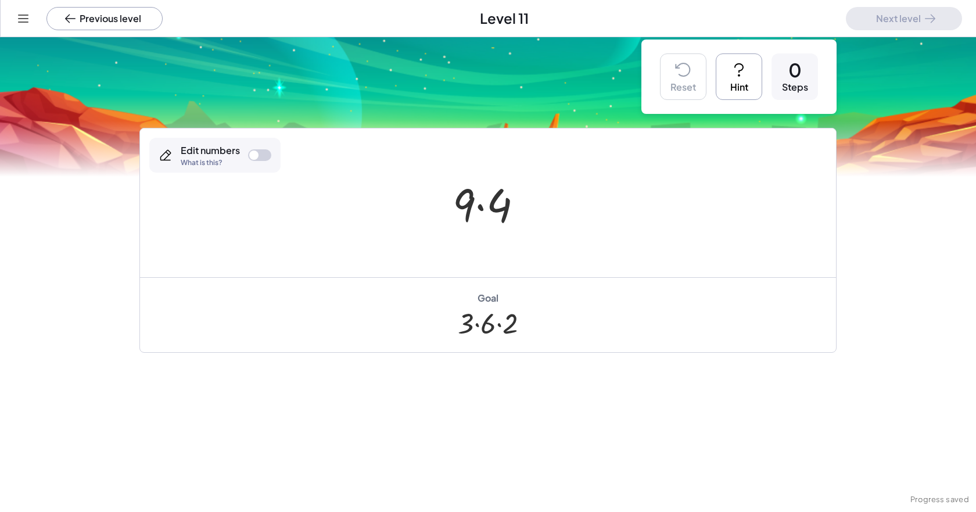
click at [254, 156] on div at bounding box center [259, 155] width 23 height 12
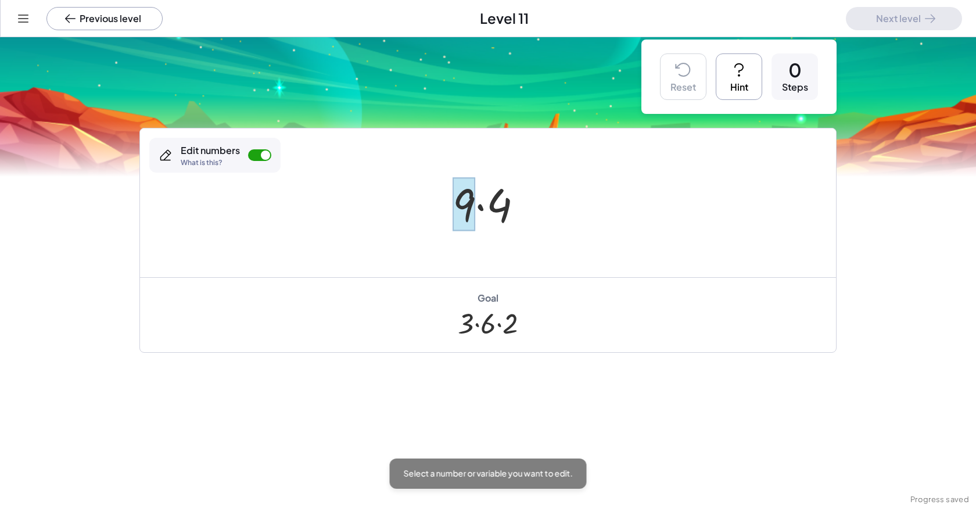
click at [456, 219] on div at bounding box center [463, 204] width 23 height 54
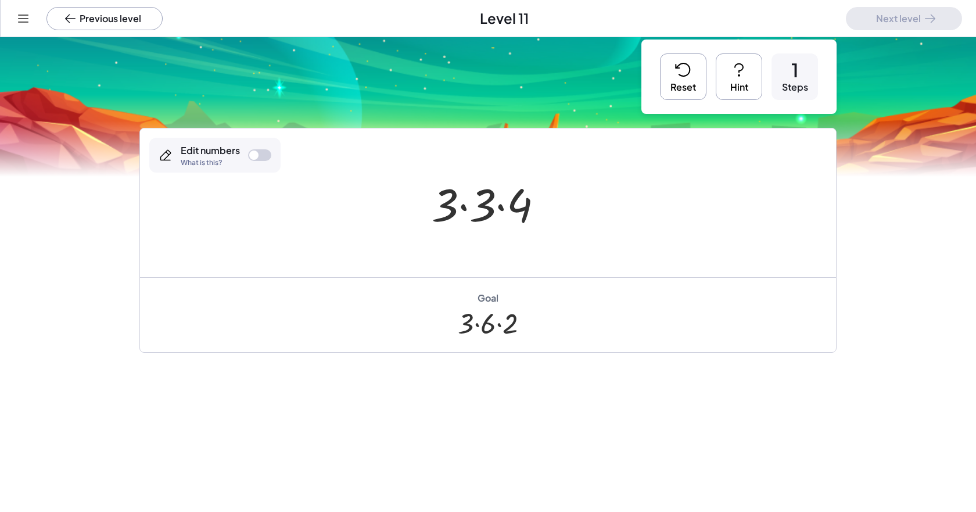
click at [261, 153] on div at bounding box center [259, 155] width 23 height 12
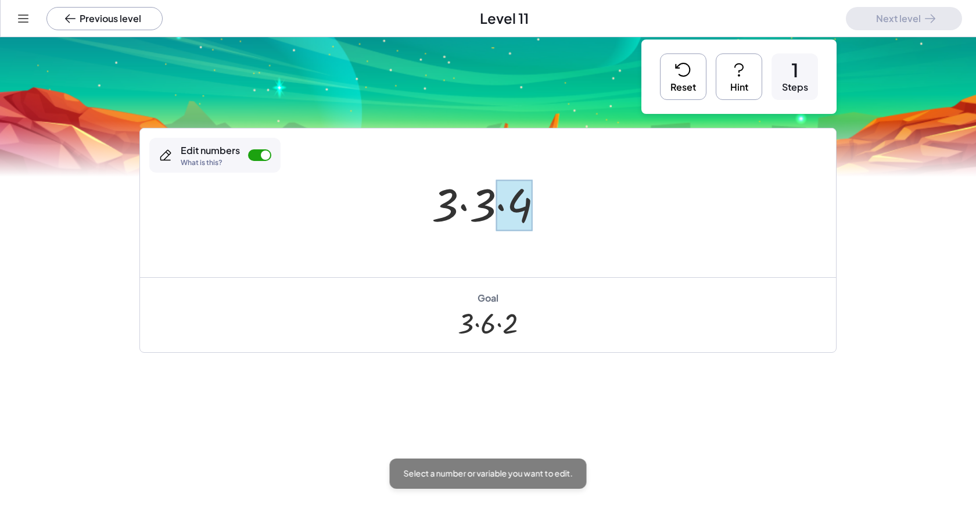
click at [501, 218] on div at bounding box center [513, 205] width 37 height 52
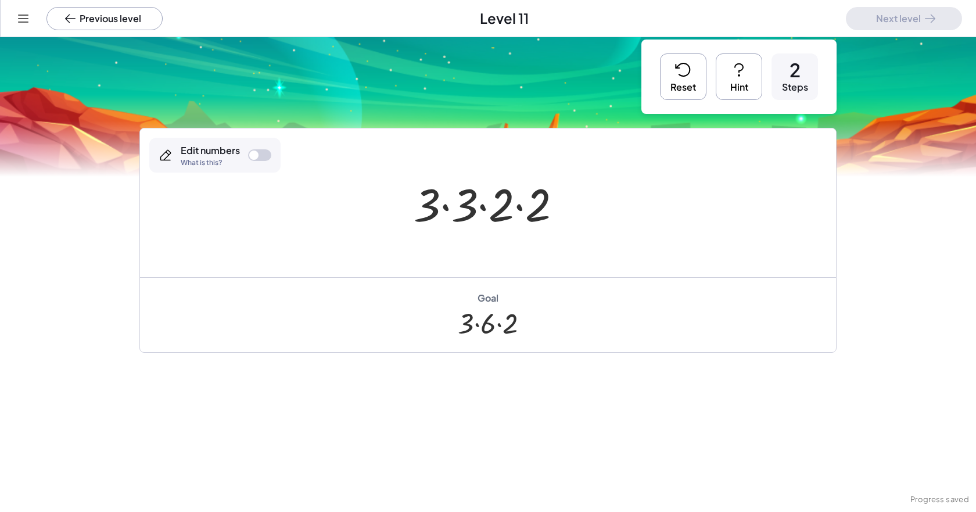
click at [479, 209] on div at bounding box center [492, 203] width 169 height 60
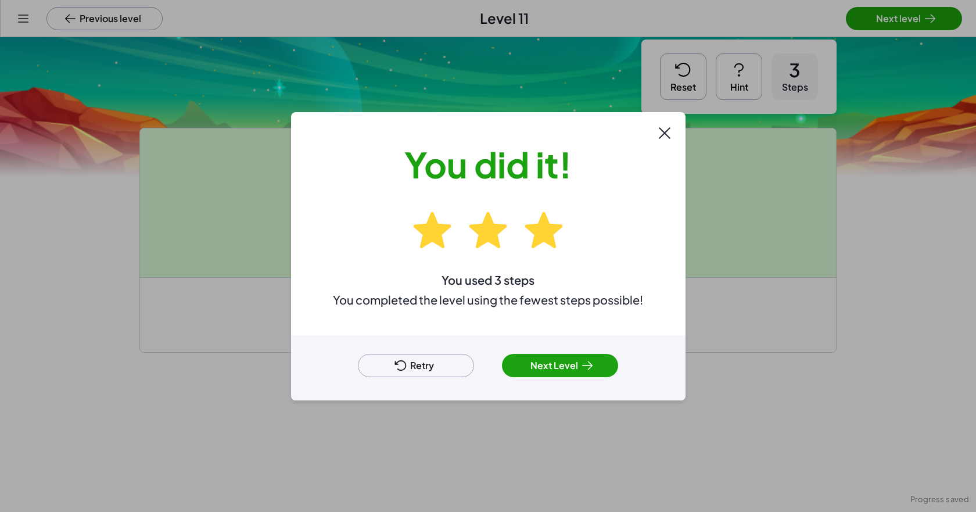
click at [501, 364] on button "Next Level" at bounding box center [560, 365] width 116 height 23
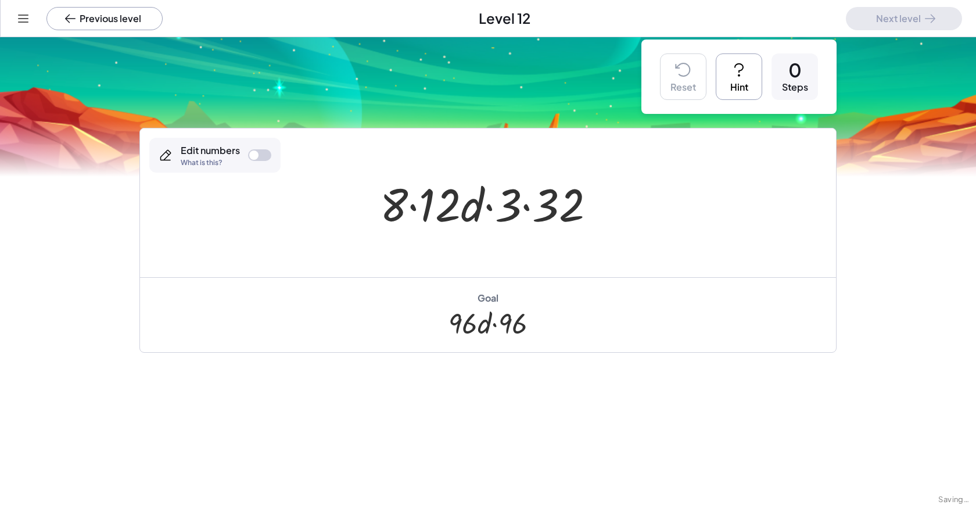
click at [427, 199] on div at bounding box center [492, 203] width 236 height 60
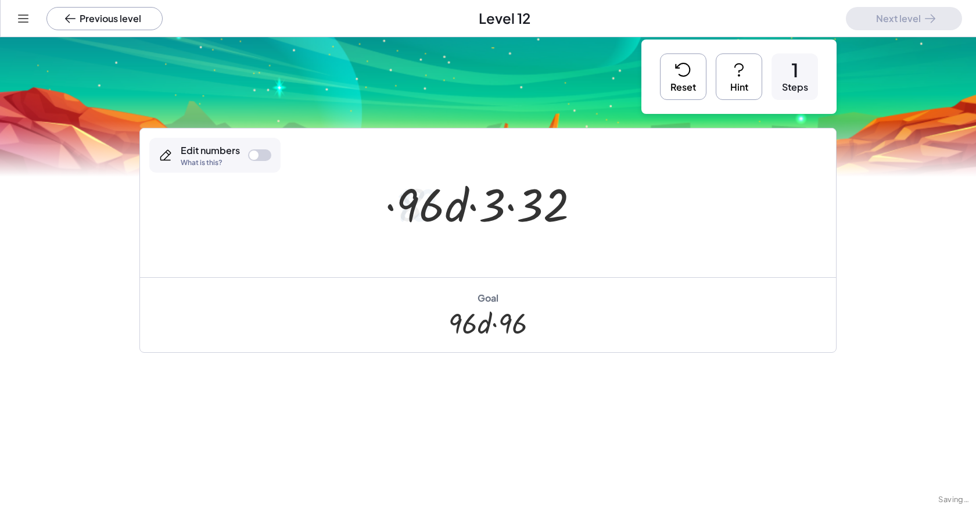
click at [501, 209] on div at bounding box center [492, 203] width 204 height 60
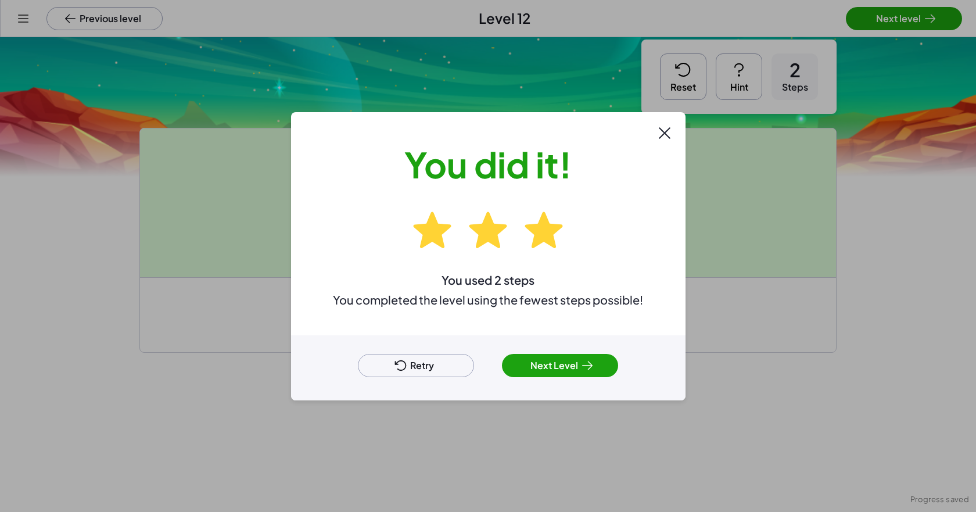
click at [501, 357] on button "Next Level" at bounding box center [560, 365] width 116 height 23
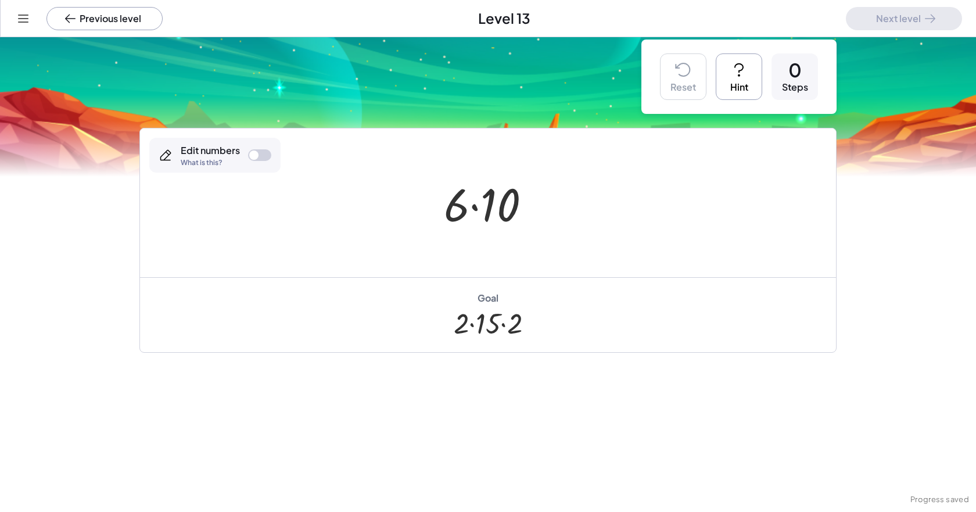
click at [257, 154] on div at bounding box center [259, 155] width 23 height 12
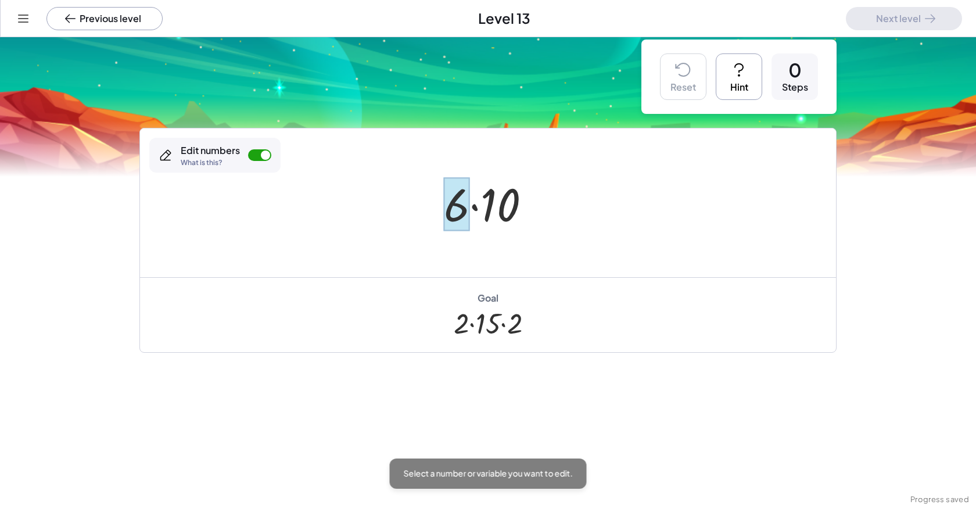
click at [445, 213] on div at bounding box center [457, 204] width 26 height 54
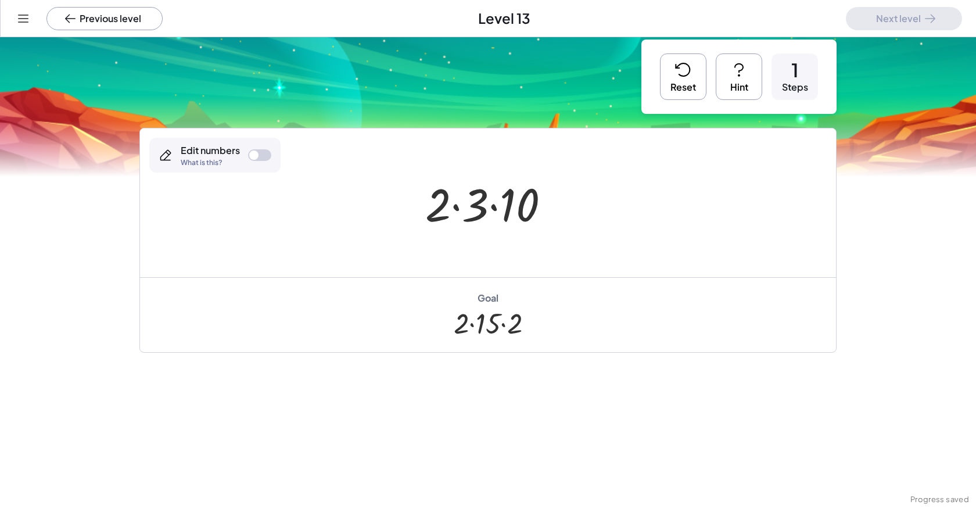
click at [264, 154] on div at bounding box center [259, 155] width 23 height 12
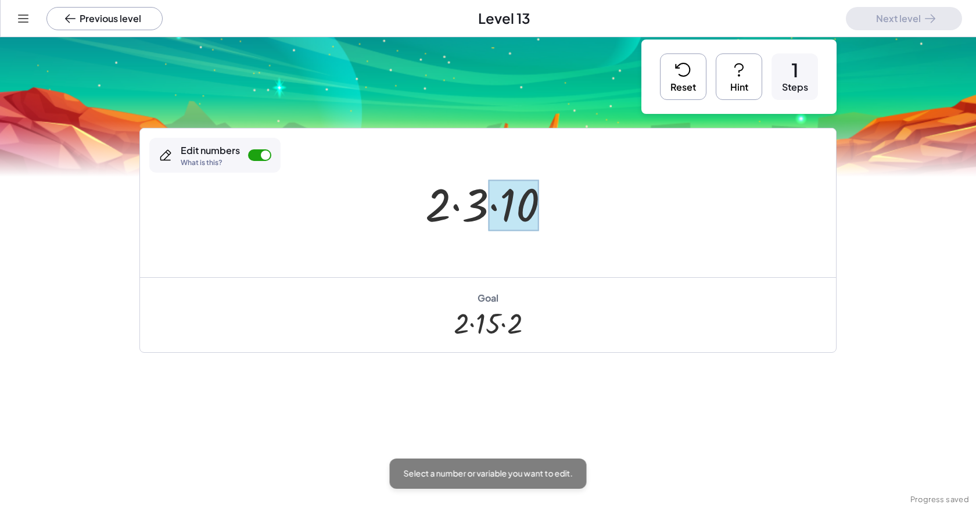
click at [501, 204] on div at bounding box center [513, 205] width 51 height 52
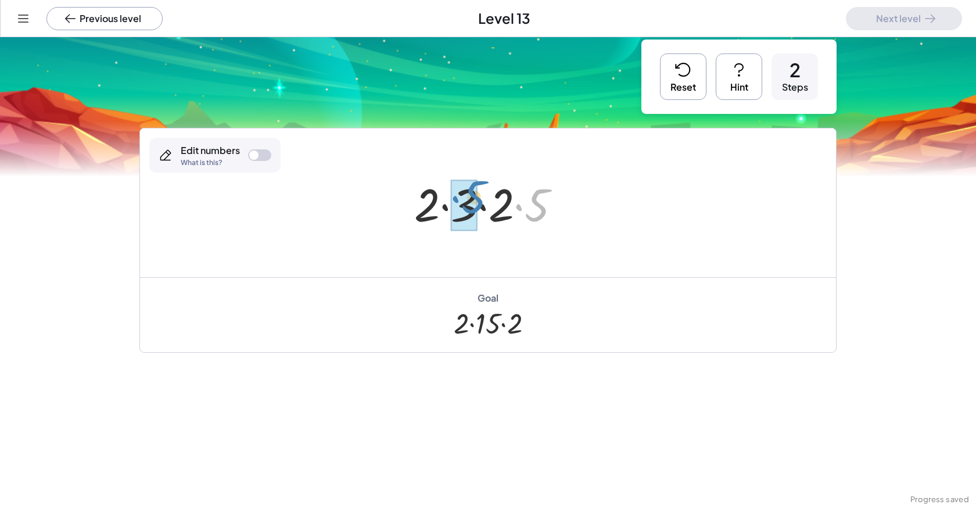
drag, startPoint x: 531, startPoint y: 208, endPoint x: 467, endPoint y: 202, distance: 64.2
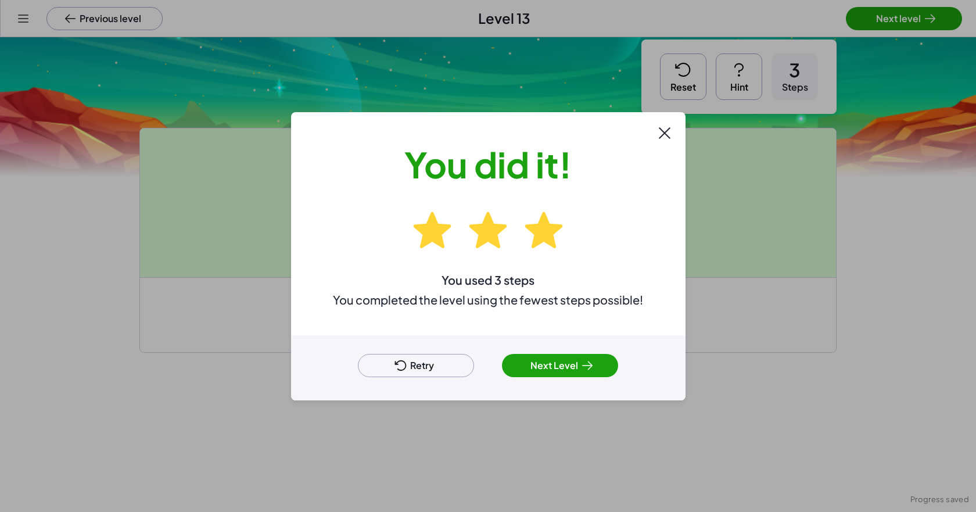
click at [501, 361] on icon at bounding box center [587, 365] width 14 height 14
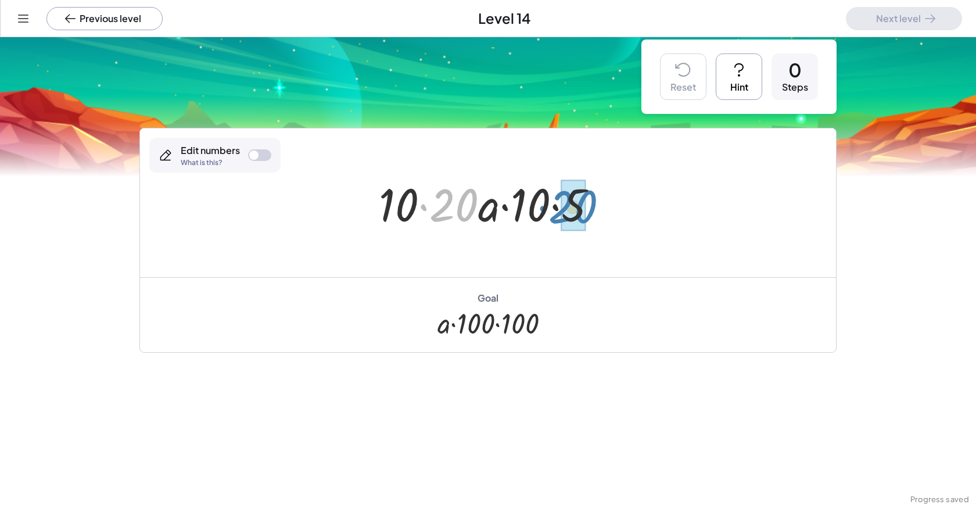
drag, startPoint x: 448, startPoint y: 206, endPoint x: 570, endPoint y: 207, distance: 122.0
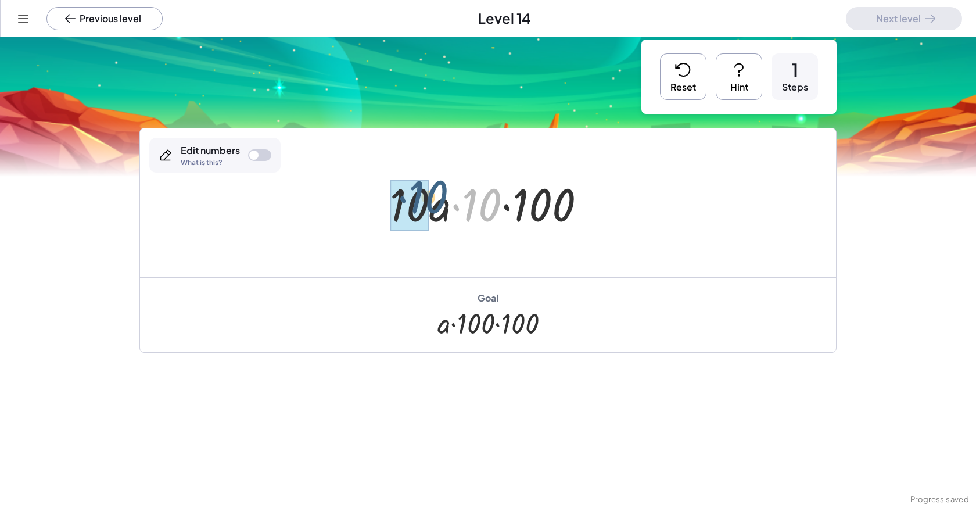
drag, startPoint x: 480, startPoint y: 208, endPoint x: 414, endPoint y: 204, distance: 65.7
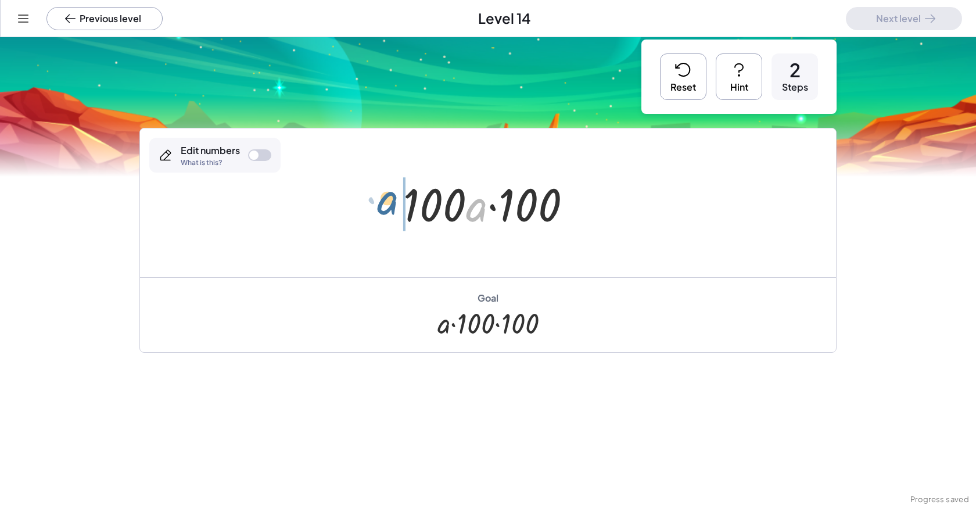
drag, startPoint x: 467, startPoint y: 207, endPoint x: 380, endPoint y: 207, distance: 87.1
click at [380, 207] on div "· 10 · 20 · a · 10 · 5 · 10 · a · 10 · 100 · a · · · a 100 100" at bounding box center [488, 202] width 696 height 149
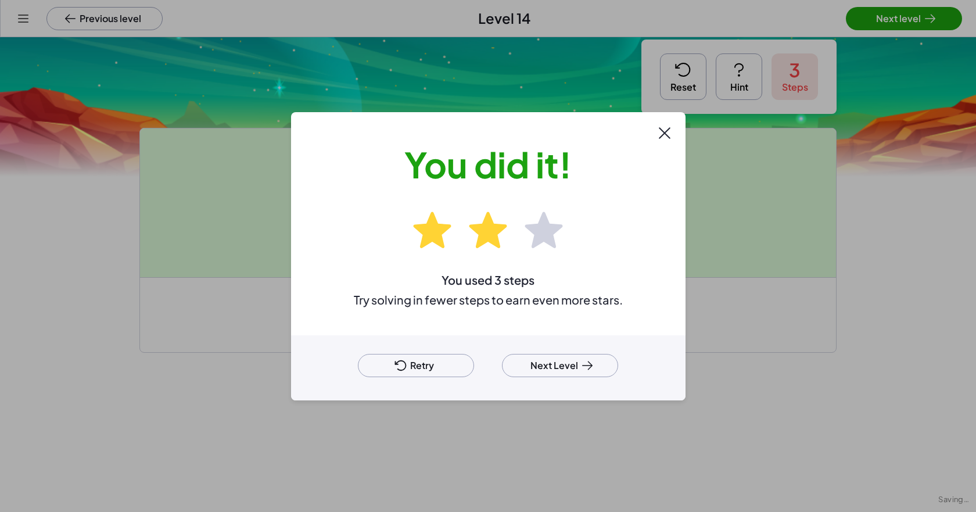
click at [501, 359] on icon at bounding box center [587, 365] width 14 height 14
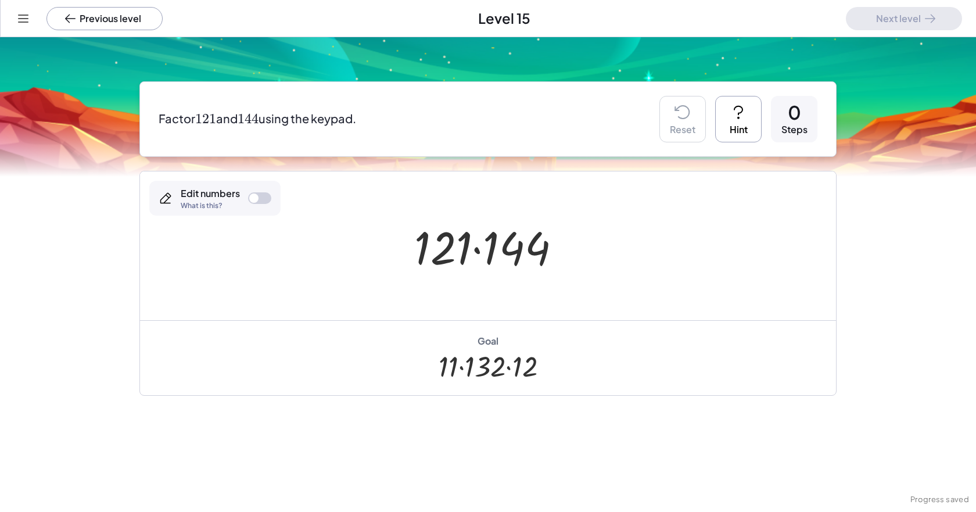
drag, startPoint x: 261, startPoint y: 197, endPoint x: 360, endPoint y: 224, distance: 102.7
click at [262, 197] on div at bounding box center [259, 198] width 23 height 12
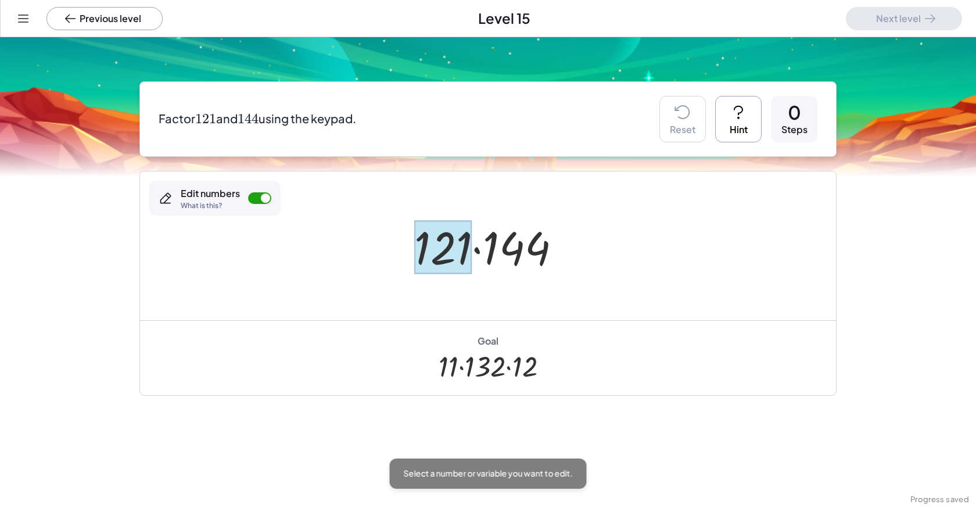
click at [414, 241] on div at bounding box center [442, 247] width 57 height 54
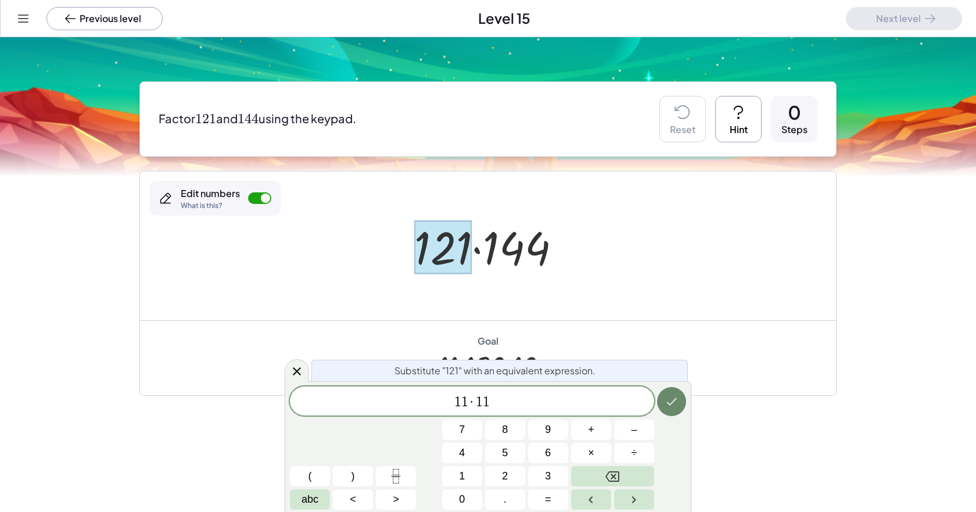
click at [501, 397] on icon "Done" at bounding box center [671, 401] width 14 height 14
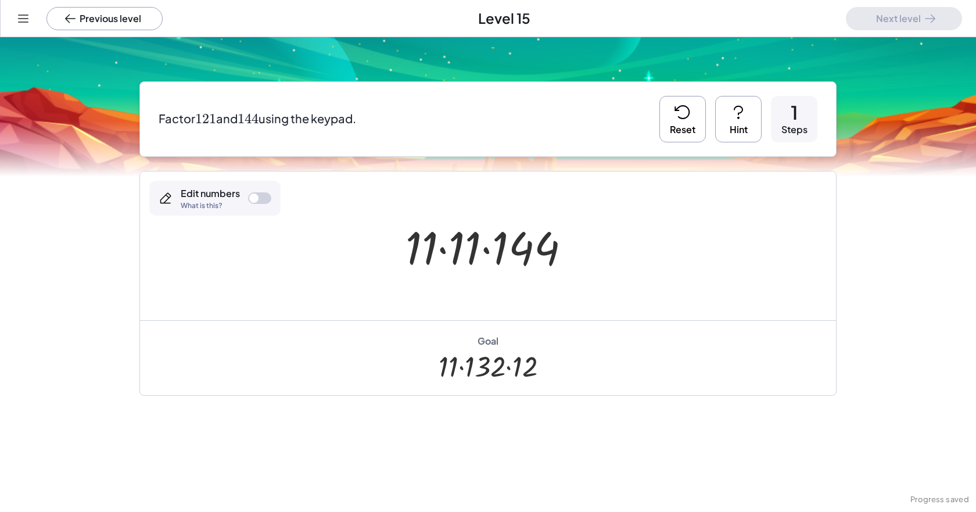
click at [249, 198] on div at bounding box center [253, 197] width 9 height 9
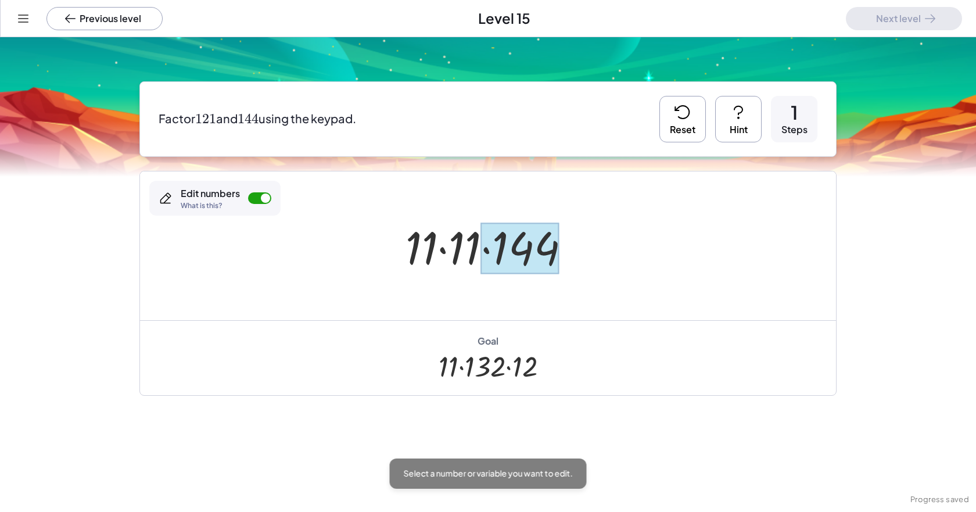
click at [501, 243] on div at bounding box center [520, 248] width 78 height 52
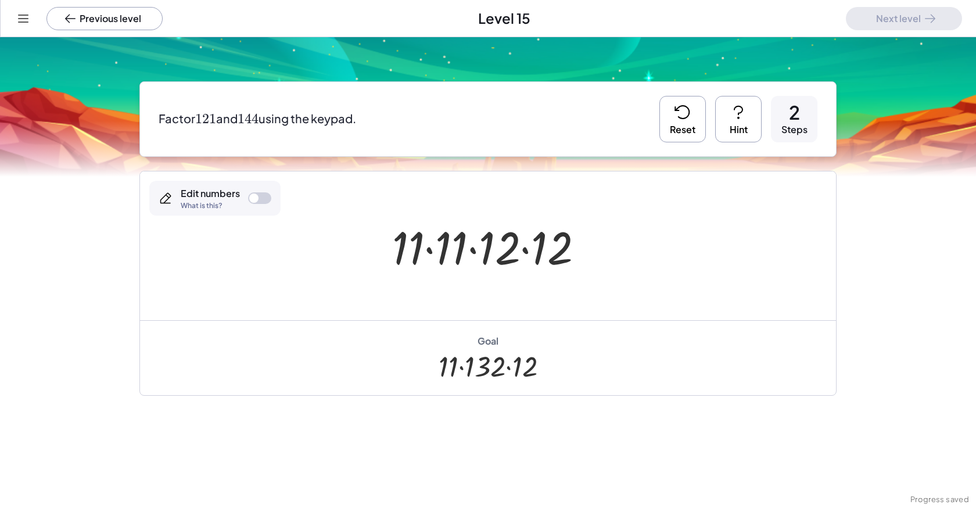
click at [469, 249] on div at bounding box center [492, 246] width 213 height 60
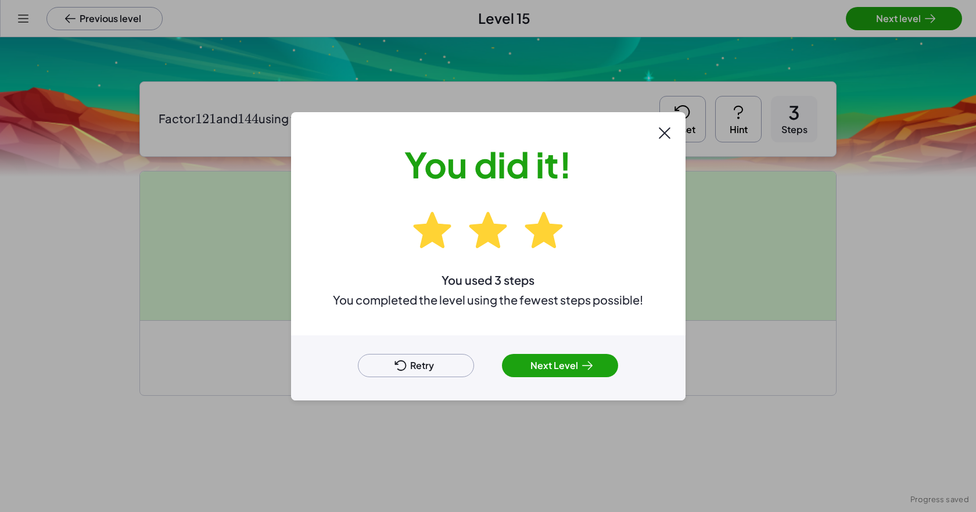
click at [501, 365] on icon at bounding box center [587, 365] width 10 height 8
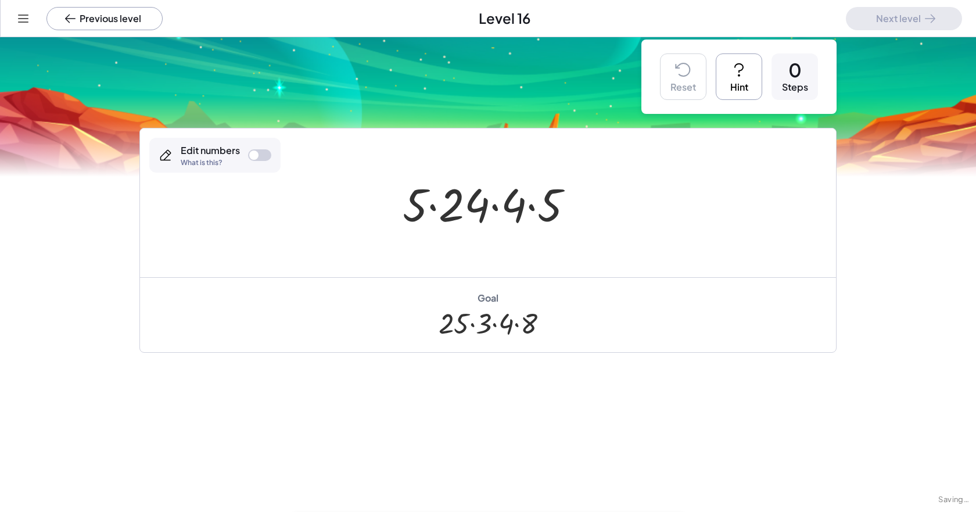
scroll to position [12, 0]
drag, startPoint x: 533, startPoint y: 210, endPoint x: 406, endPoint y: 213, distance: 126.6
click at [261, 154] on div at bounding box center [259, 155] width 23 height 12
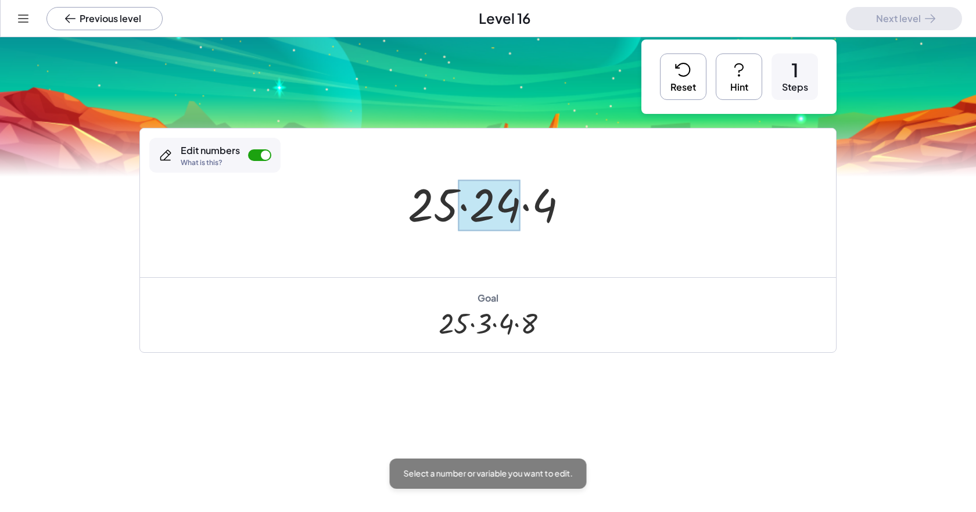
click at [498, 214] on div at bounding box center [489, 205] width 62 height 52
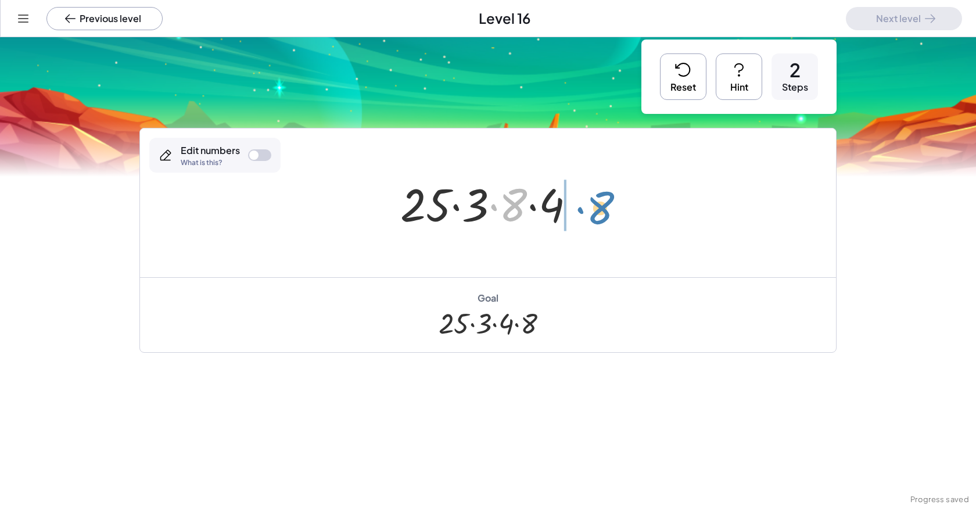
drag, startPoint x: 514, startPoint y: 215, endPoint x: 598, endPoint y: 222, distance: 83.9
click at [501, 222] on div "· 5 · 24 · 4 · 5 · 25 · 24 · 4 · 8 · · · 4 25 3 · 8" at bounding box center [488, 202] width 696 height 149
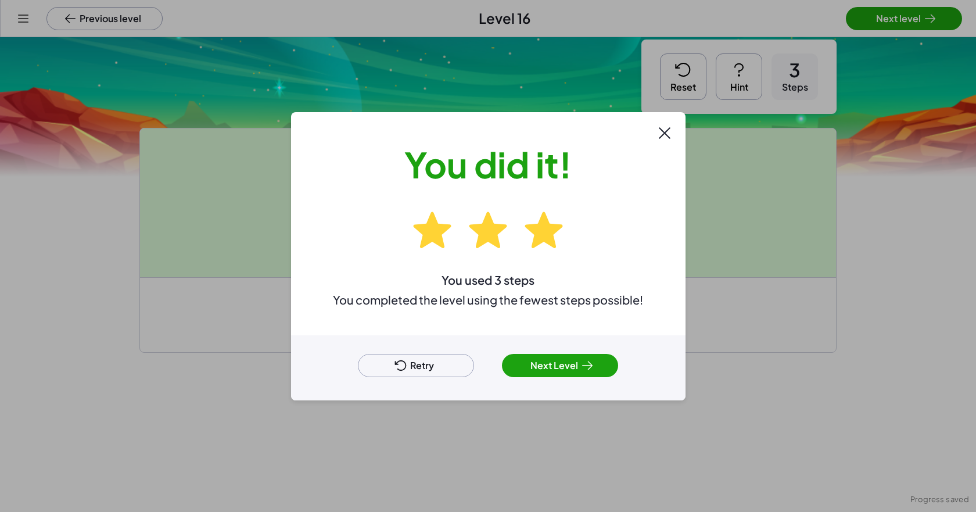
click at [501, 366] on icon at bounding box center [587, 365] width 14 height 14
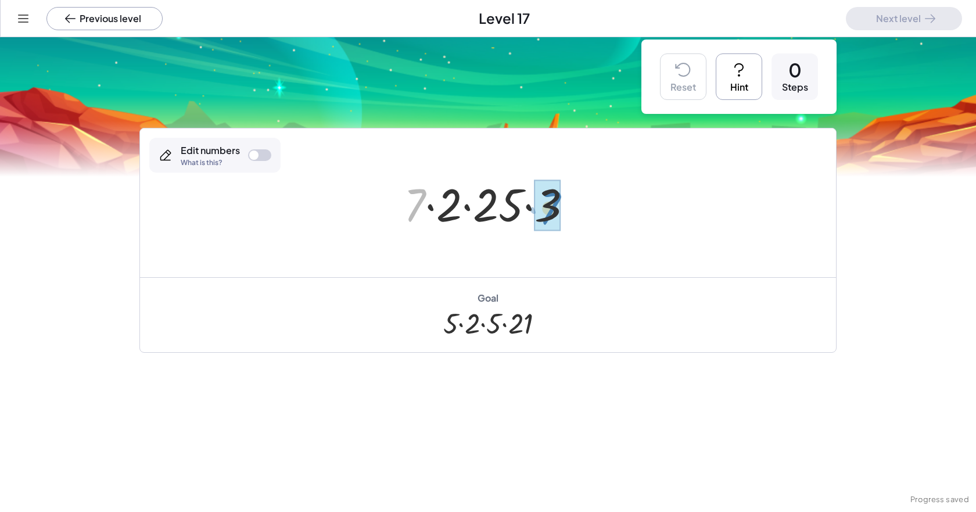
drag, startPoint x: 414, startPoint y: 205, endPoint x: 549, endPoint y: 208, distance: 135.3
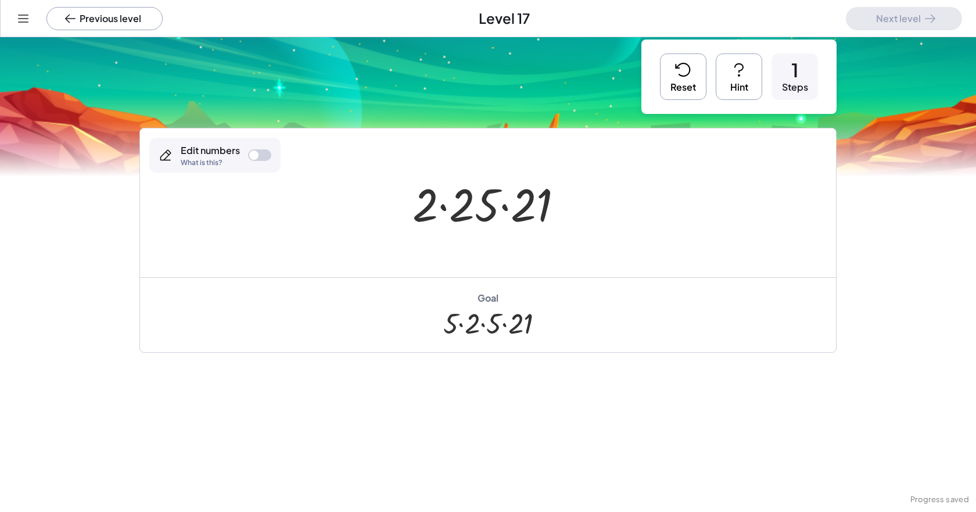
click at [259, 154] on div at bounding box center [259, 155] width 23 height 12
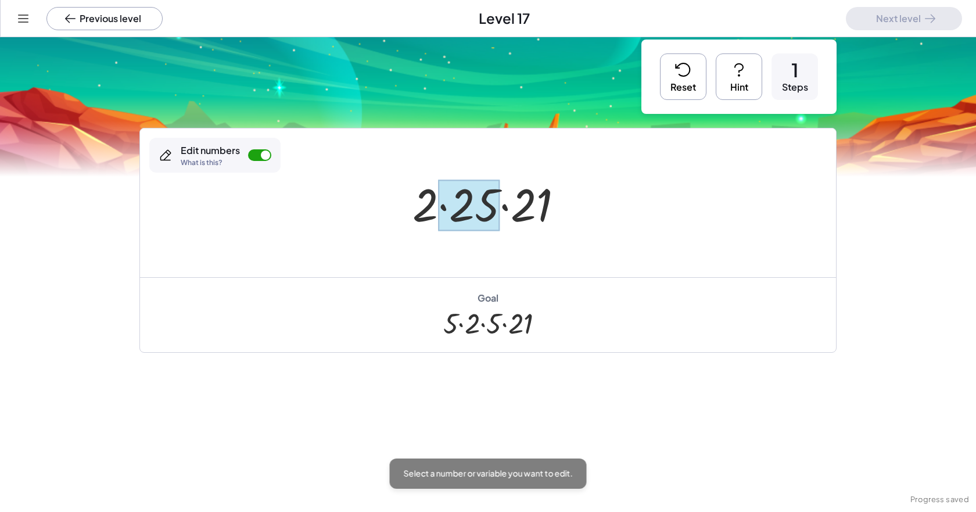
click at [475, 203] on div at bounding box center [469, 205] width 62 height 52
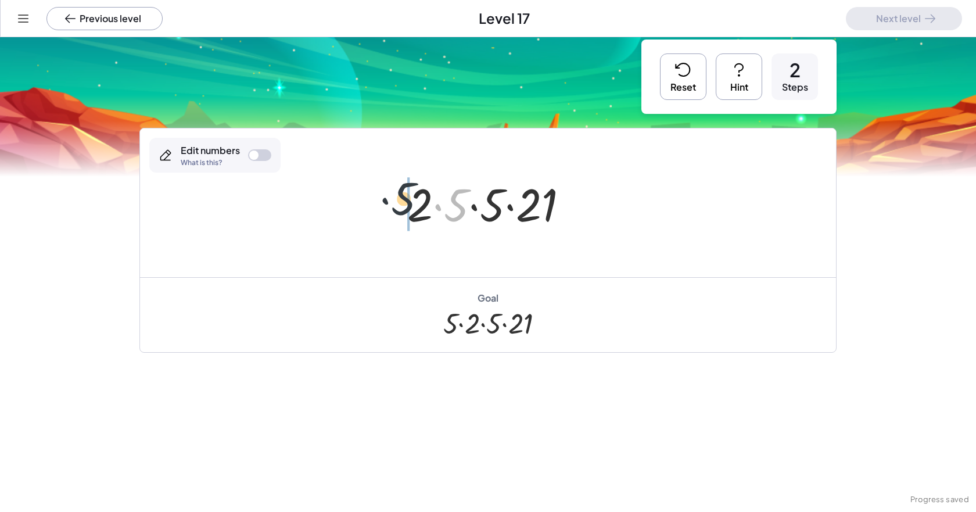
drag, startPoint x: 449, startPoint y: 197, endPoint x: 382, endPoint y: 197, distance: 66.8
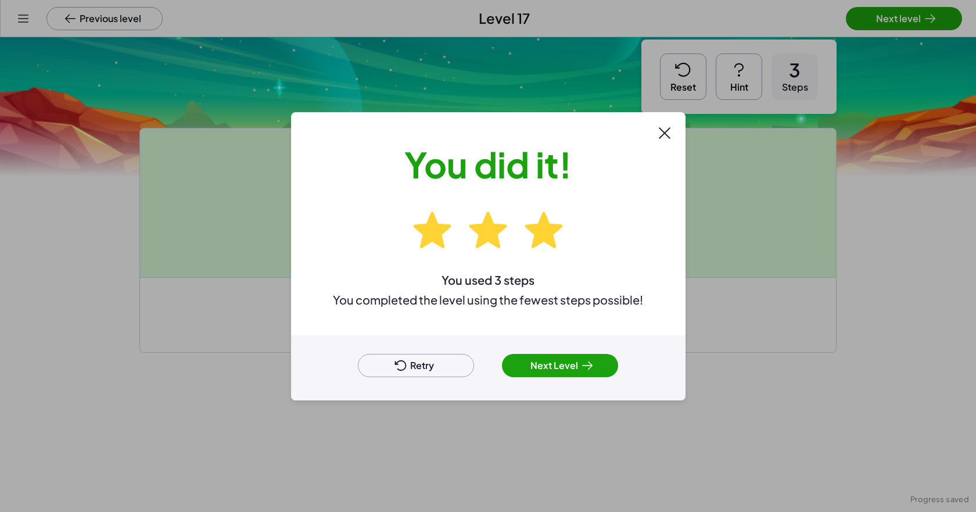
click at [501, 362] on button "Next Level" at bounding box center [560, 365] width 116 height 23
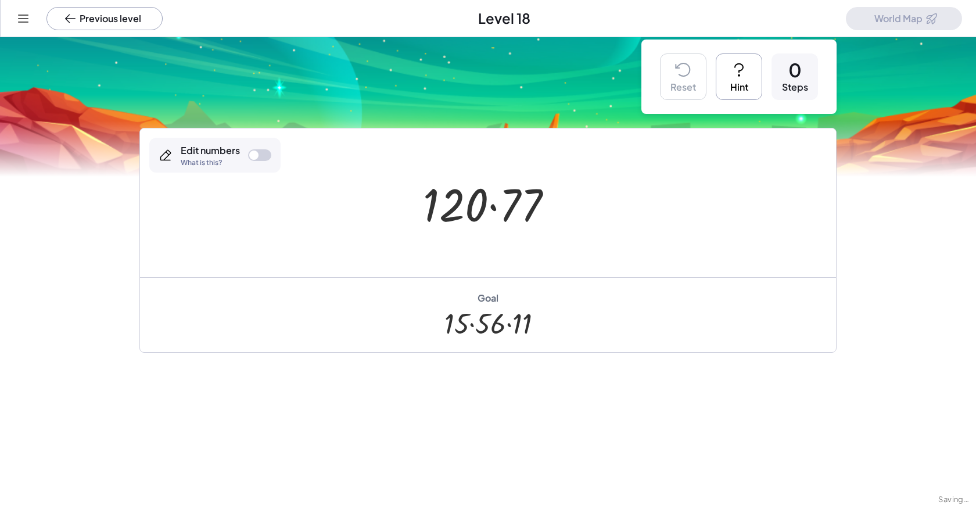
click at [264, 150] on div at bounding box center [259, 155] width 23 height 12
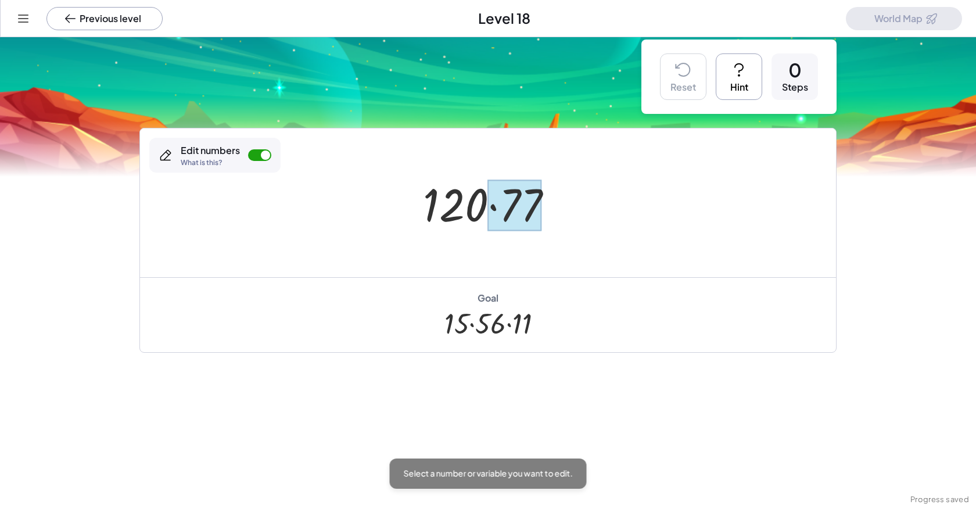
click at [501, 207] on div at bounding box center [515, 205] width 54 height 52
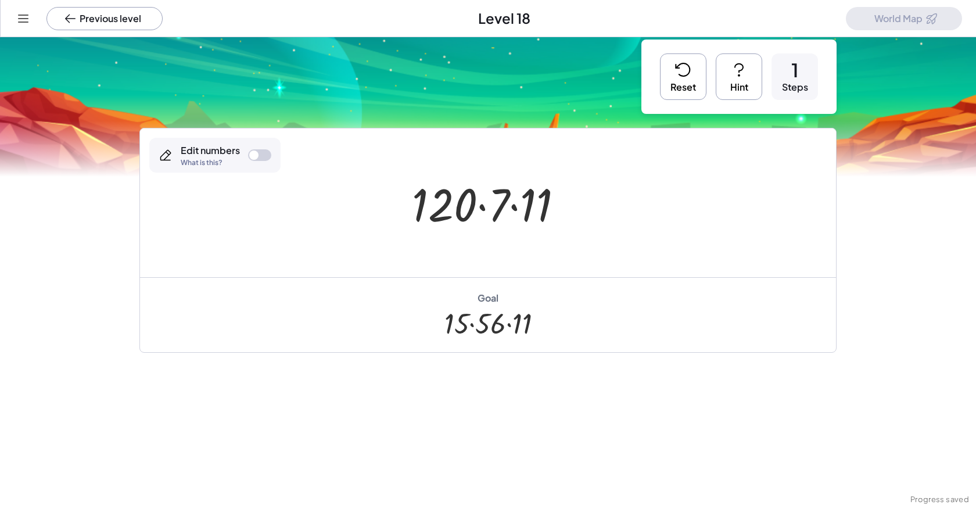
click at [259, 153] on div at bounding box center [259, 155] width 23 height 12
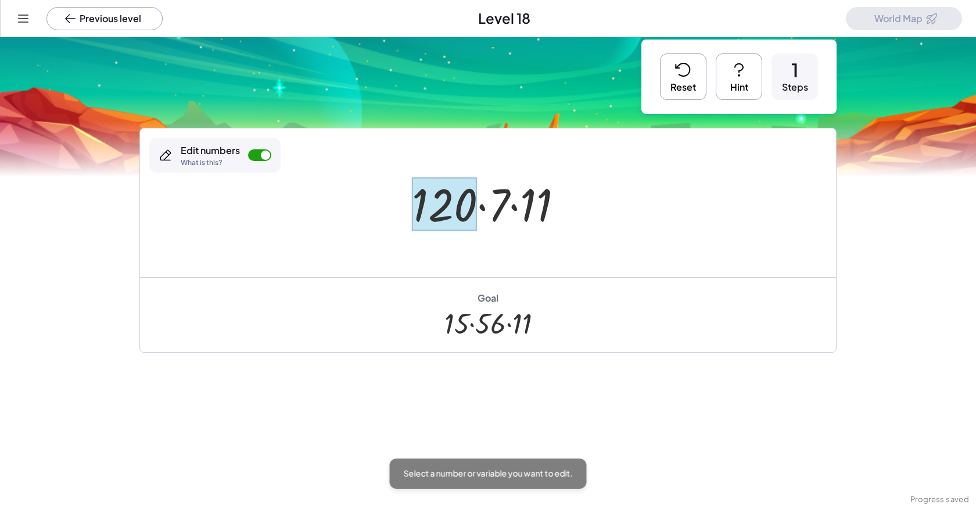
click at [466, 208] on div at bounding box center [444, 204] width 65 height 54
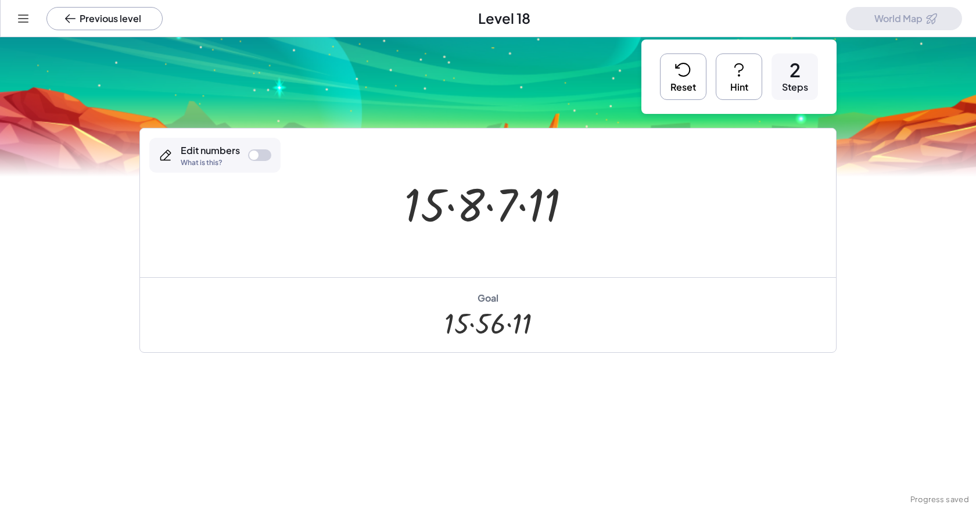
click at [482, 210] on div at bounding box center [492, 203] width 188 height 60
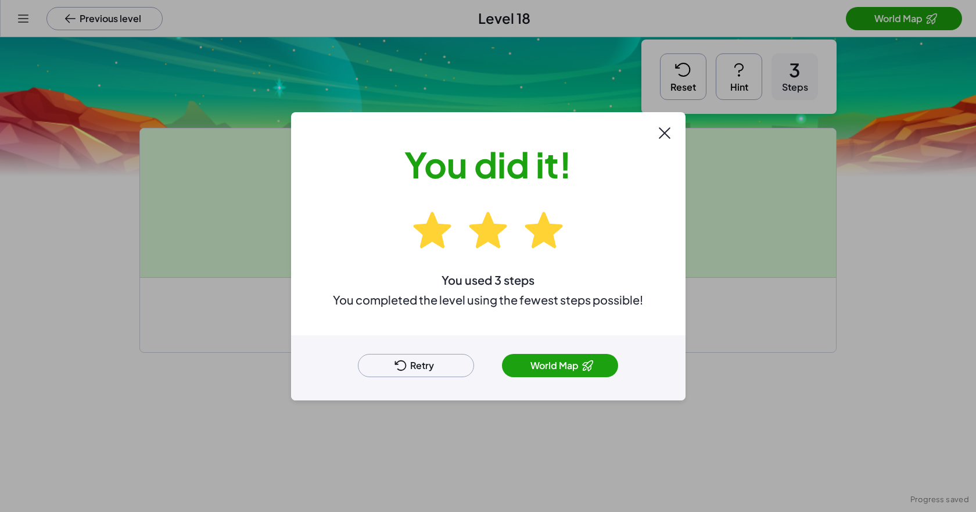
click at [501, 357] on button "World Map" at bounding box center [560, 365] width 116 height 23
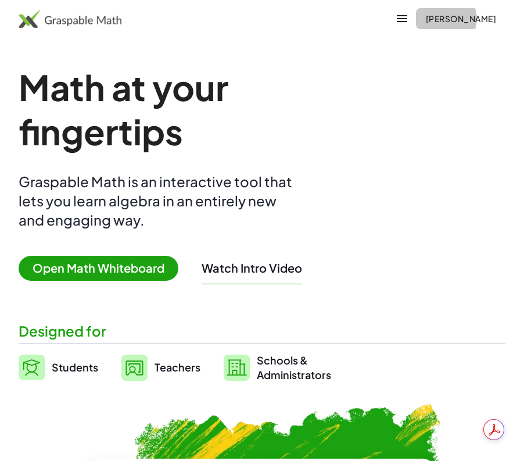
click at [483, 17] on span "[PERSON_NAME]" at bounding box center [460, 18] width 71 height 10
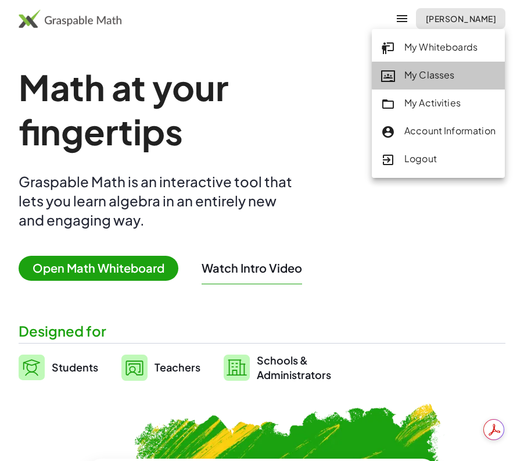
click at [433, 80] on div "My Classes" at bounding box center [438, 75] width 114 height 15
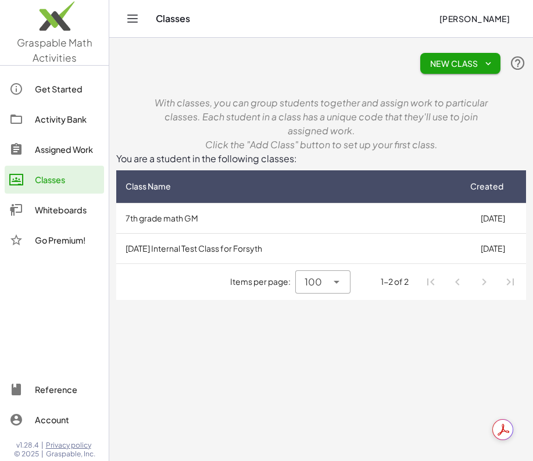
click at [210, 247] on td "[DATE] Internal Test Class for Forsyth" at bounding box center [287, 248] width 343 height 30
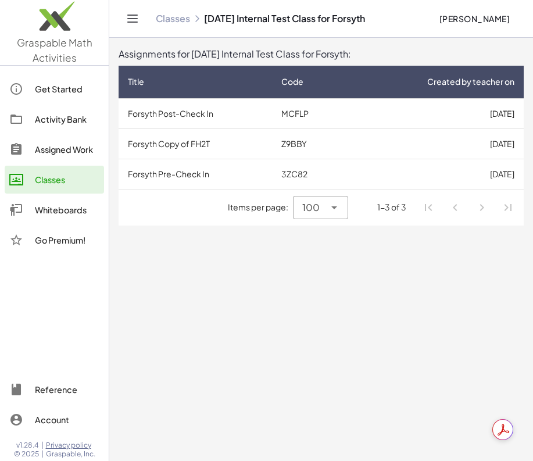
click at [273, 118] on td "MCFLP" at bounding box center [311, 113] width 78 height 30
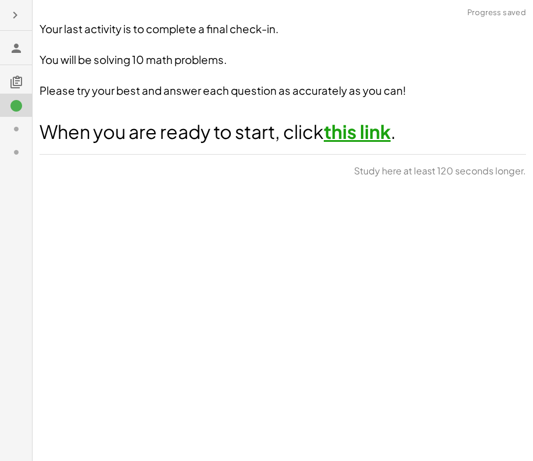
click at [347, 135] on link "this link" at bounding box center [356, 131] width 67 height 23
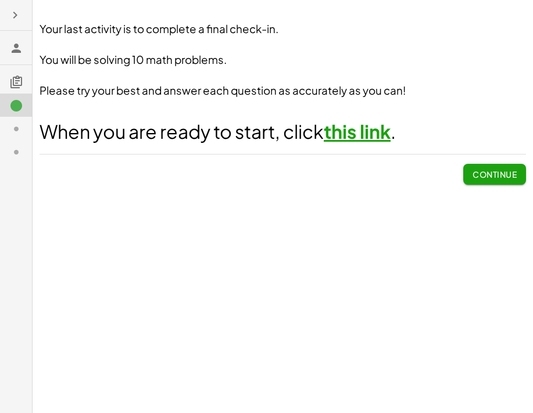
click at [498, 178] on span "Continue" at bounding box center [494, 174] width 44 height 10
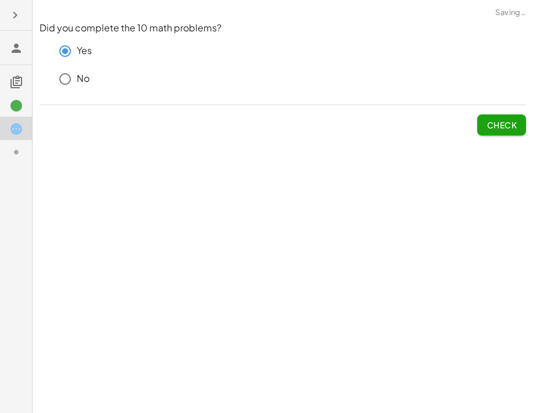
click at [499, 128] on span "Check" at bounding box center [501, 125] width 30 height 10
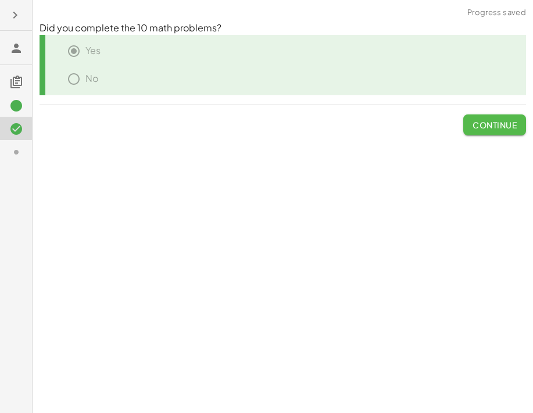
click at [488, 124] on span "Continue" at bounding box center [494, 125] width 44 height 10
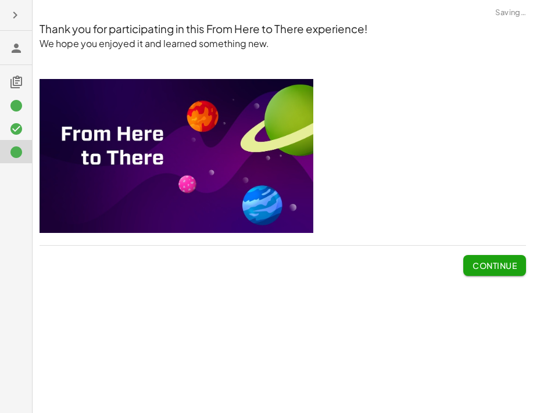
click at [511, 262] on span "Continue" at bounding box center [494, 265] width 44 height 10
